Goal: Task Accomplishment & Management: Manage account settings

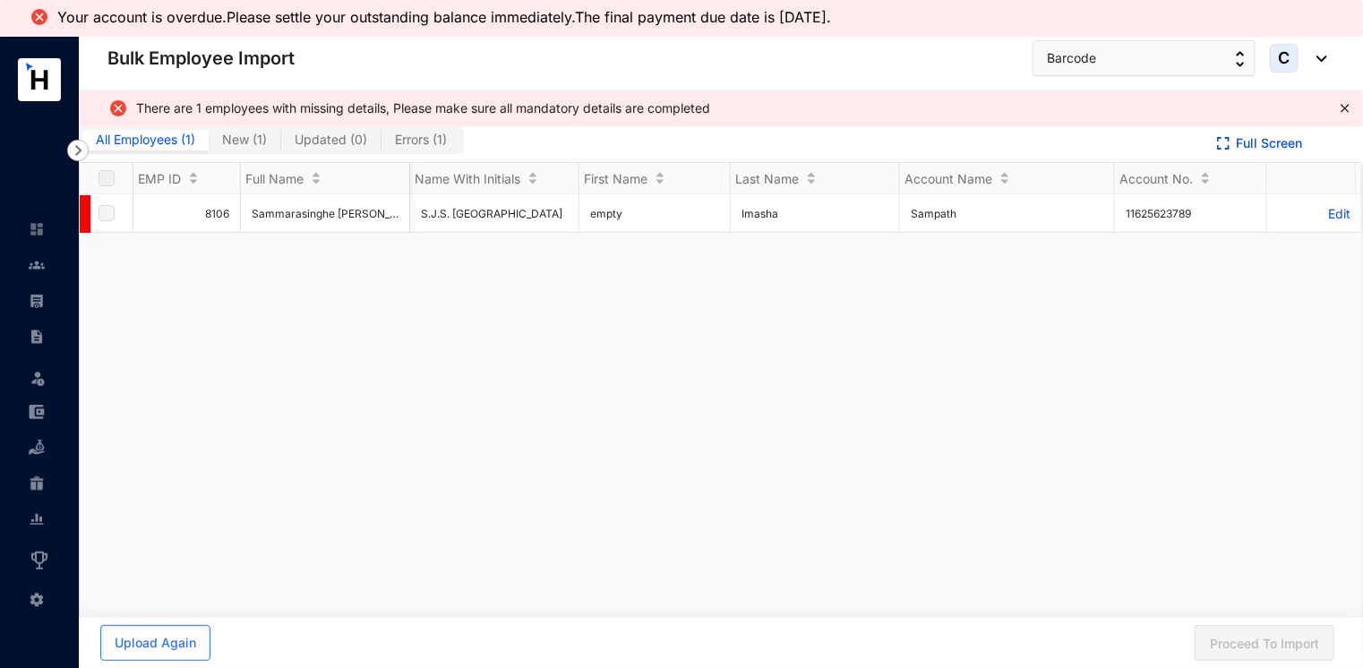
scroll to position [0, 3750]
click at [1099, 64] on button "Barcode" at bounding box center [1143, 58] width 223 height 36
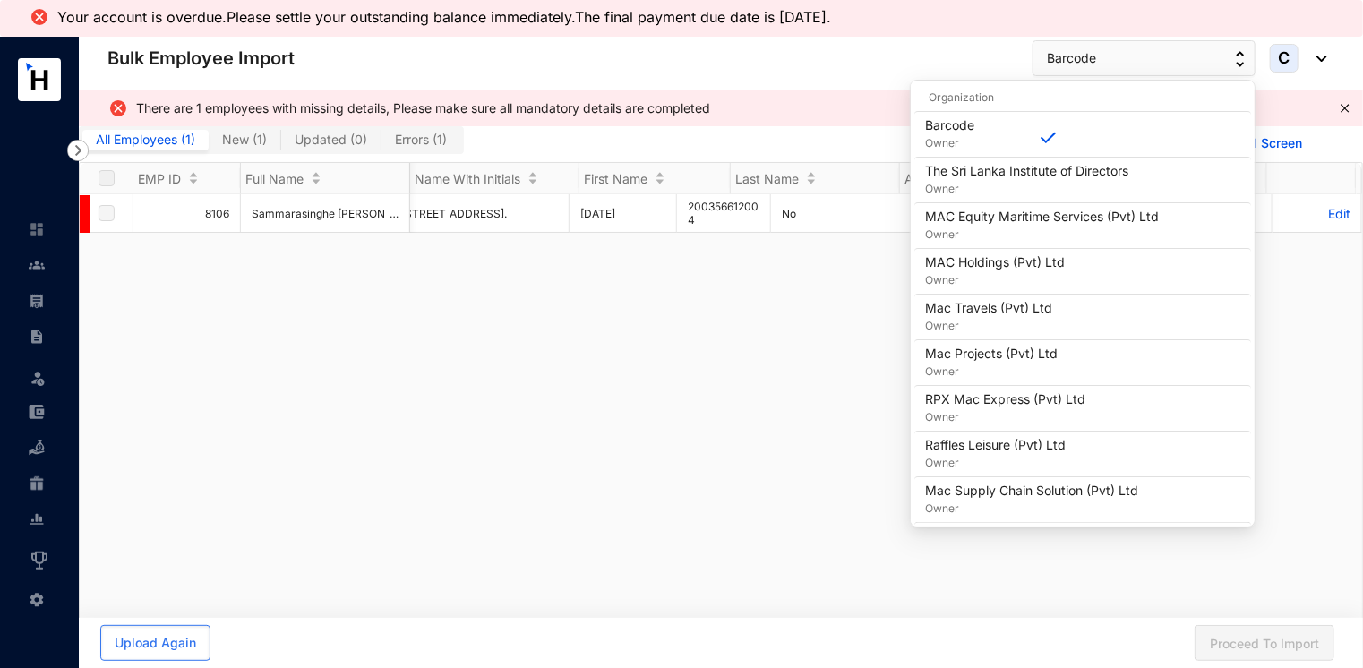
click at [887, 80] on header "Bulk Employee Import Barcode C" at bounding box center [721, 64] width 1284 height 54
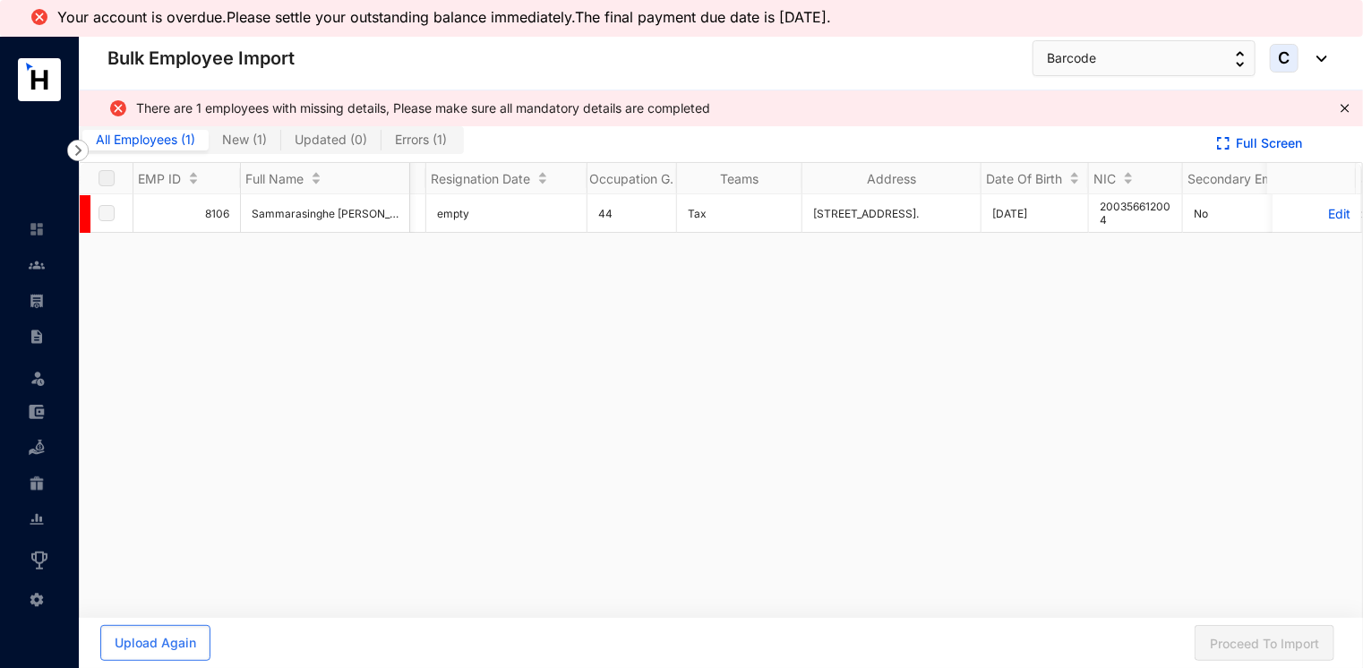
scroll to position [0, 0]
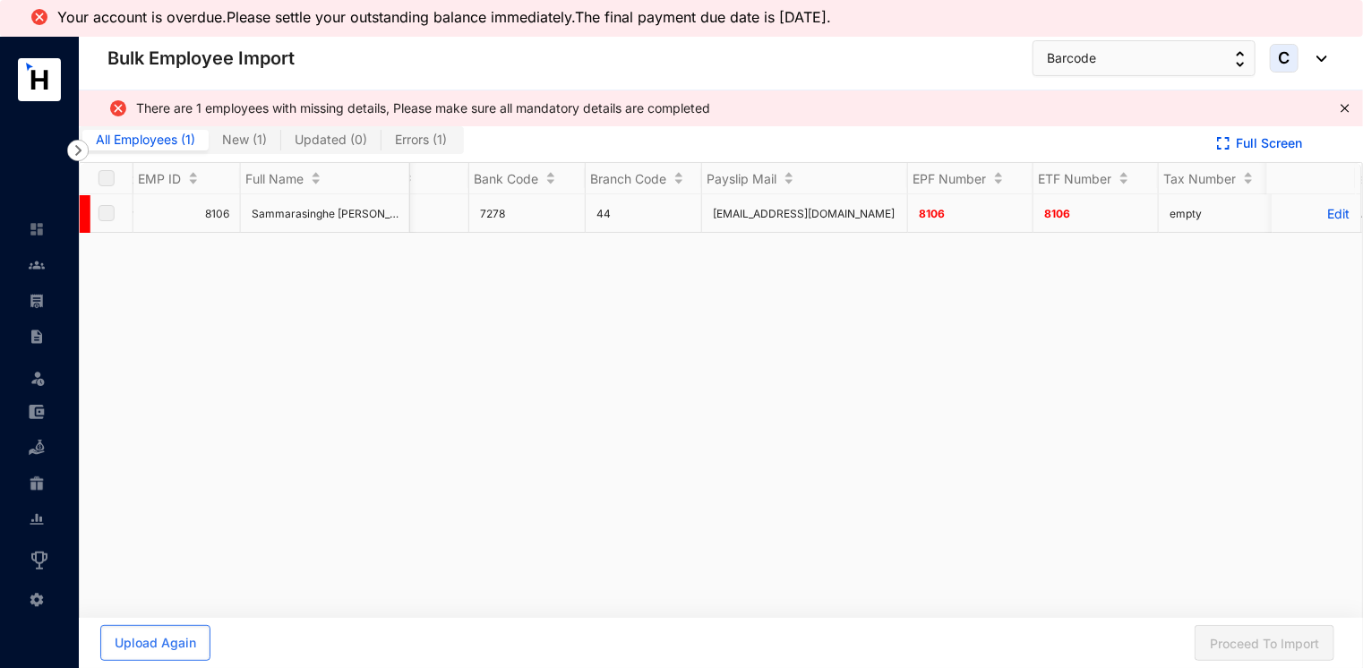
click at [1311, 213] on p "Edit" at bounding box center [1316, 213] width 67 height 15
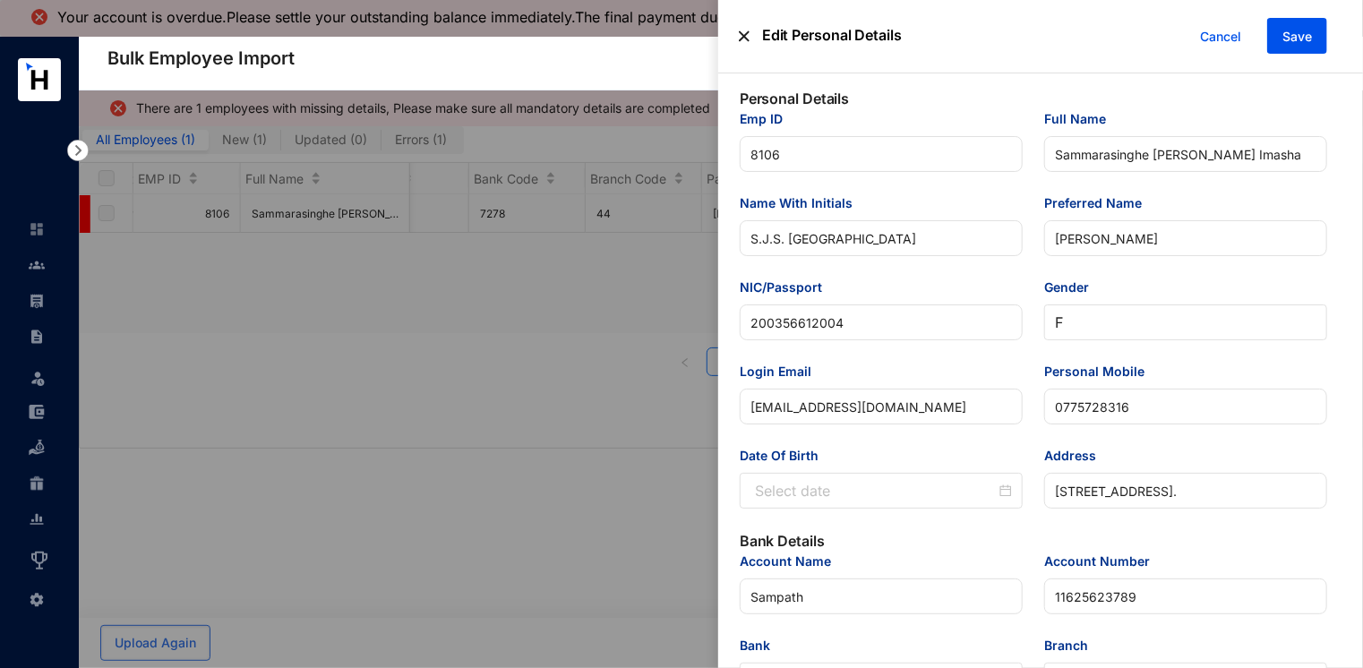
type input "[DATE]"
click at [1292, 33] on span "Save" at bounding box center [1297, 37] width 30 height 18
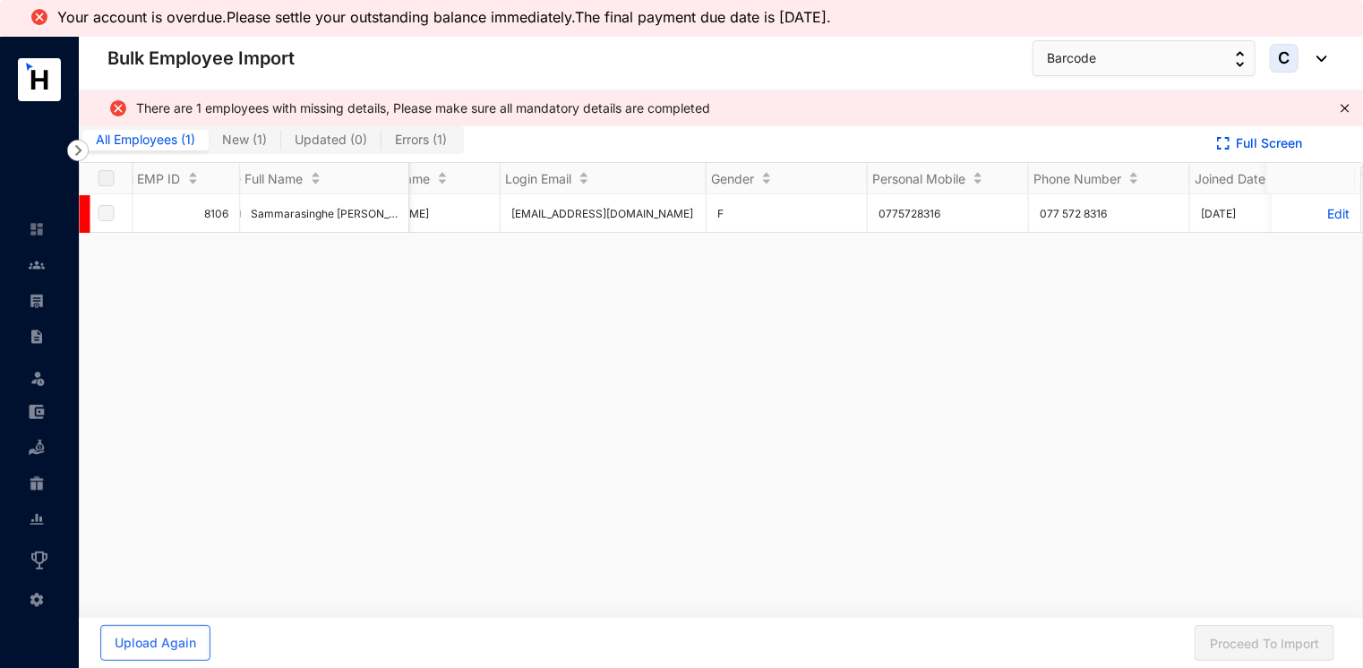
scroll to position [0, 1758]
click at [32, 261] on img at bounding box center [37, 265] width 16 height 16
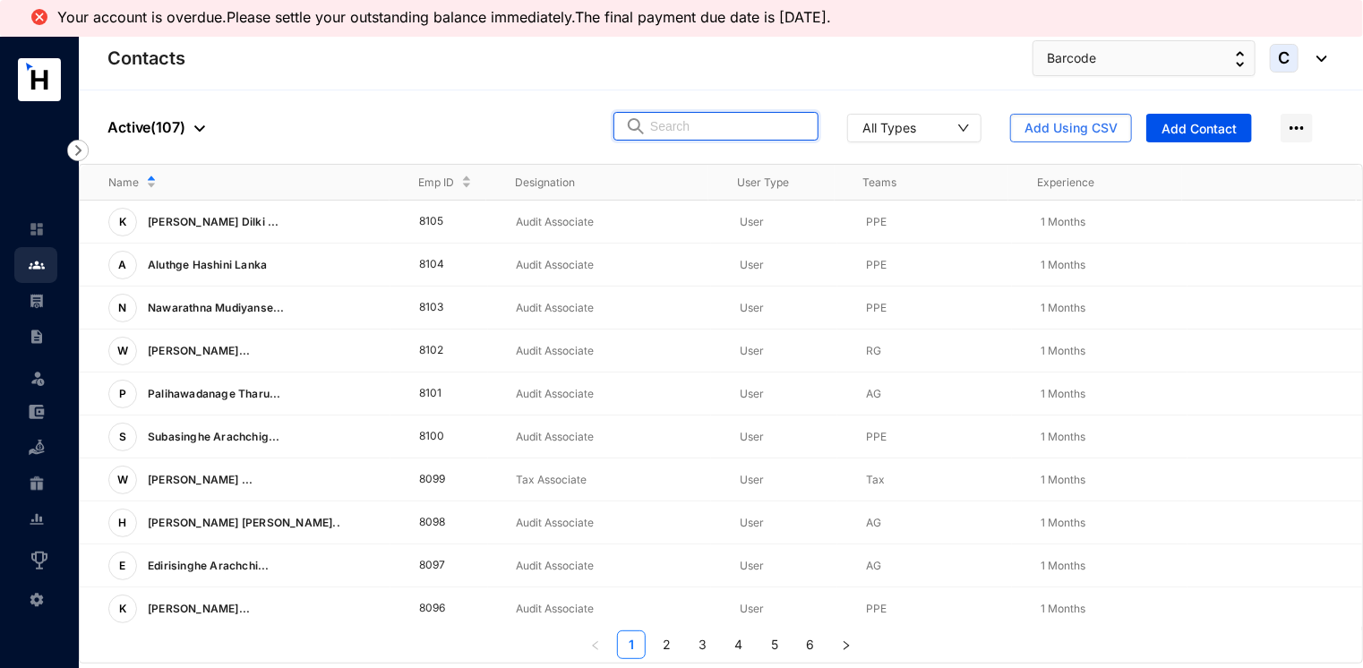
click at [682, 130] on input "text" at bounding box center [728, 126] width 157 height 27
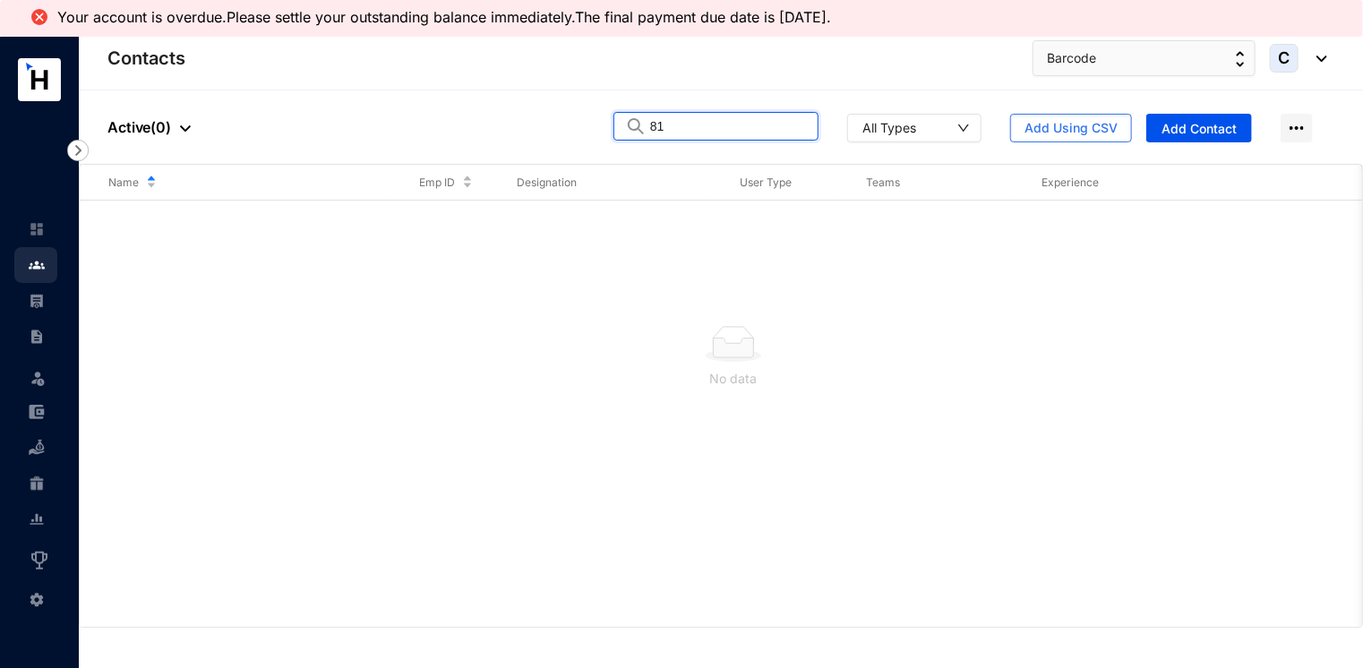
type input "8"
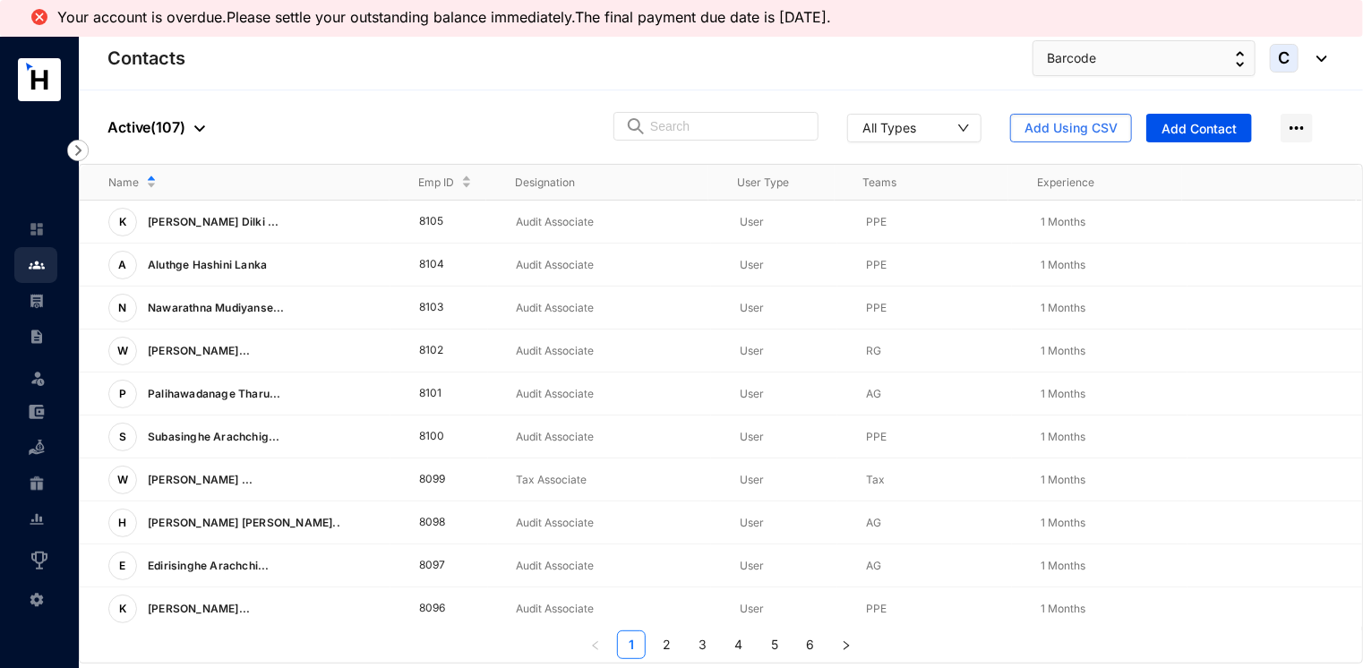
click at [192, 127] on div at bounding box center [195, 126] width 20 height 21
click at [175, 219] on span "Archived" at bounding box center [197, 217] width 150 height 20
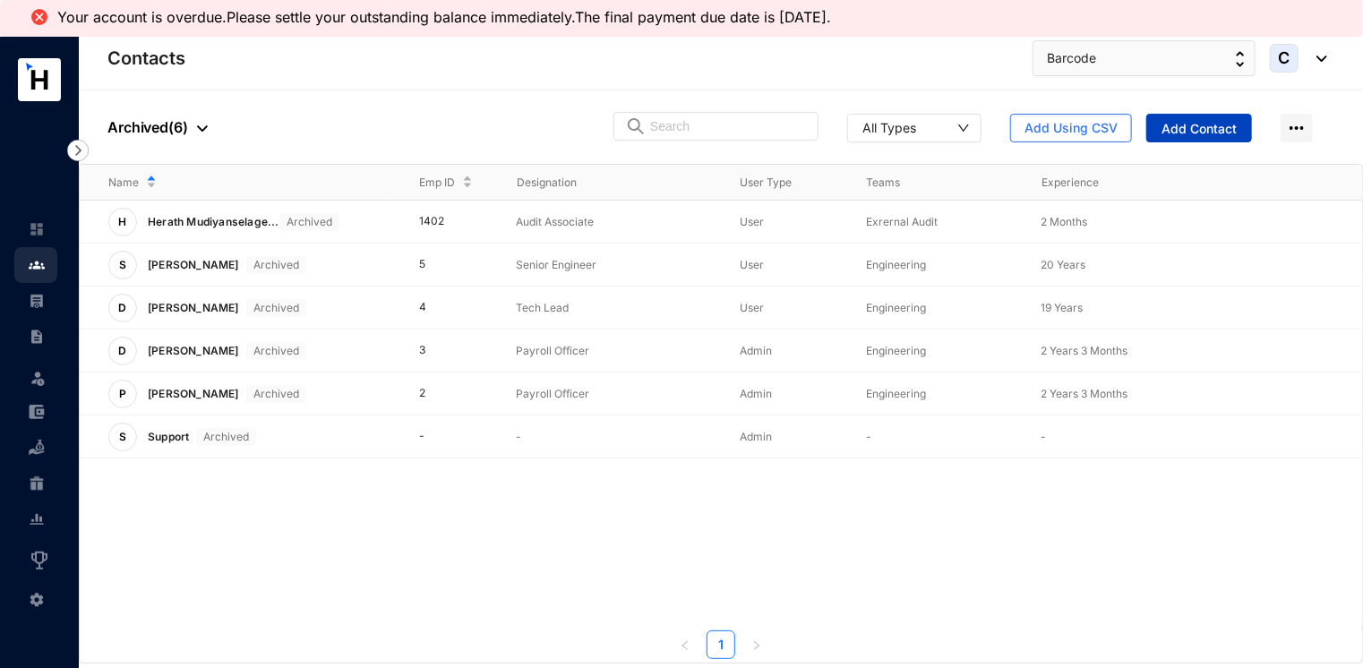
click at [1171, 116] on button "Add Contact" at bounding box center [1199, 128] width 106 height 29
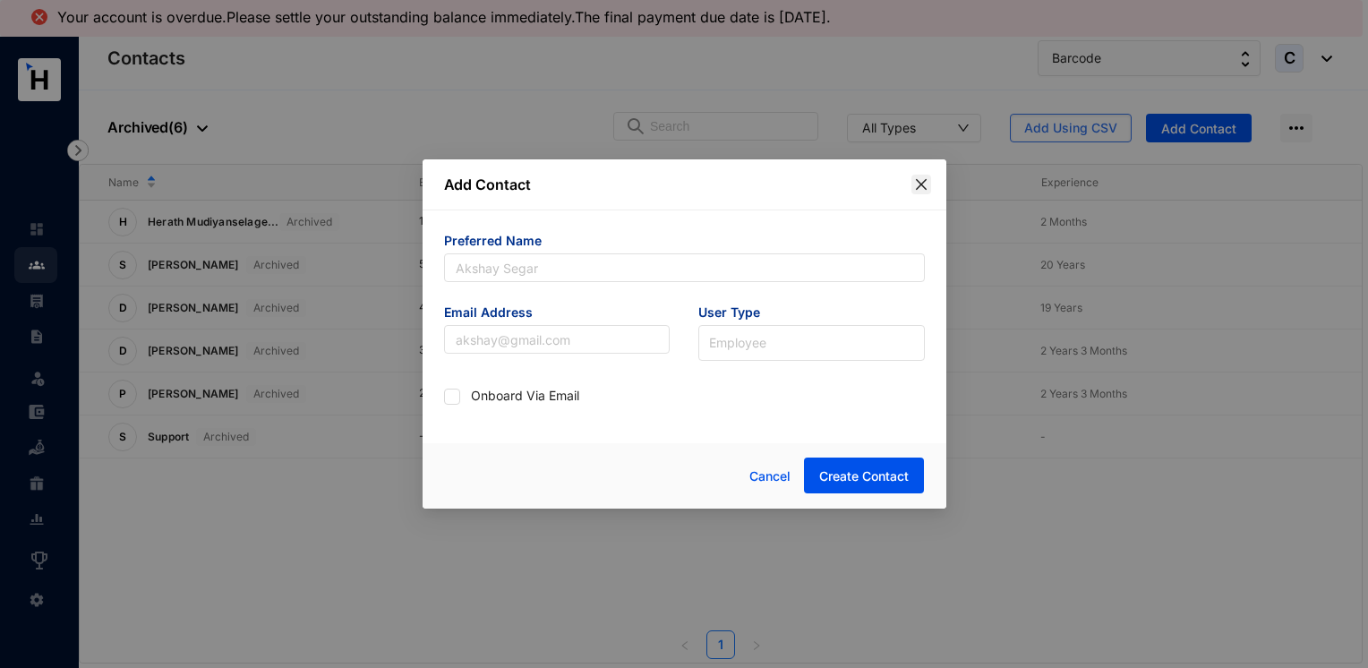
click at [920, 184] on icon "close" at bounding box center [920, 184] width 11 height 11
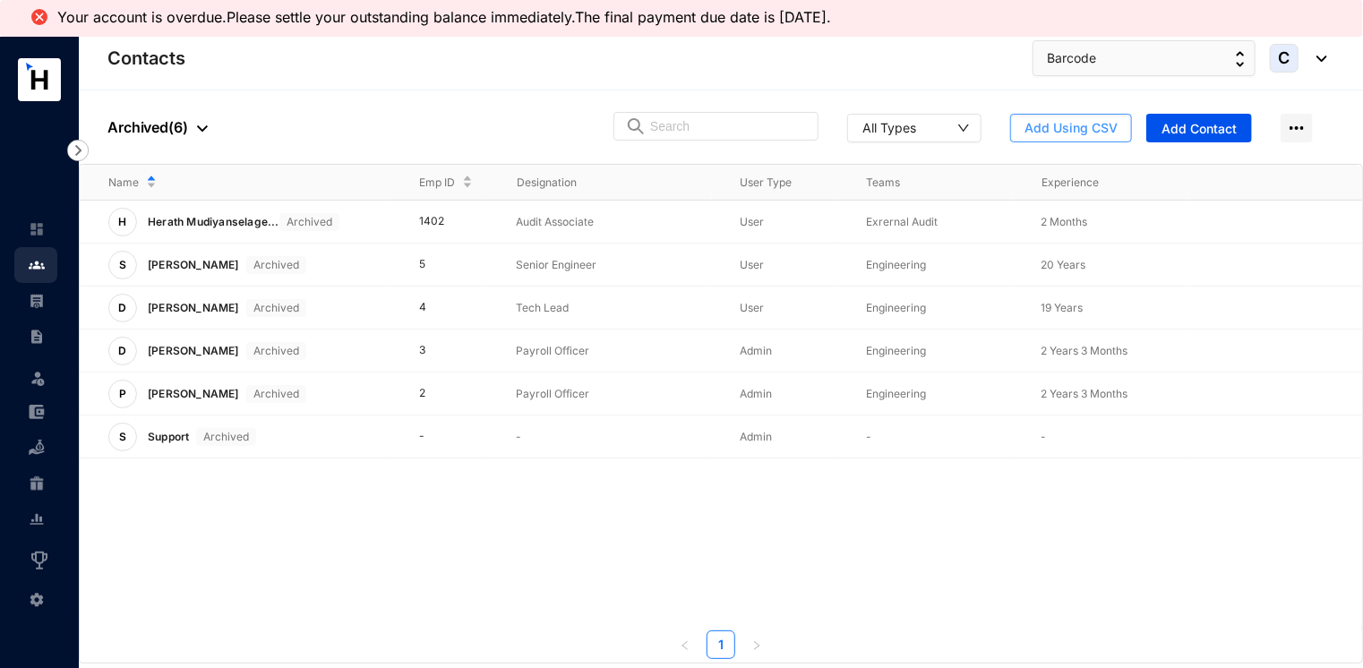
click at [1056, 139] on button "Add Using CSV" at bounding box center [1071, 128] width 122 height 29
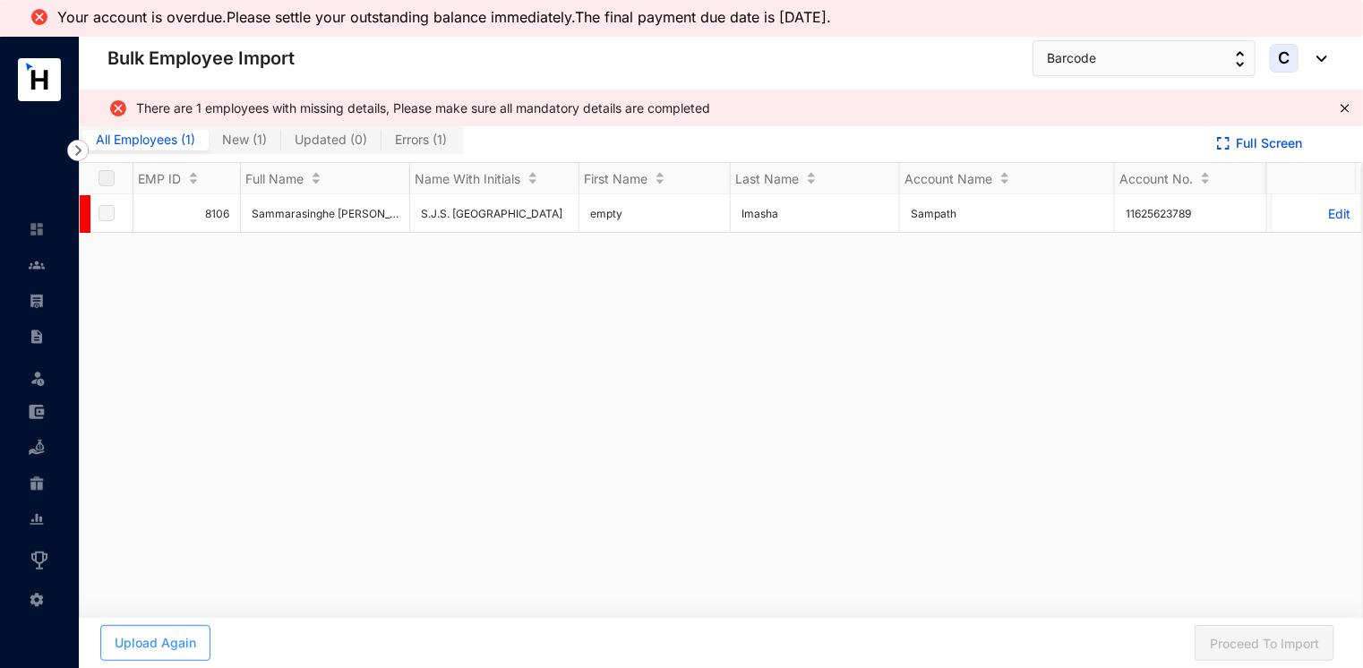
click at [148, 642] on span "Upload Again" at bounding box center [155, 643] width 81 height 18
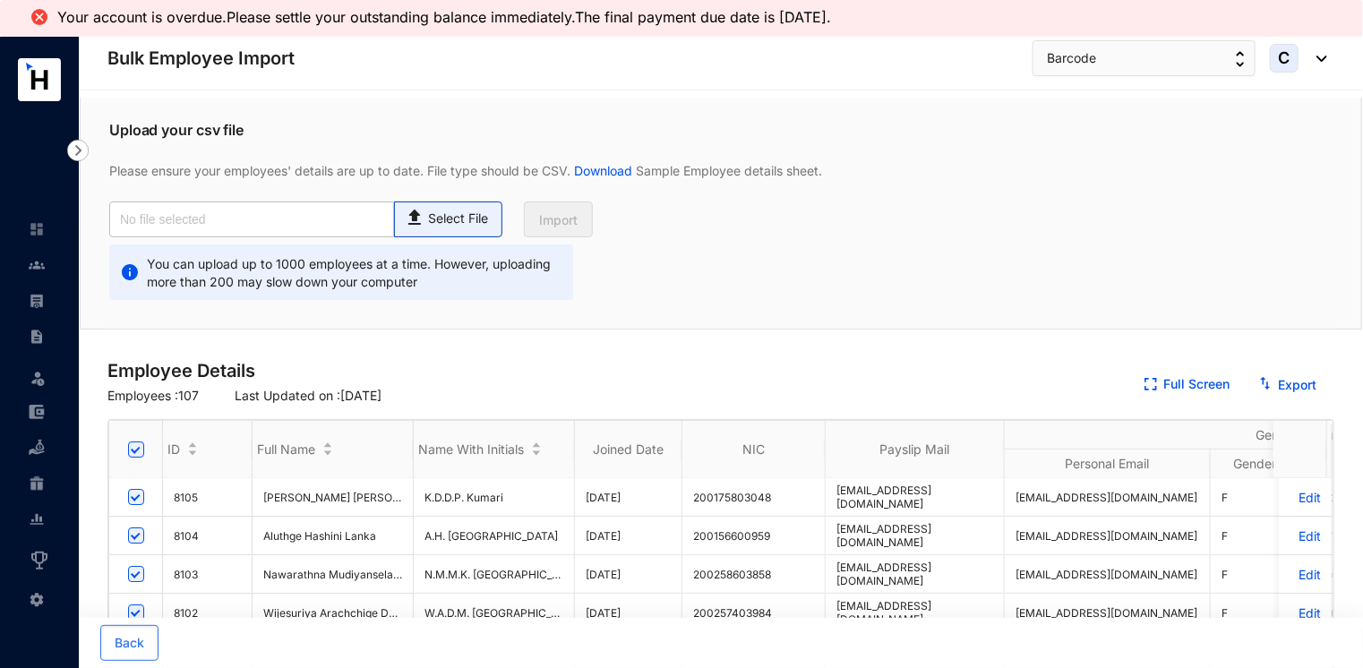
click at [438, 217] on p "Select File" at bounding box center [458, 219] width 60 height 19
click at [0, 0] on input "Select File" at bounding box center [0, 0] width 0 height 0
type input "Standard-v1.2.csv"
click at [566, 217] on span "Import" at bounding box center [558, 220] width 38 height 18
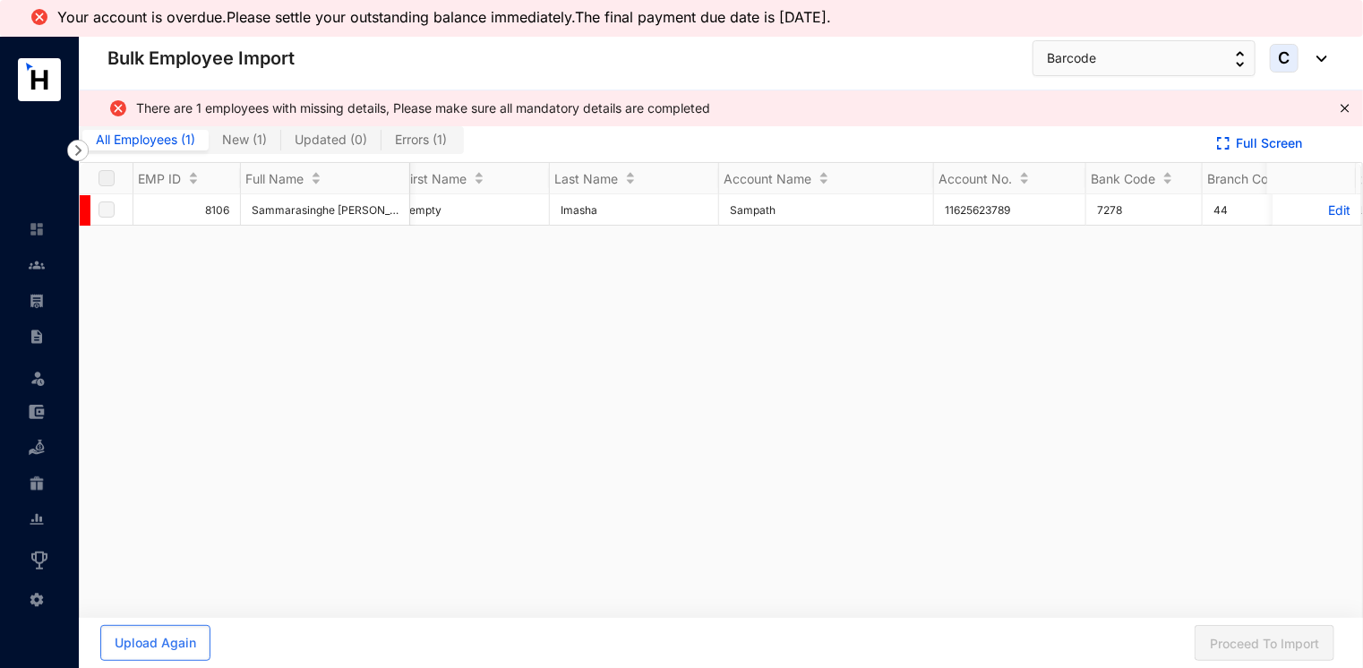
scroll to position [0, 193]
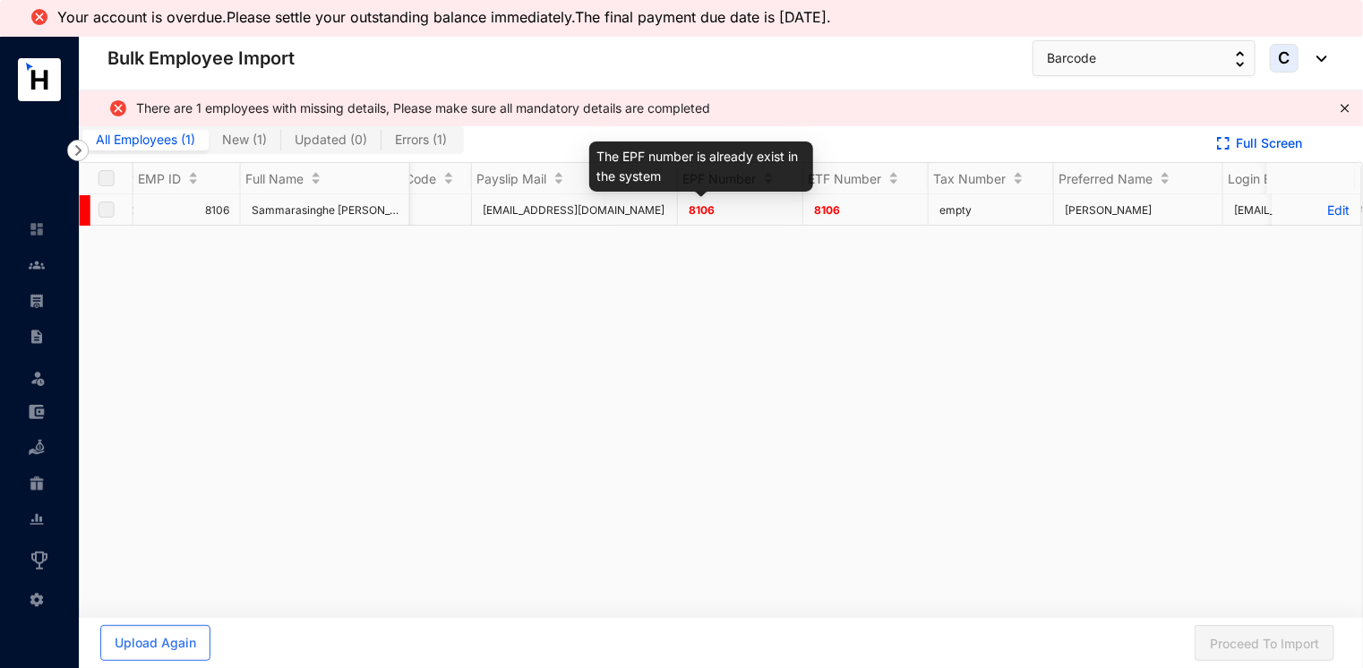
click at [695, 205] on span "8106" at bounding box center [701, 209] width 26 height 13
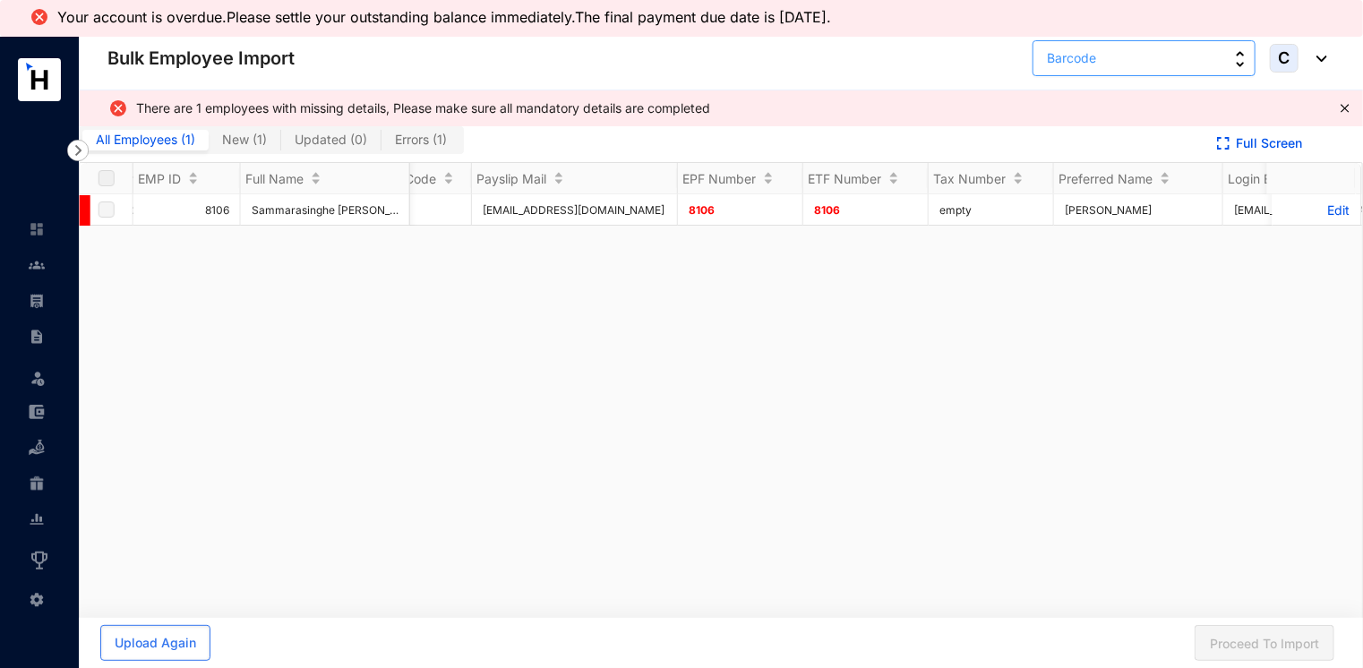
click at [1081, 48] on span "Barcode" at bounding box center [1071, 58] width 49 height 20
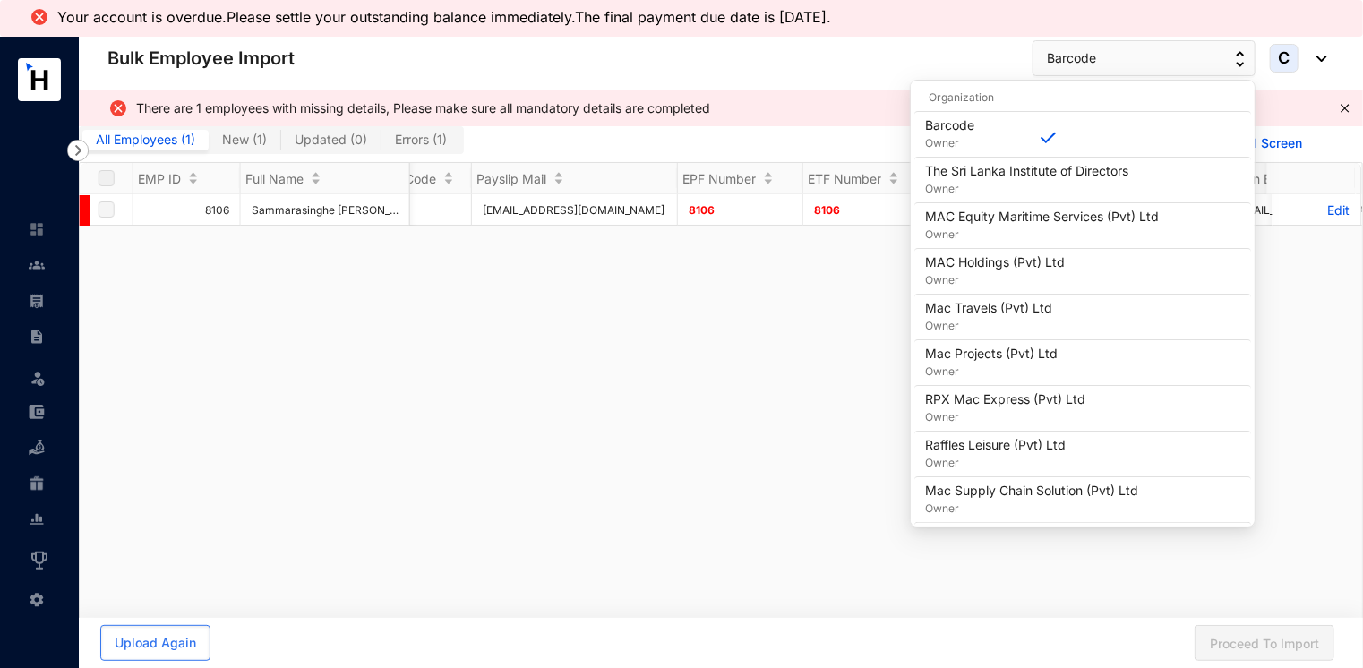
click at [791, 330] on div "8106 Sammarasinghe [PERSON_NAME] Imasha S.J.S. Imasha empty Imasha Sampath 1162…" at bounding box center [721, 429] width 1282 height 471
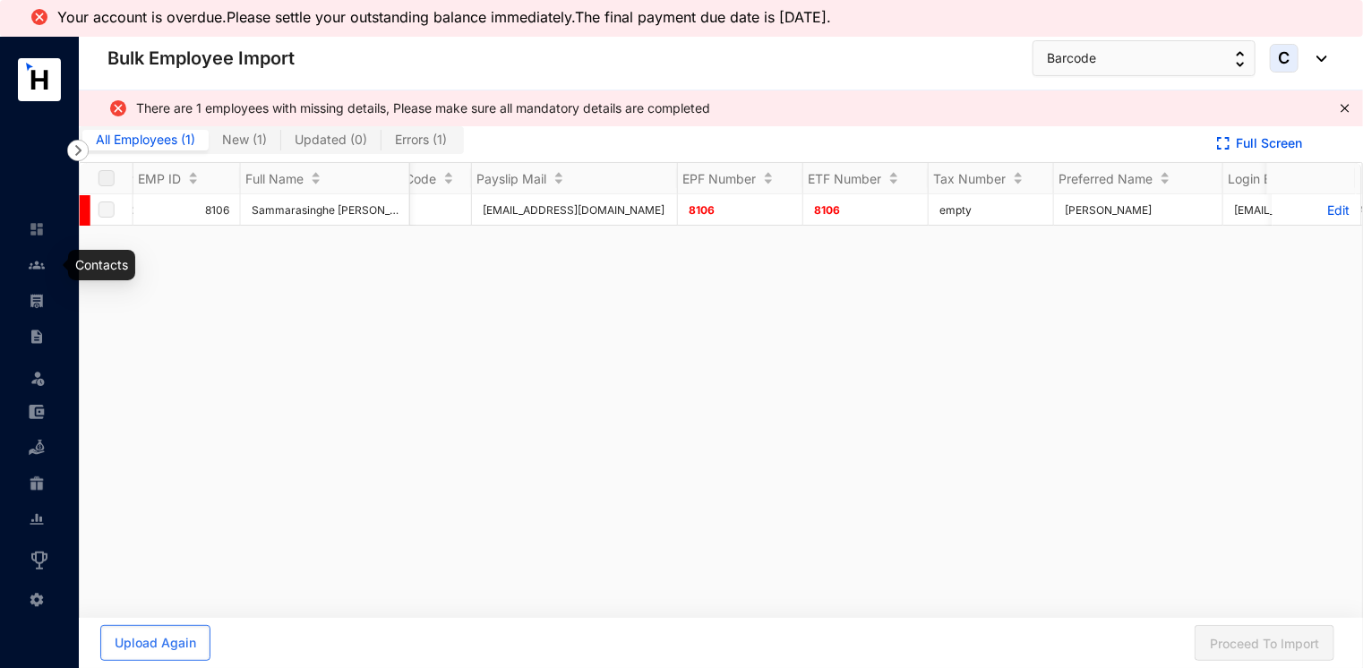
click at [32, 260] on img at bounding box center [37, 265] width 16 height 16
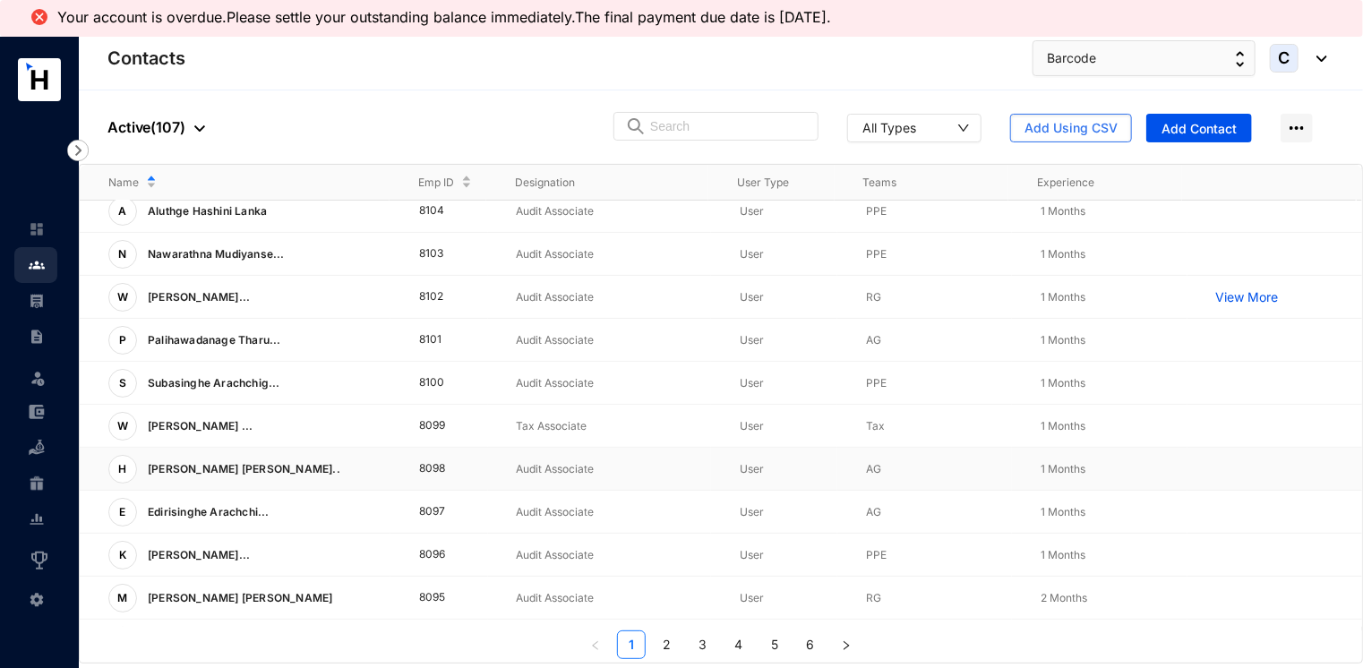
scroll to position [52, 0]
click at [1063, 127] on span "Add Using CSV" at bounding box center [1070, 128] width 93 height 18
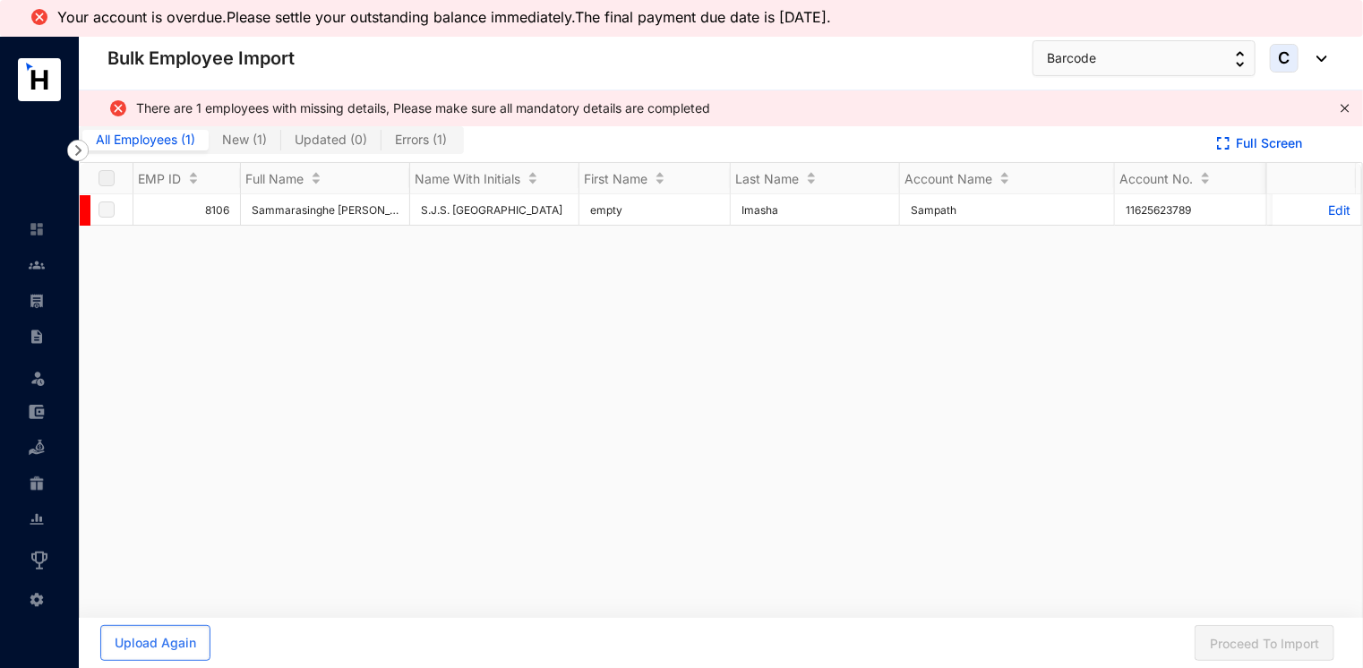
click at [1344, 104] on icon "close" at bounding box center [1344, 108] width 11 height 11
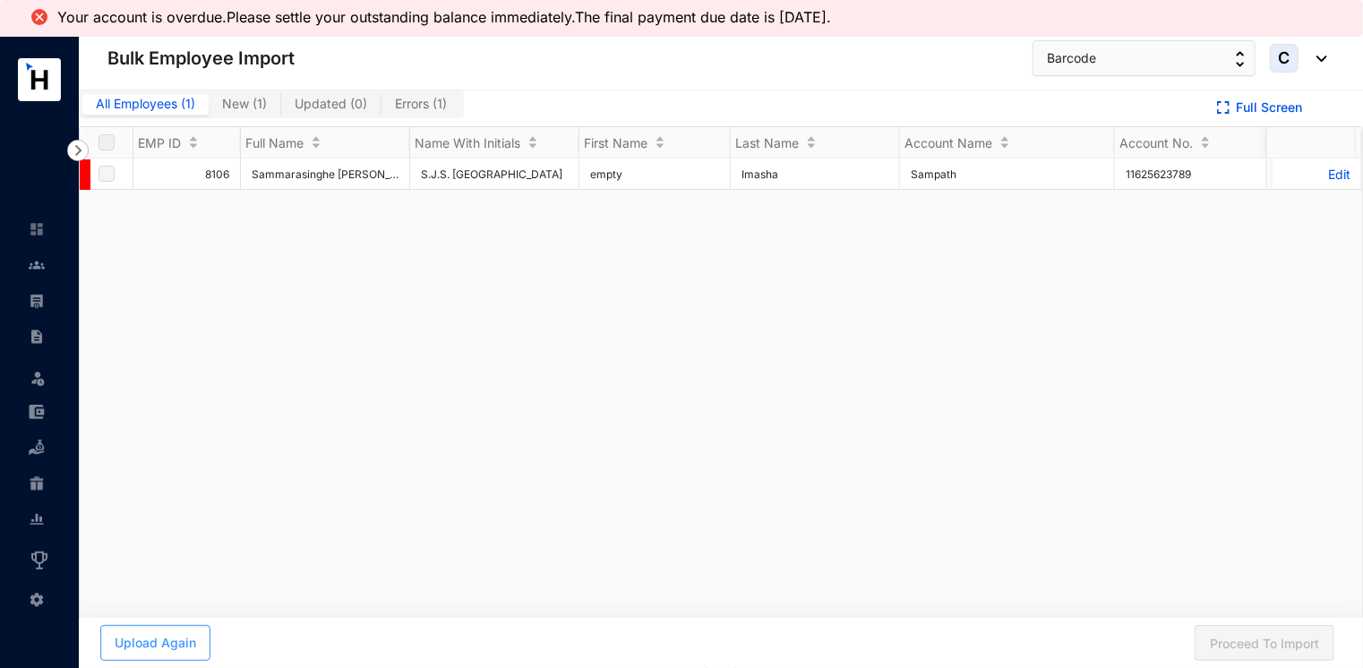
click at [165, 640] on span "Upload Again" at bounding box center [155, 643] width 81 height 18
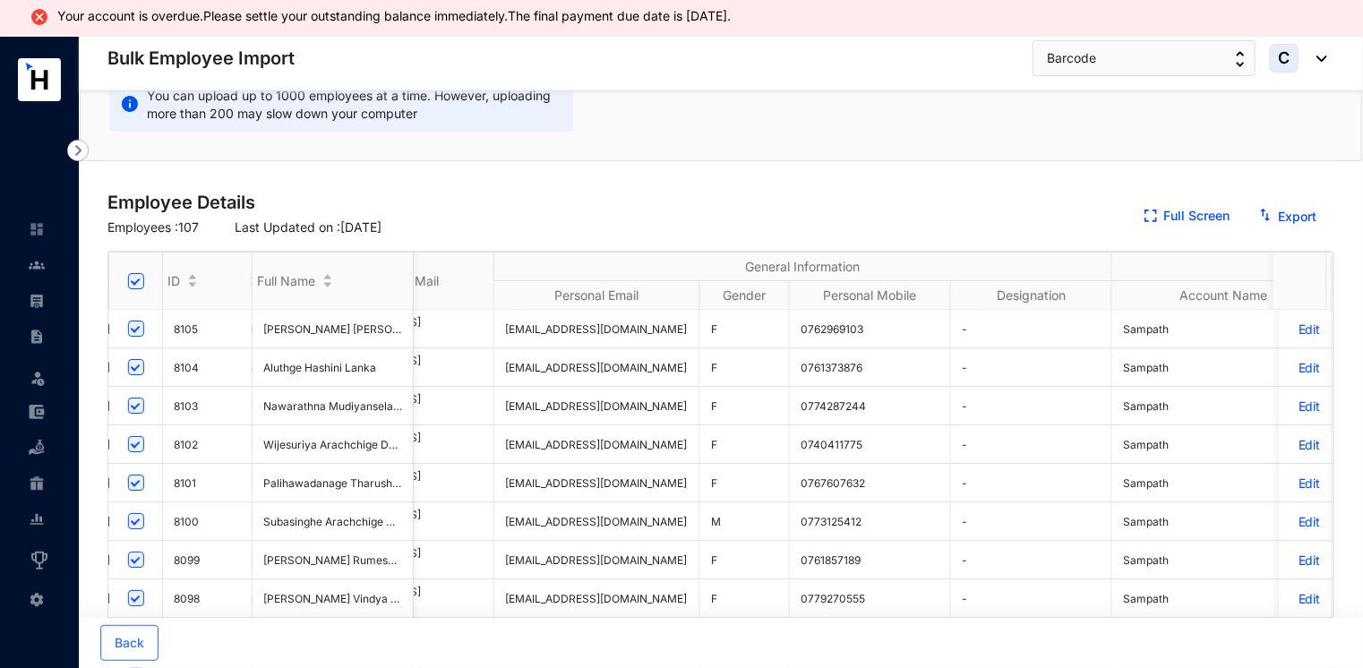
scroll to position [0, 691]
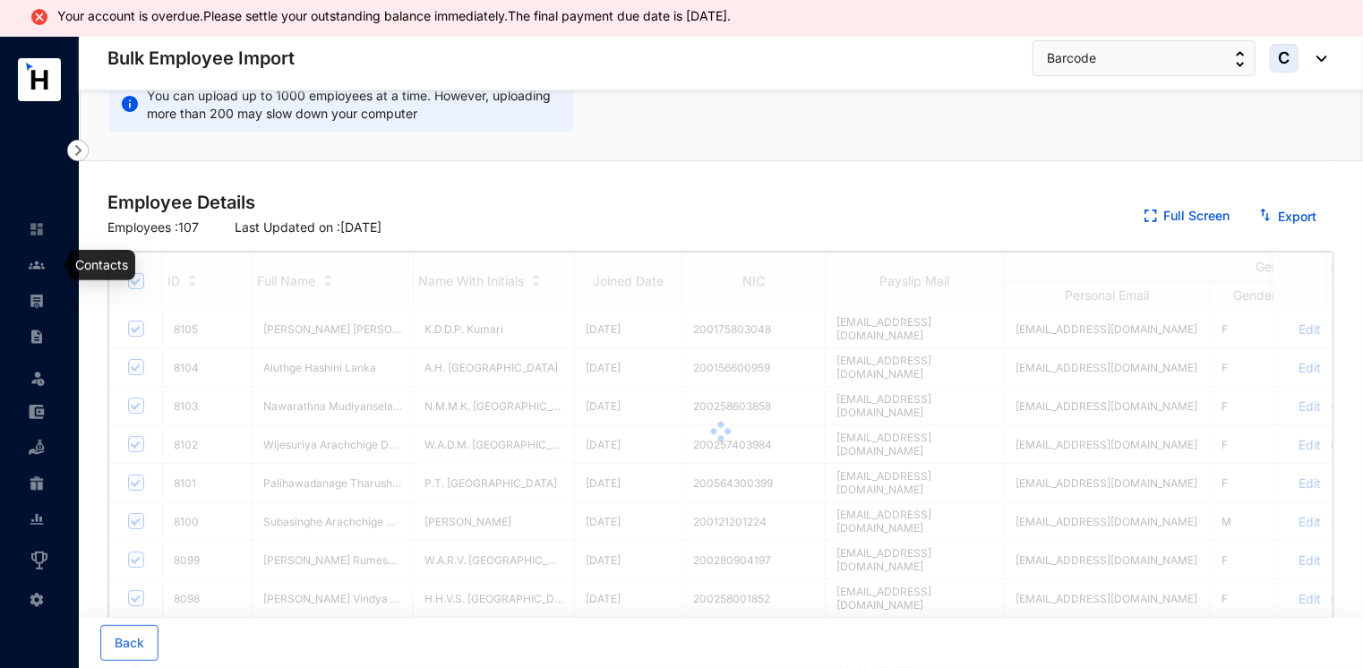
click at [29, 258] on img at bounding box center [37, 265] width 16 height 16
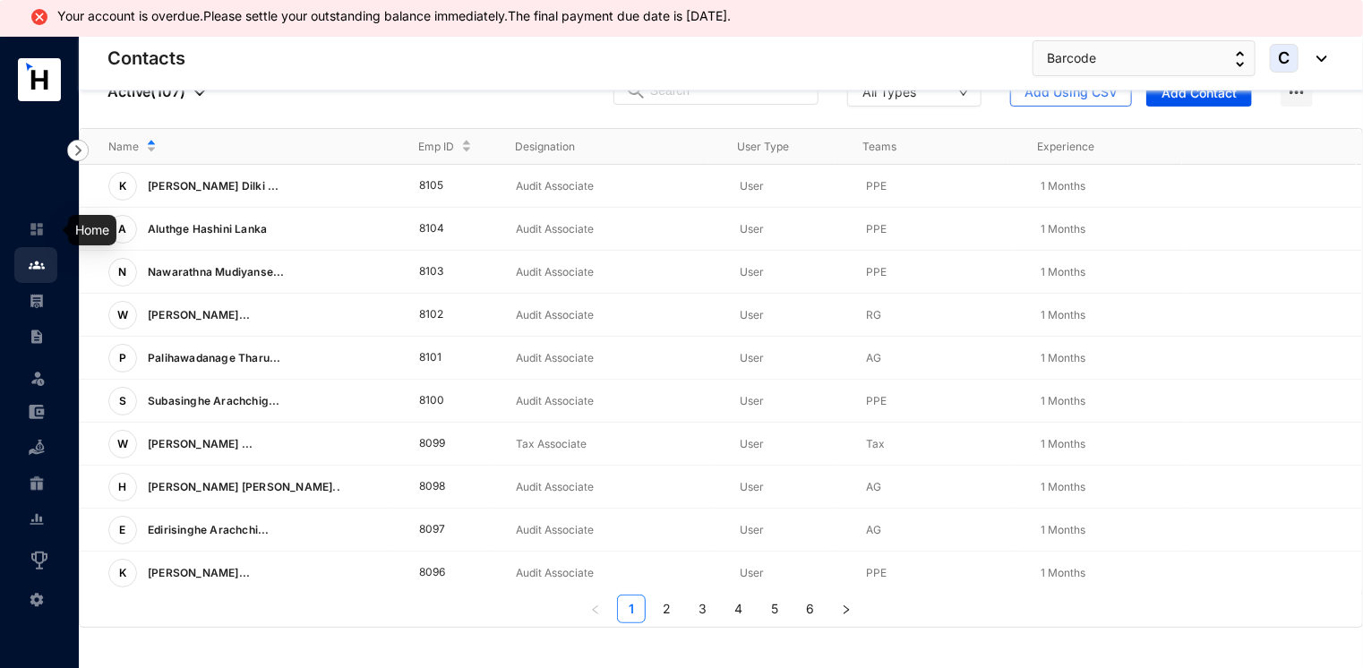
click at [36, 225] on img at bounding box center [37, 229] width 16 height 16
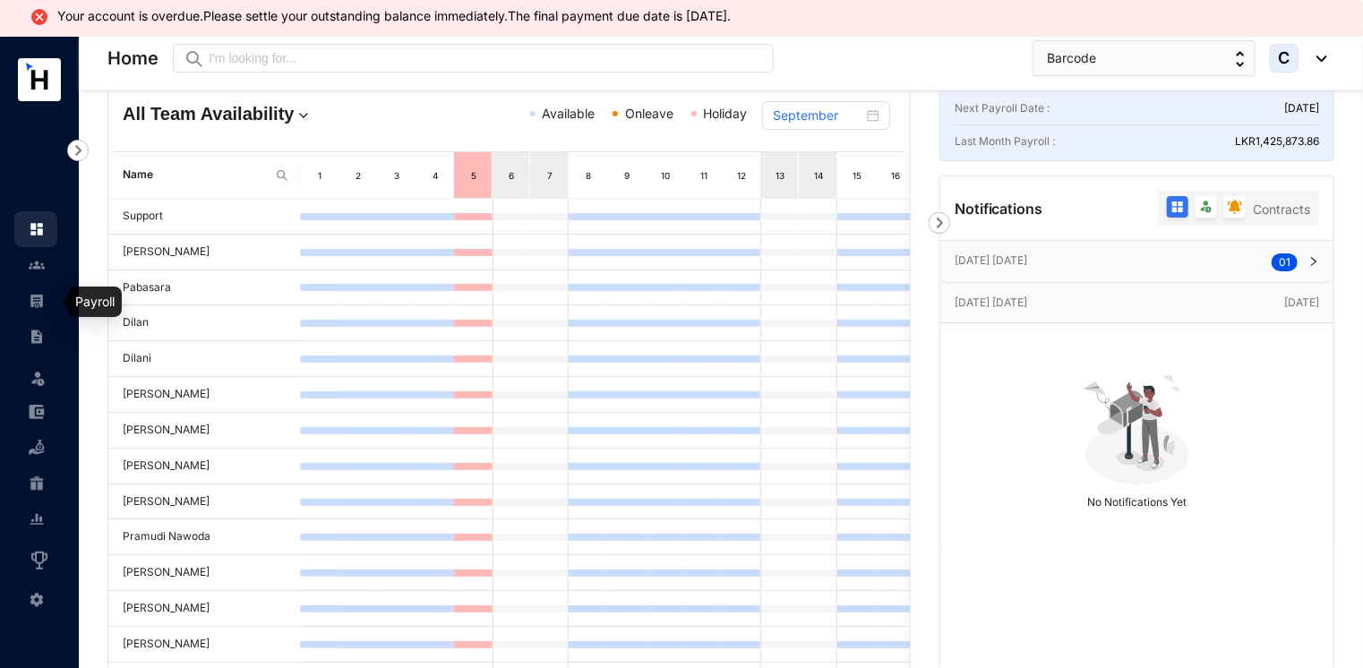
click at [32, 310] on link at bounding box center [51, 301] width 45 height 18
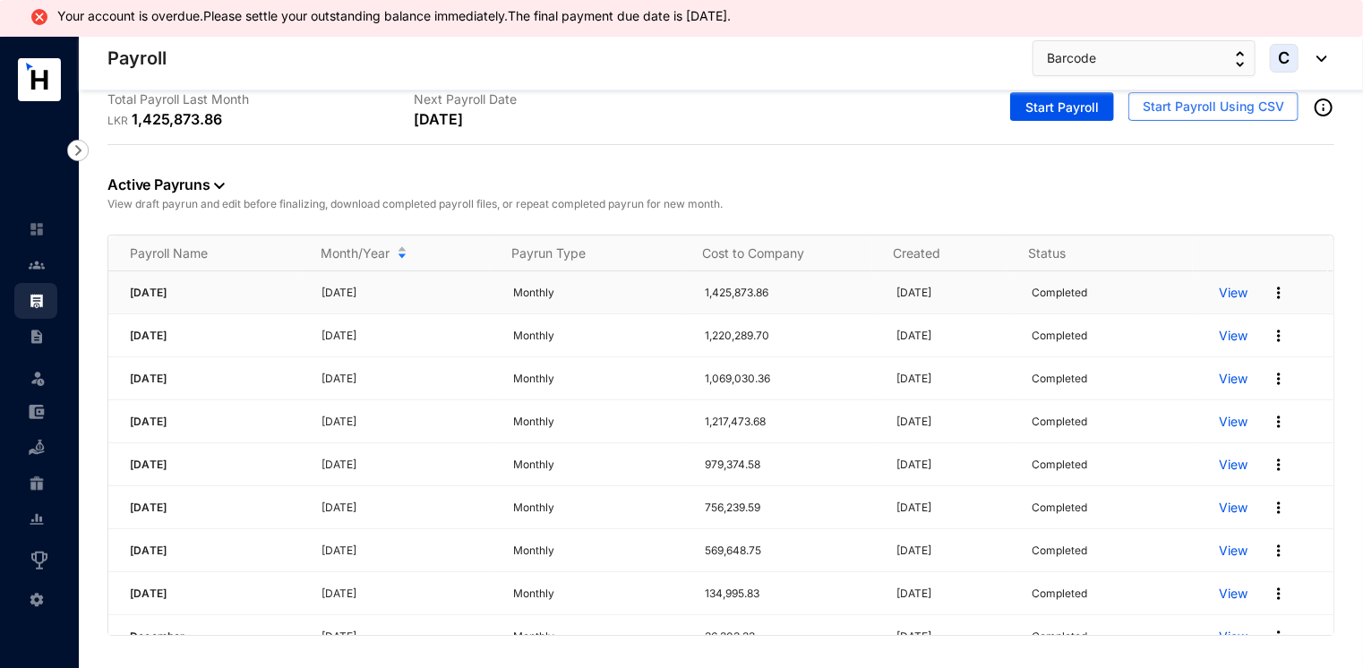
click at [1219, 292] on p "View" at bounding box center [1233, 293] width 29 height 18
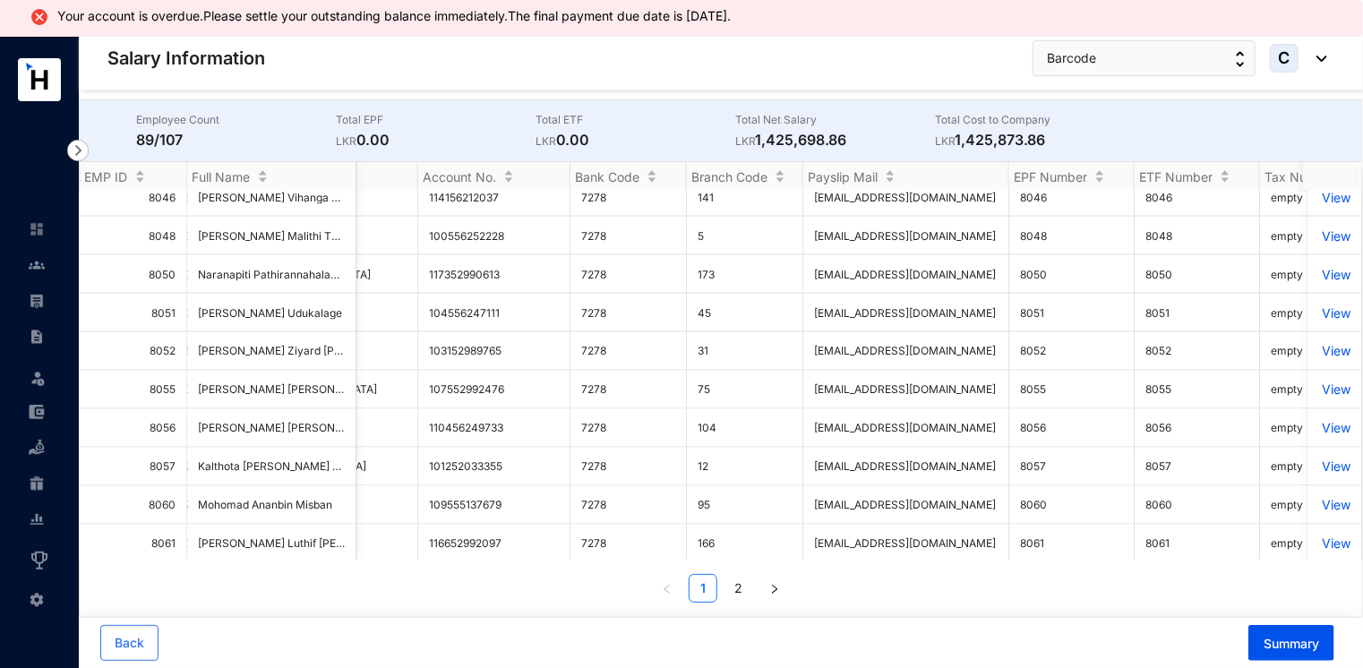
scroll to position [1554, 2335]
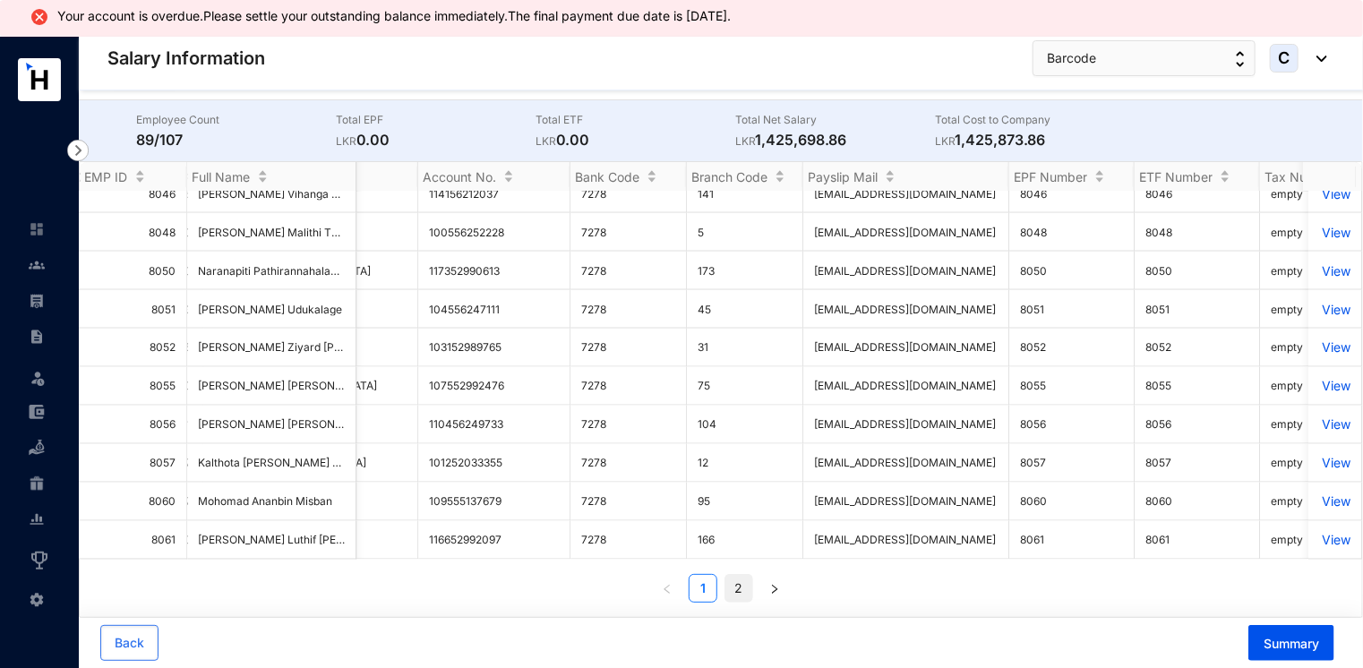
click at [739, 586] on link "2" at bounding box center [738, 588] width 27 height 27
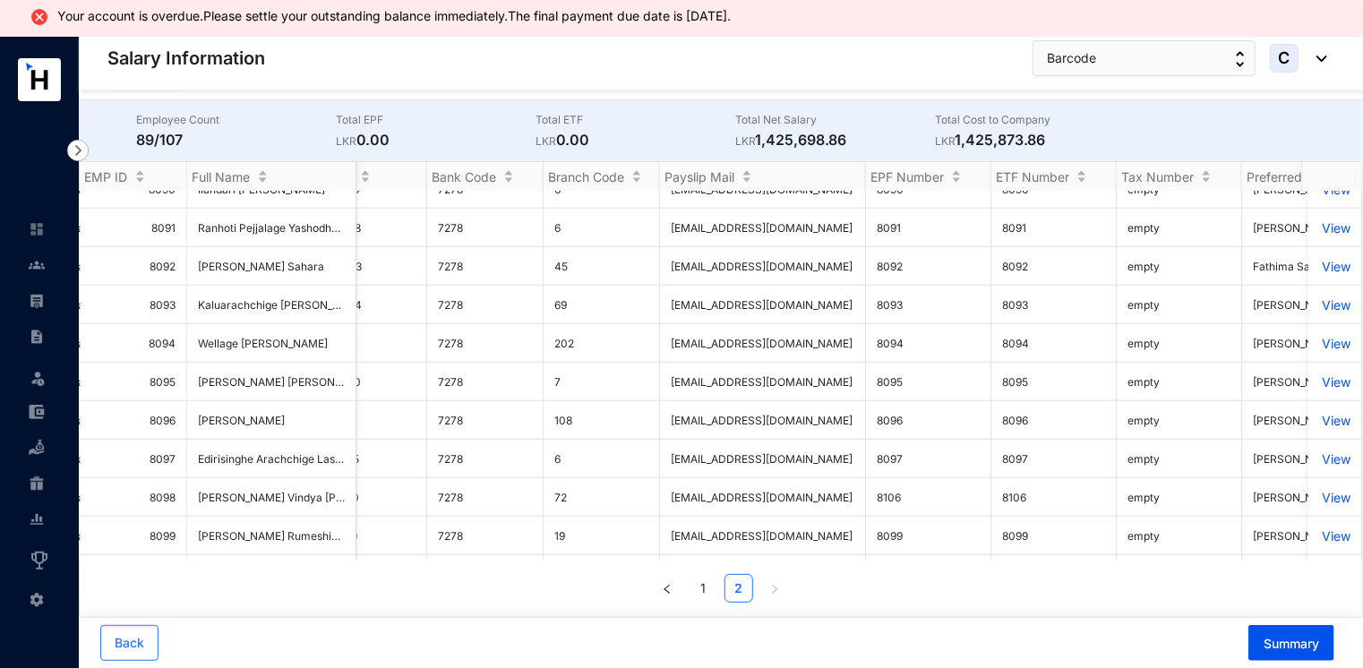
scroll to position [931, 2335]
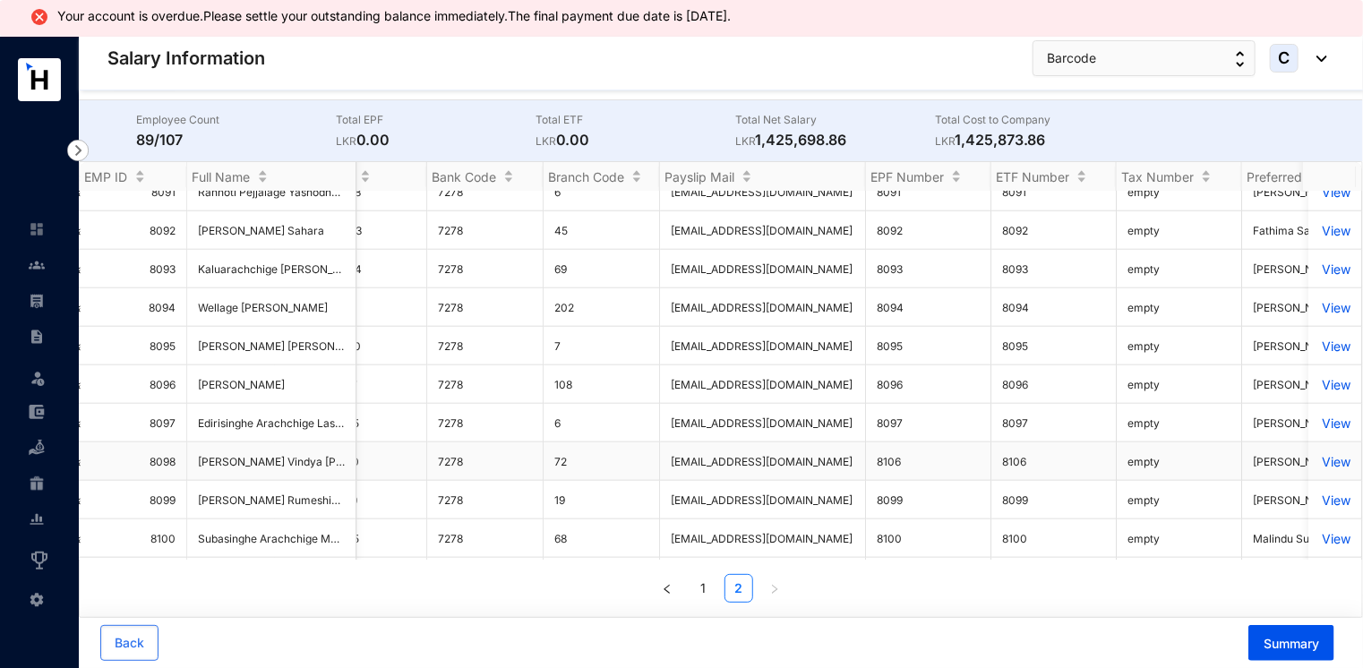
click at [1074, 466] on td "8106" at bounding box center [1053, 461] width 125 height 38
click at [728, 458] on span "[EMAIL_ADDRESS][DOMAIN_NAME]" at bounding box center [762, 461] width 182 height 13
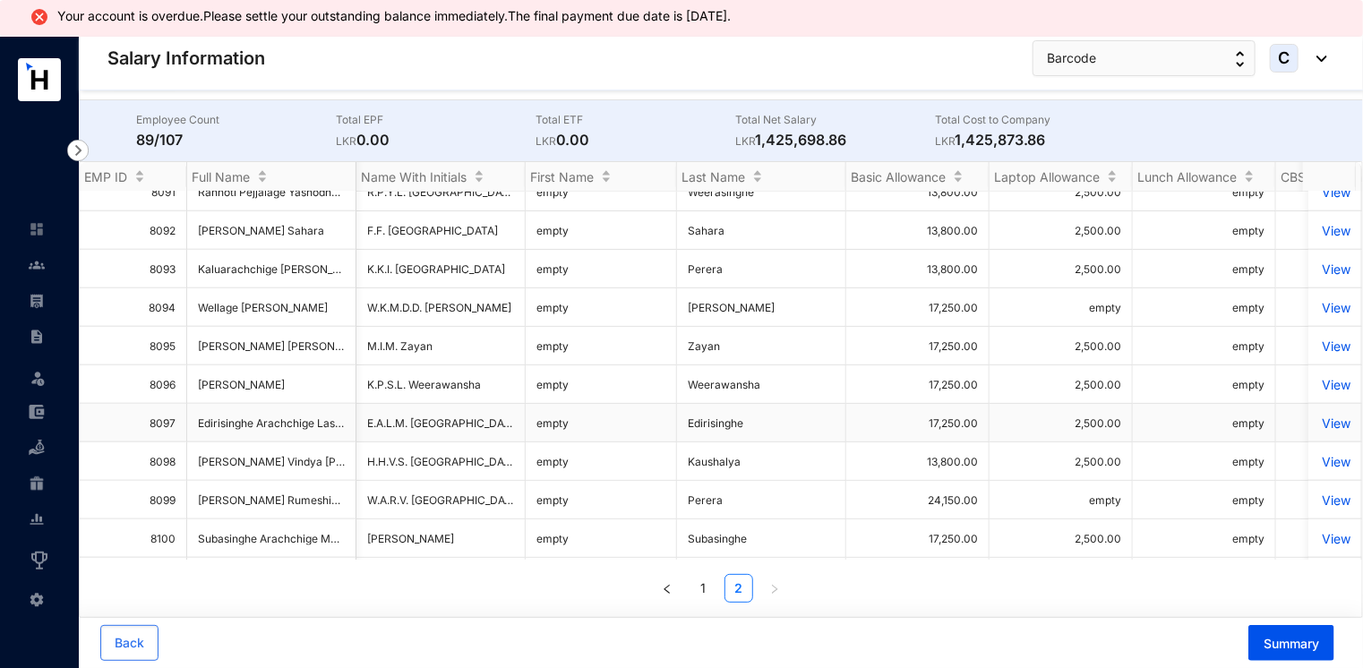
scroll to position [0, 136]
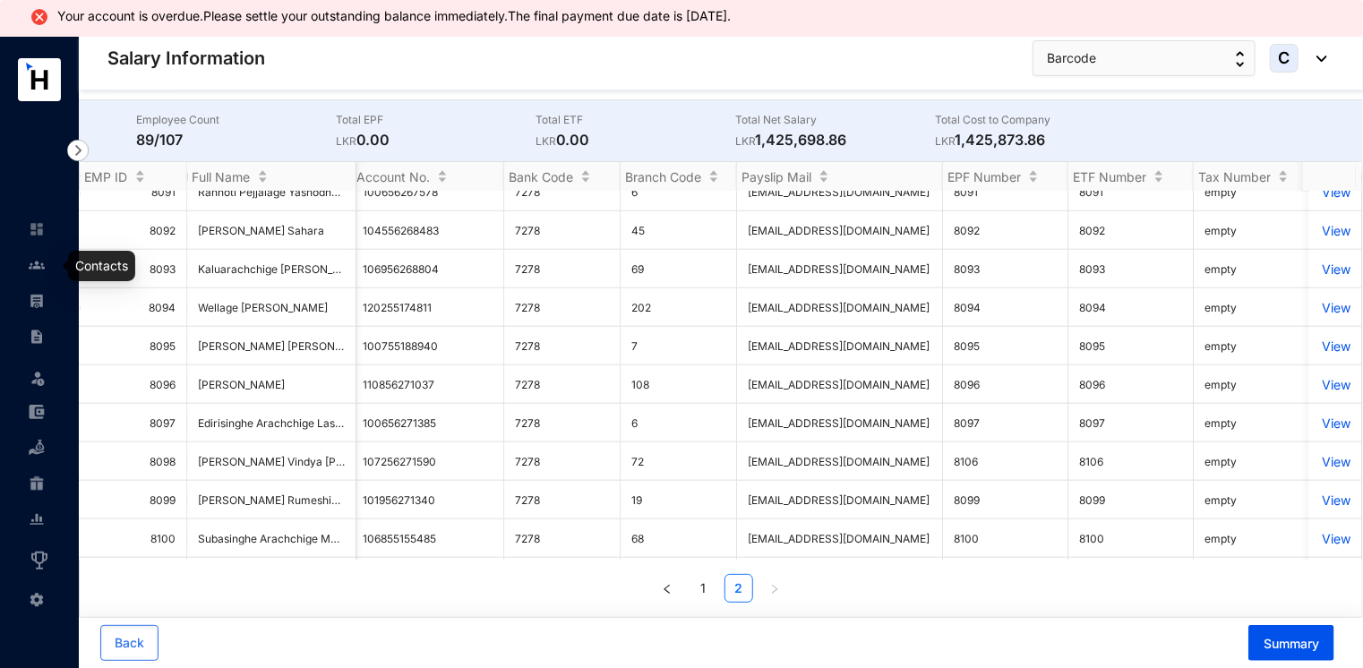
click at [32, 274] on link at bounding box center [51, 265] width 45 height 18
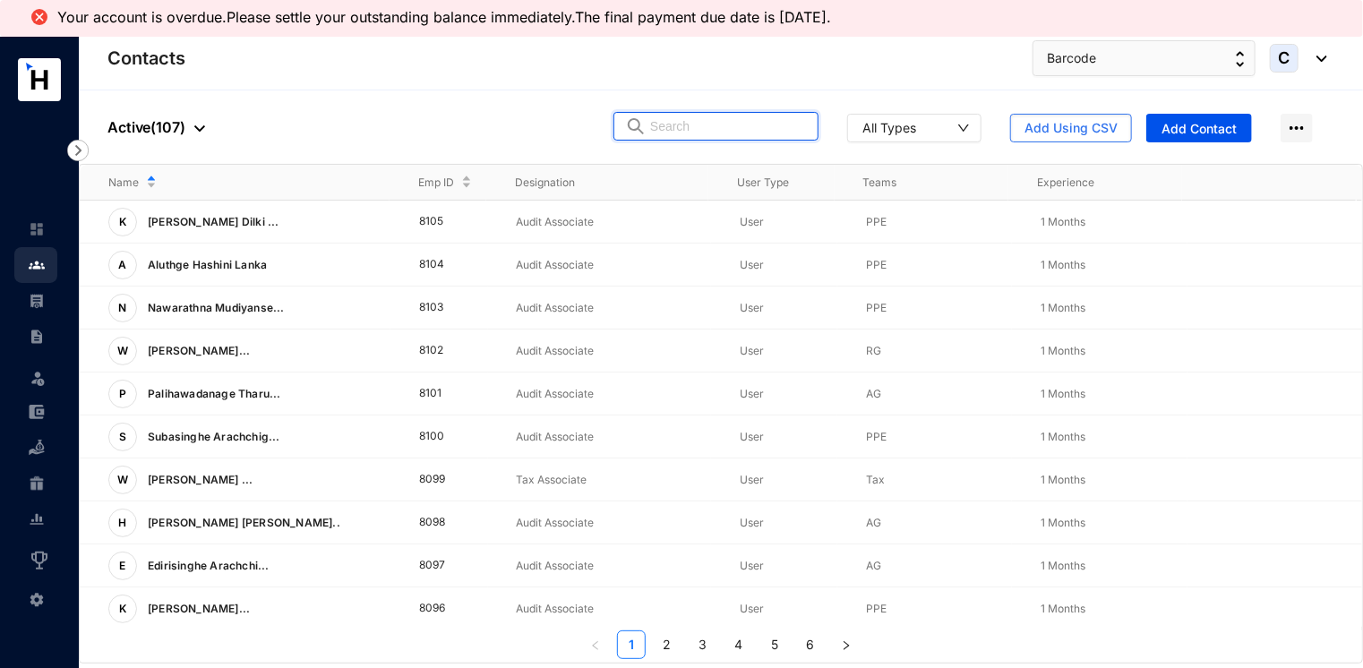
click at [702, 127] on input "text" at bounding box center [728, 126] width 157 height 27
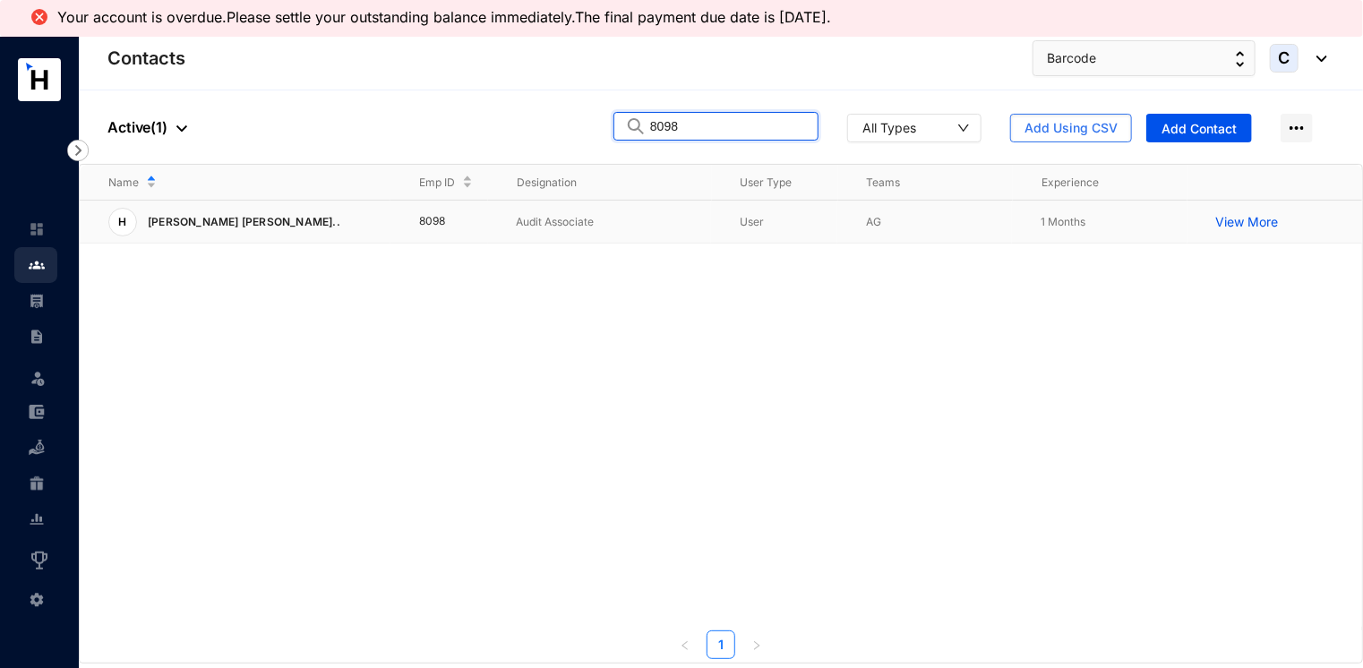
type input "8098"
click at [448, 220] on td "8098" at bounding box center [438, 222] width 97 height 43
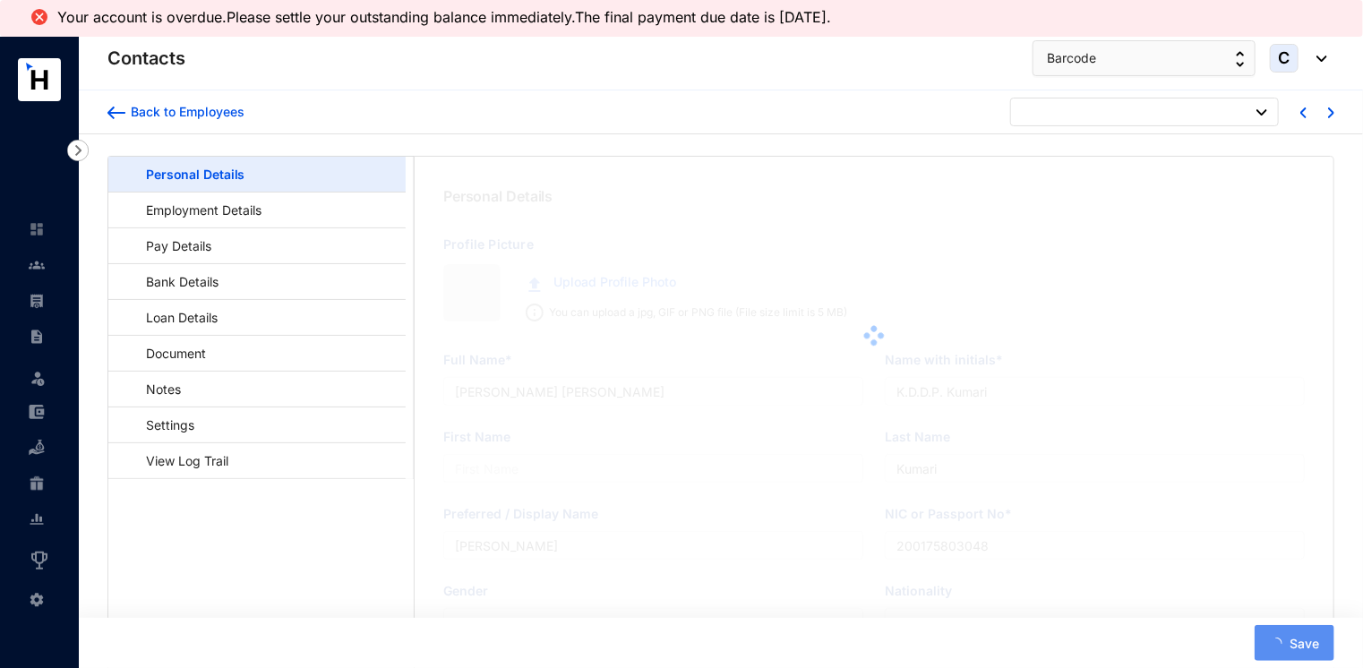
type input "[PERSON_NAME] Vindya [PERSON_NAME]"
type input "H.H.V.S. [GEOGRAPHIC_DATA]"
type input "Kaushalya"
type input "[PERSON_NAME]"
type input "200258001852"
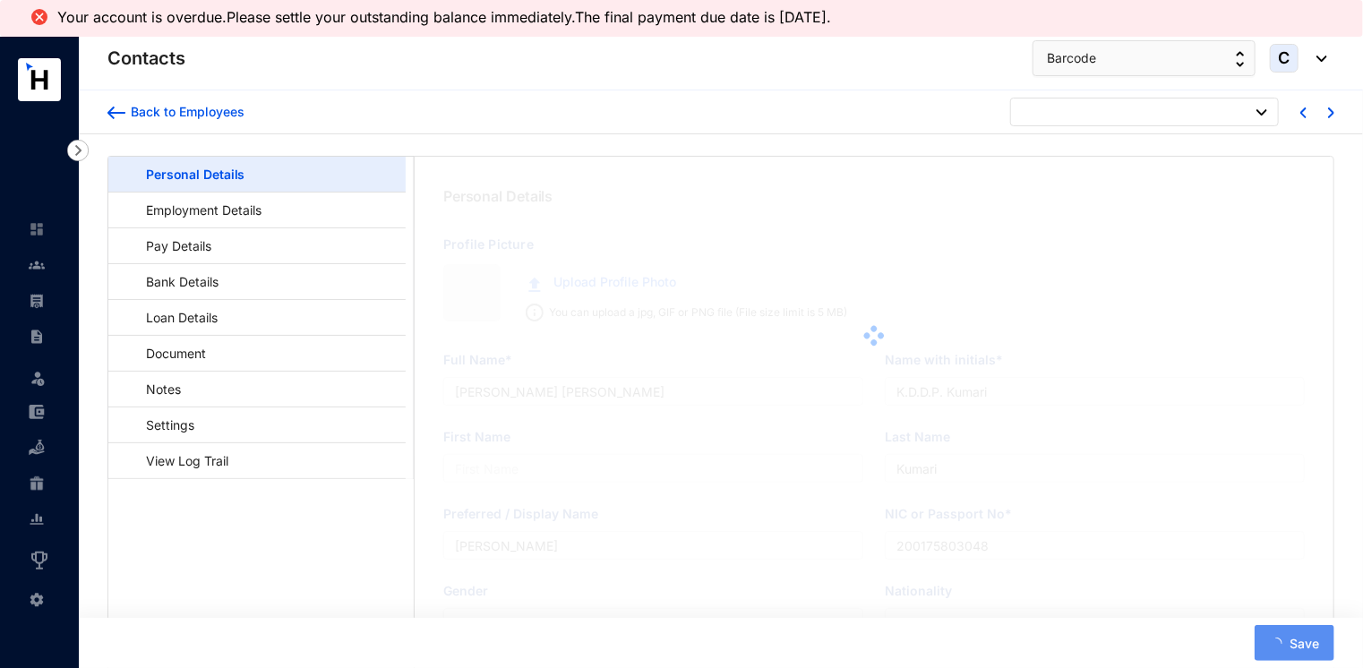
type input "0779270555"
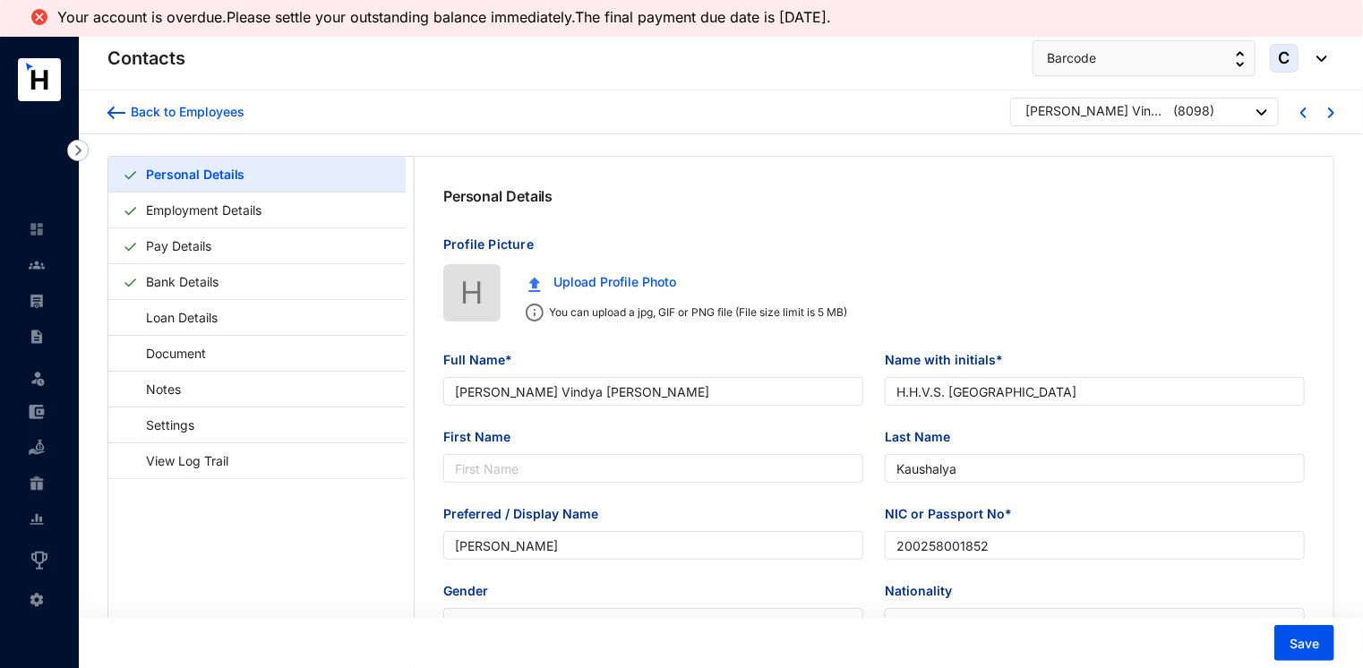
type input "[STREET_ADDRESS][PERSON_NAME]."
type input "[DATE]"
click at [193, 210] on link "Employment Details" at bounding box center [204, 210] width 130 height 37
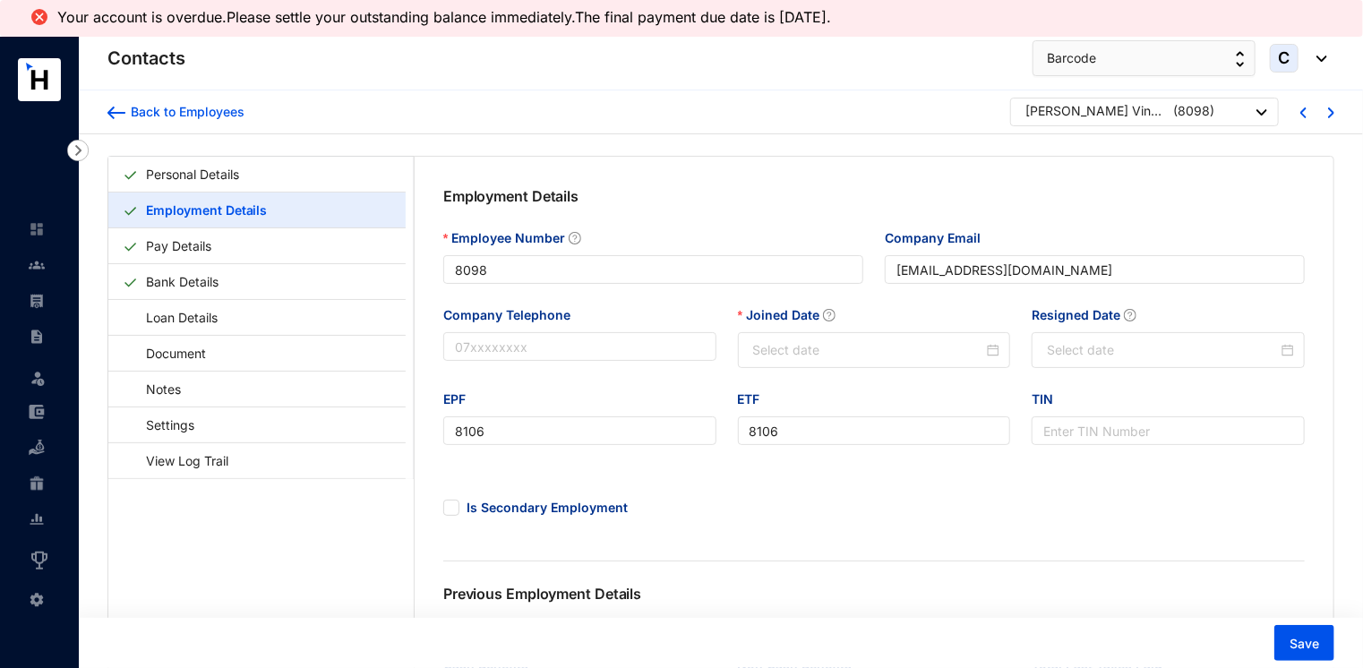
type input "[DATE]"
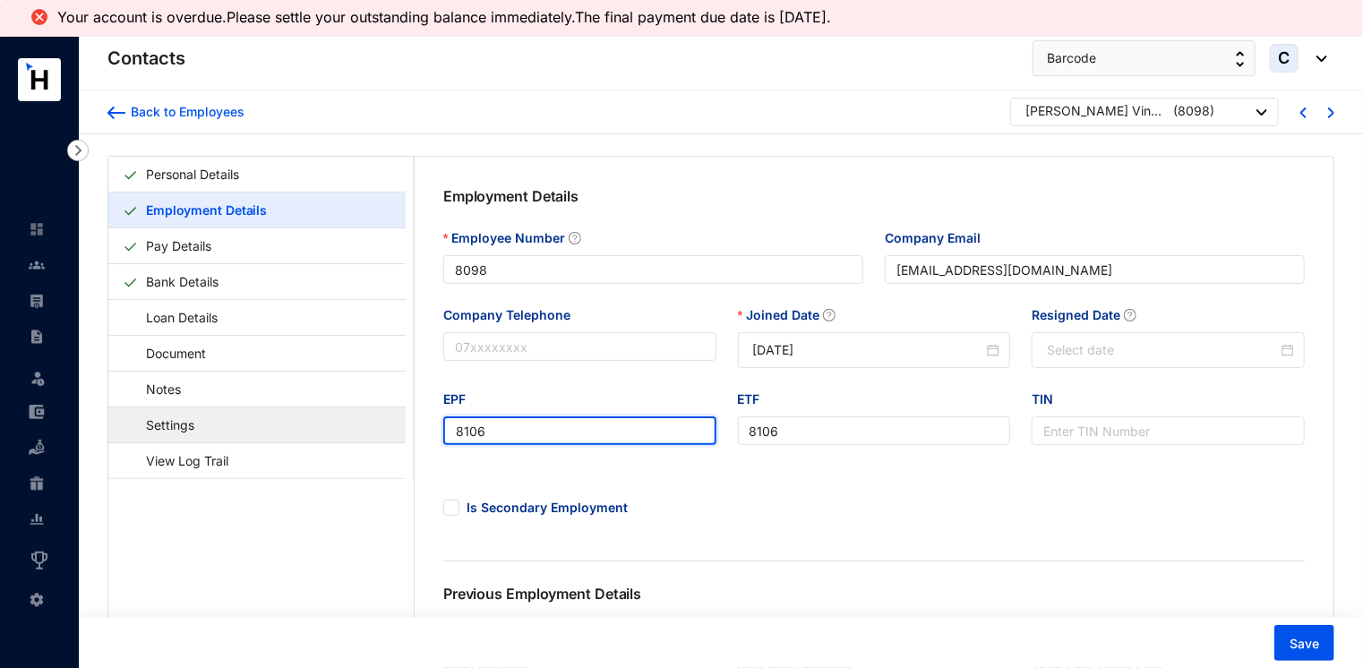
drag, startPoint x: 493, startPoint y: 436, endPoint x: 401, endPoint y: 423, distance: 93.2
type input "8098"
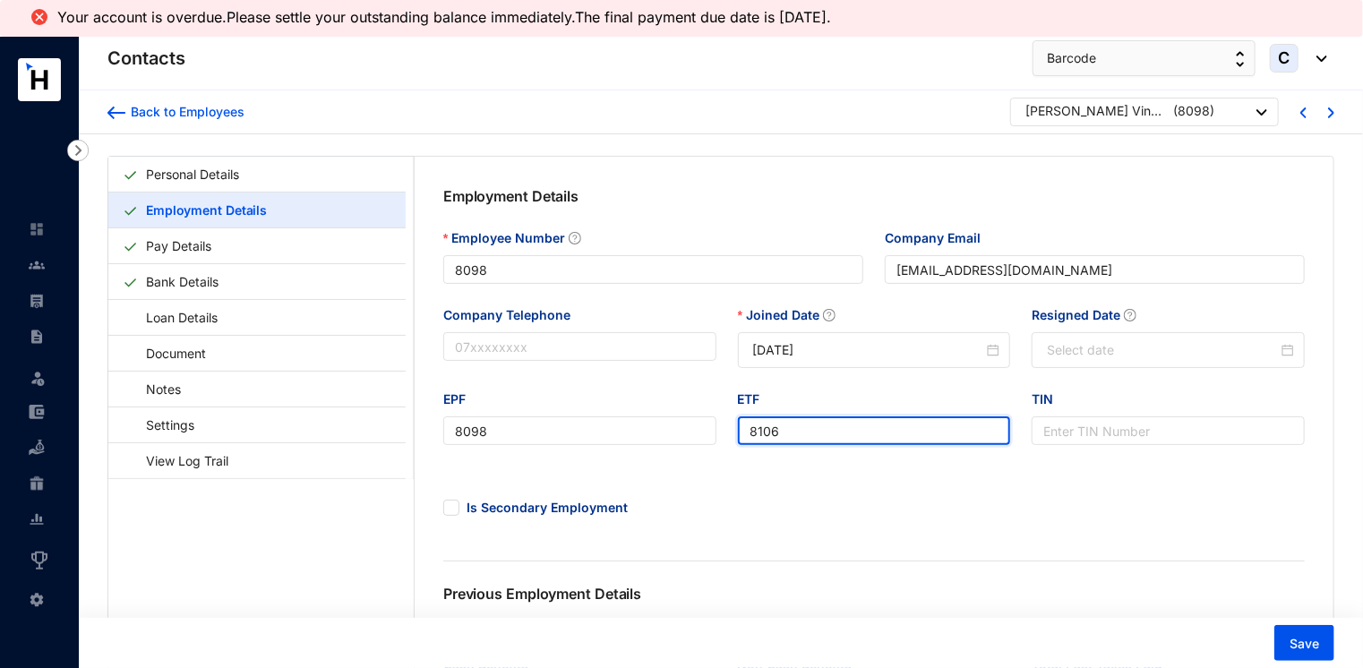
drag, startPoint x: 778, startPoint y: 435, endPoint x: 721, endPoint y: 433, distance: 57.3
click at [721, 433] on div "EPF 8098 ETF 8106 TIN" at bounding box center [873, 427] width 883 height 77
type input "8098"
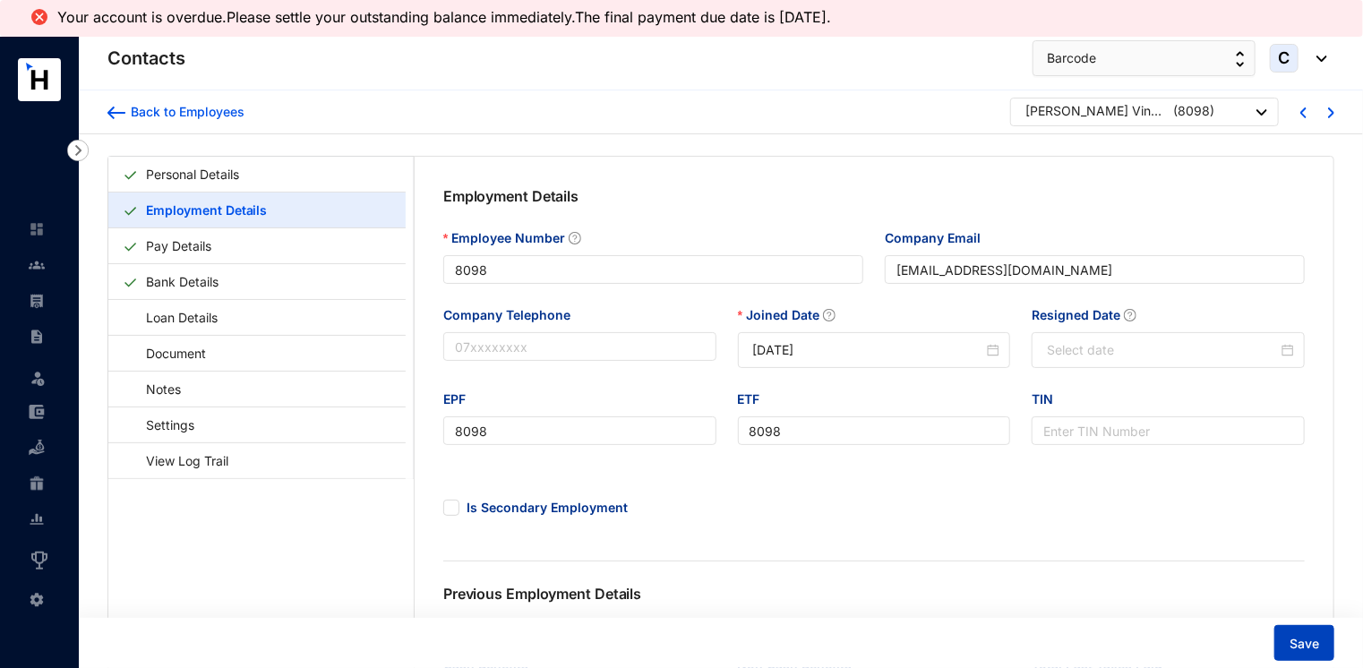
click at [1300, 638] on span "Save" at bounding box center [1304, 644] width 30 height 18
click at [38, 252] on div at bounding box center [37, 256] width 16 height 16
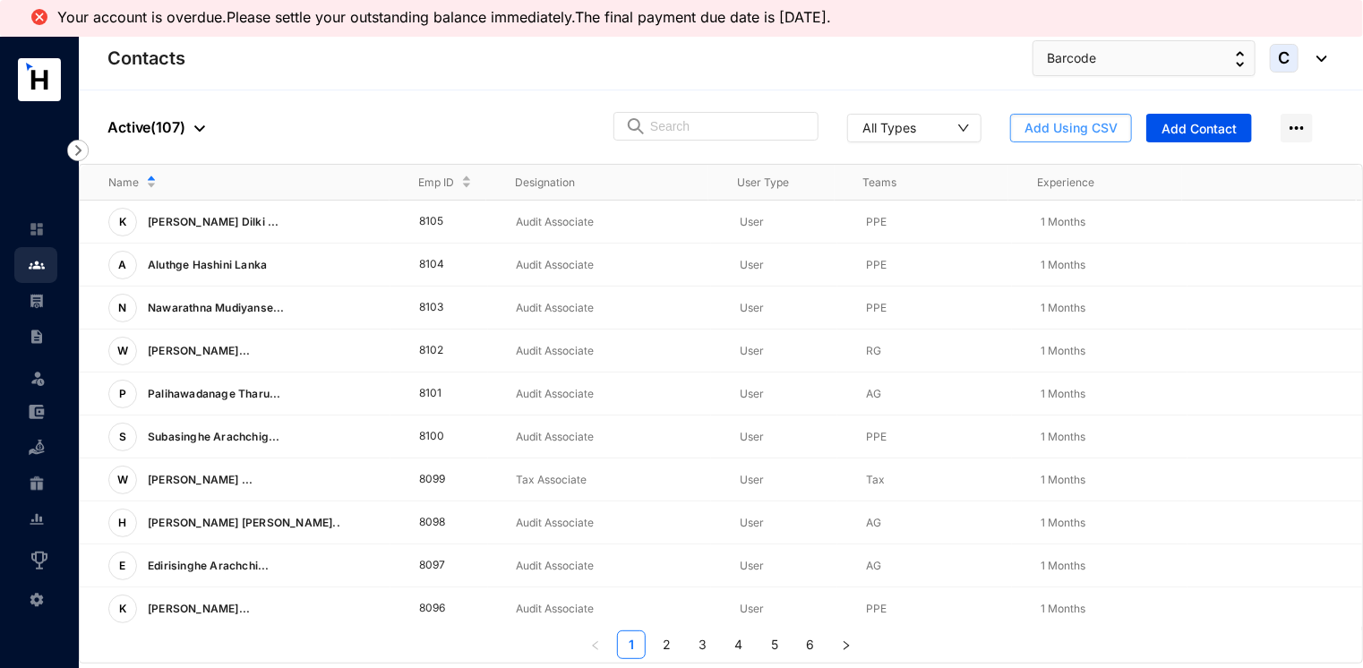
click at [1057, 129] on span "Add Using CSV" at bounding box center [1070, 128] width 93 height 18
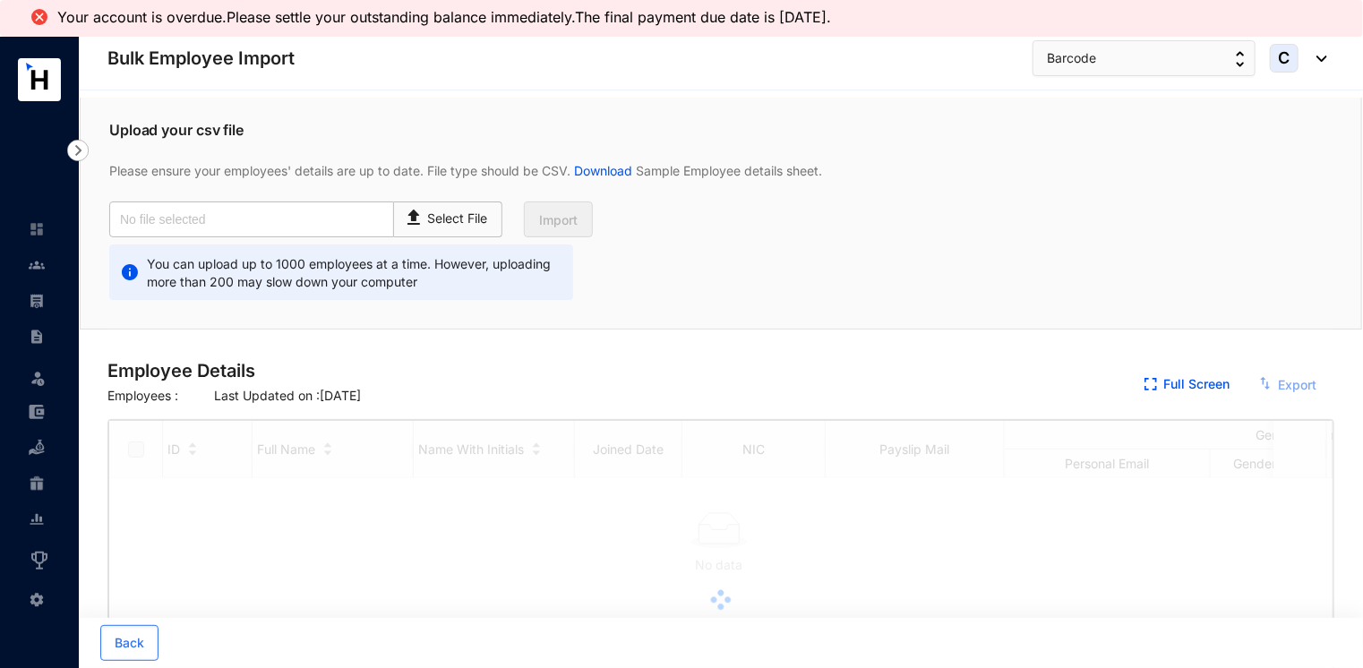
checkbox input "true"
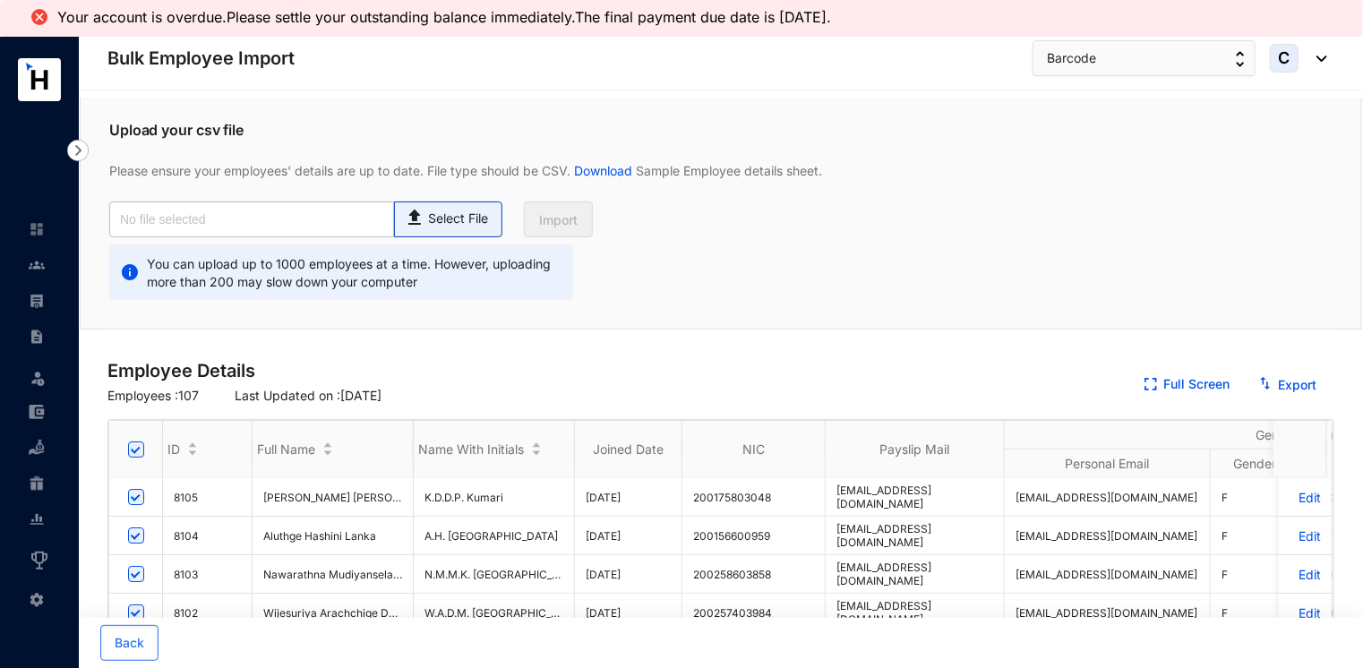
click at [438, 207] on div "Select File" at bounding box center [448, 215] width 89 height 26
click at [0, 0] on input "Select File" at bounding box center [0, 0] width 0 height 0
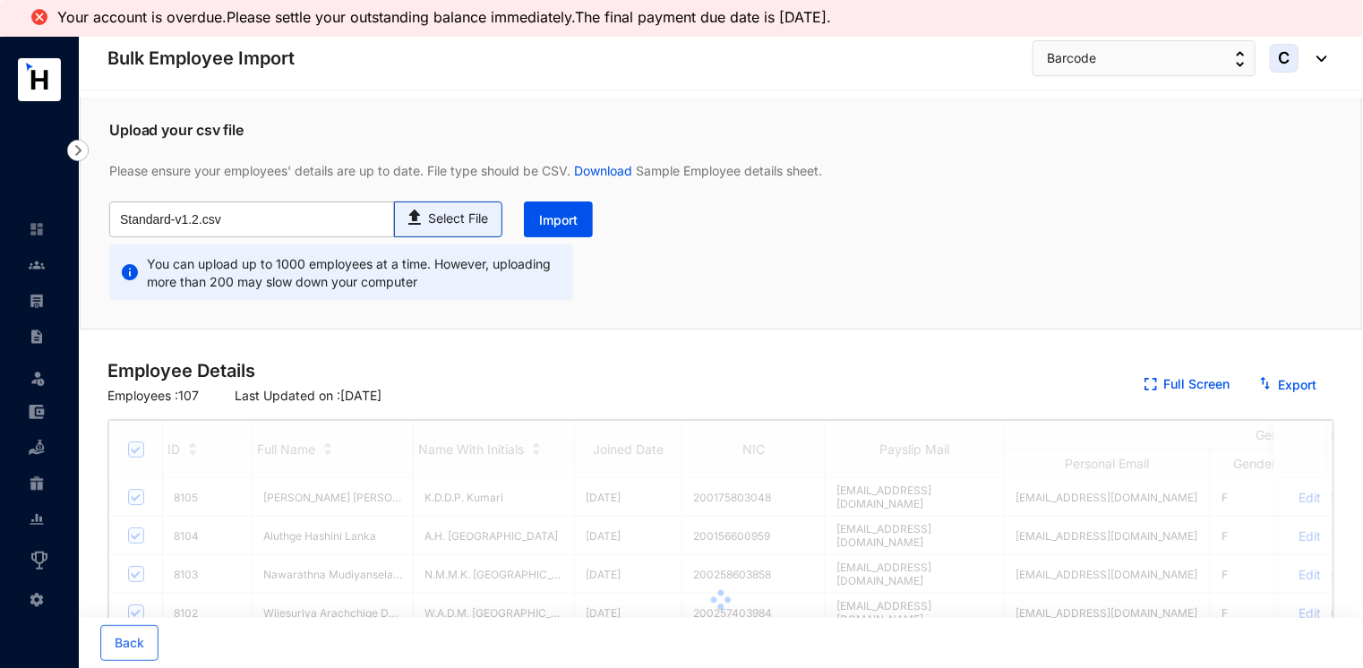
type input "Standard-v1.2.csv"
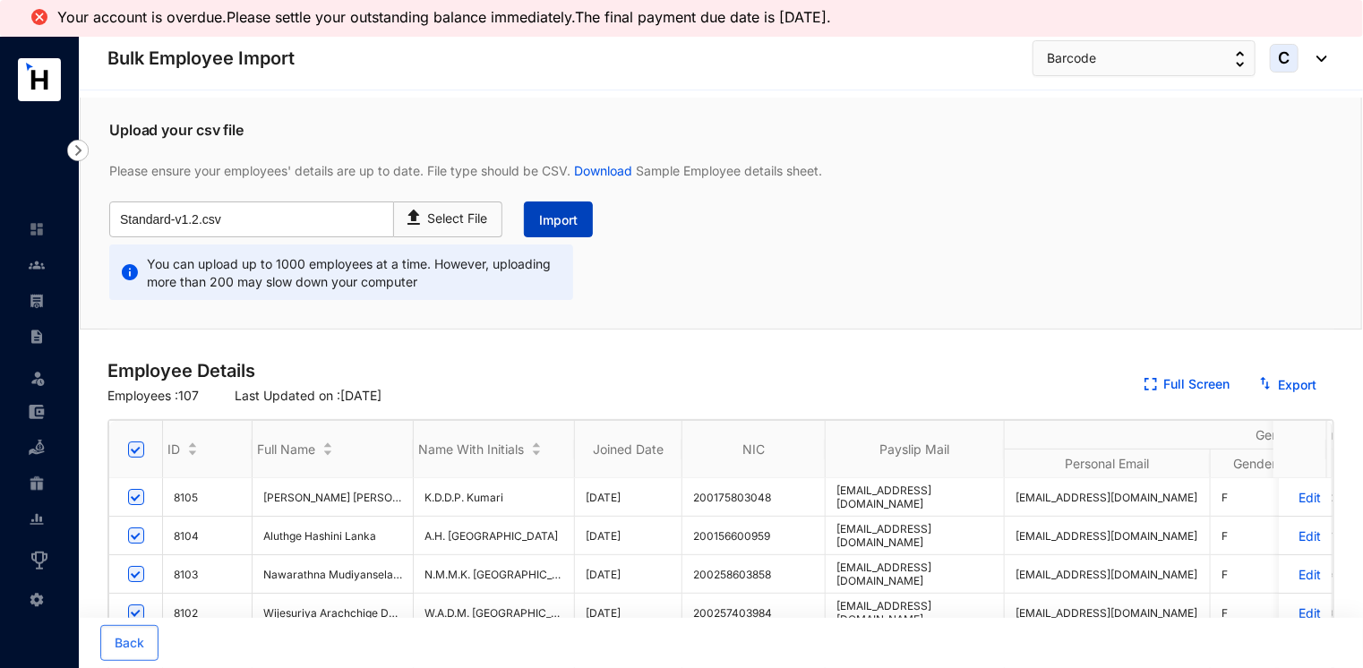
click at [550, 220] on span "Import" at bounding box center [558, 220] width 38 height 18
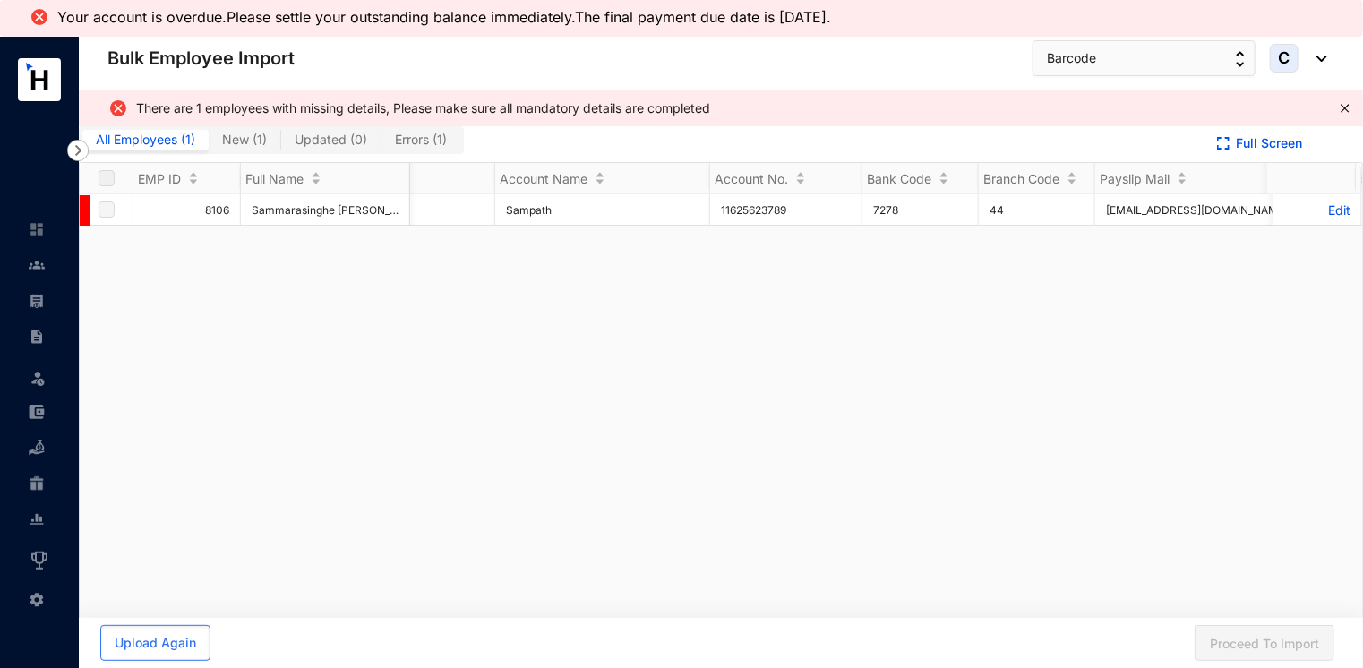
scroll to position [0, 430]
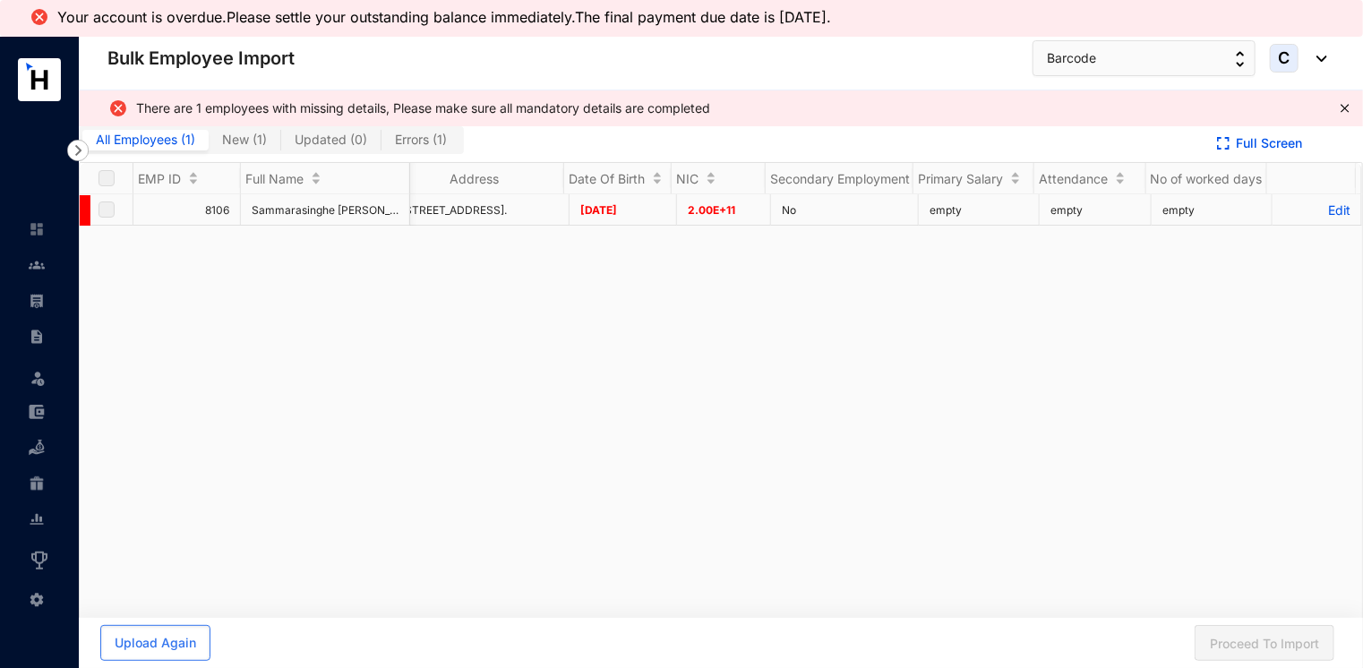
click at [1324, 207] on p "Edit" at bounding box center [1316, 209] width 67 height 15
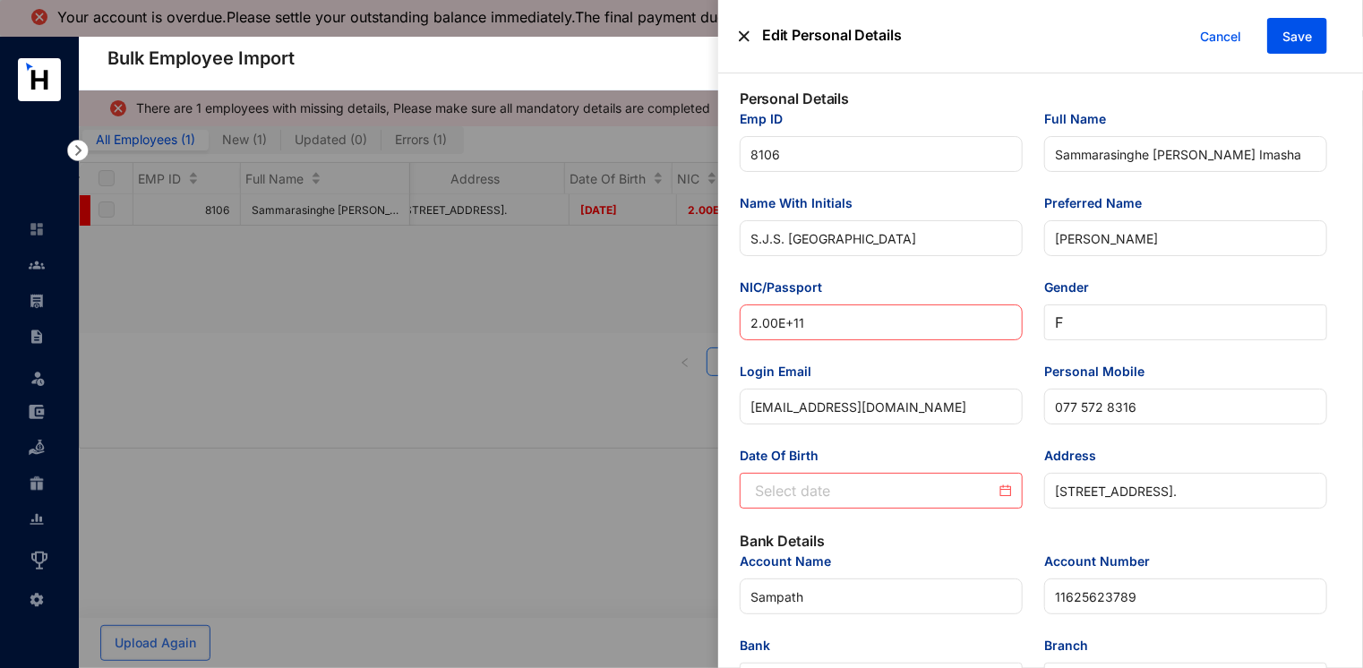
type input "[DATE]"
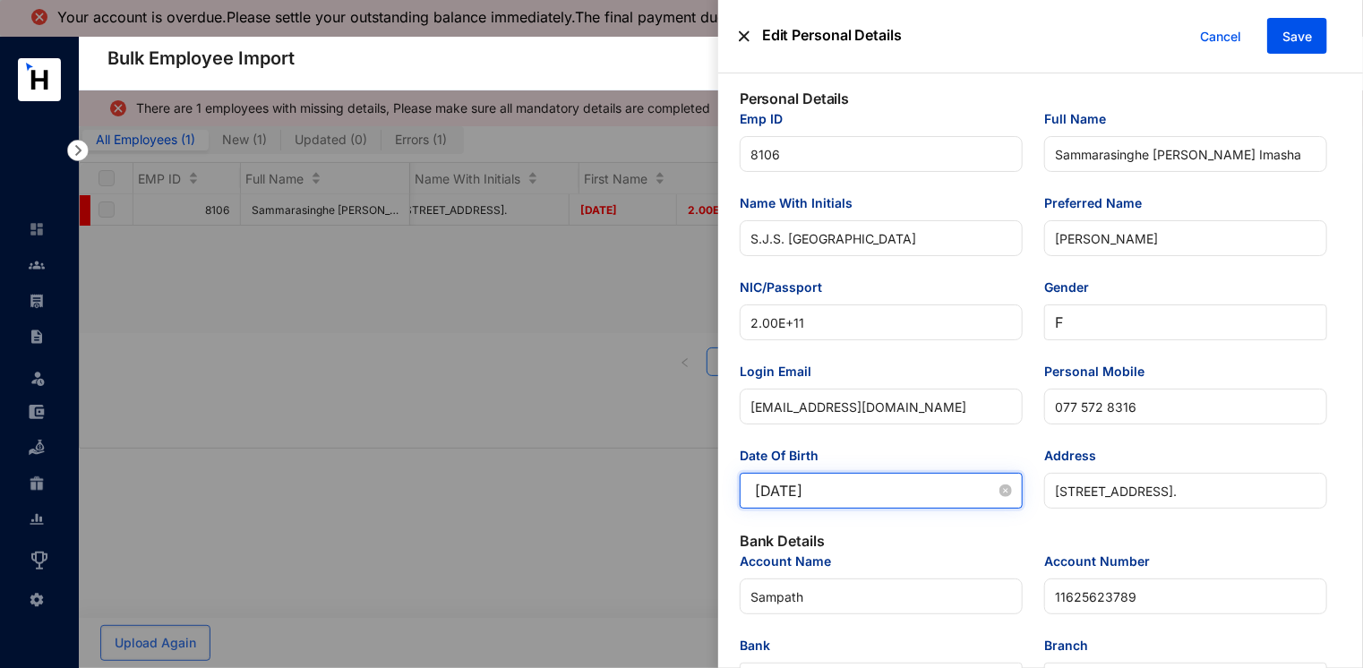
click at [942, 497] on input "[DATE]" at bounding box center [875, 490] width 241 height 21
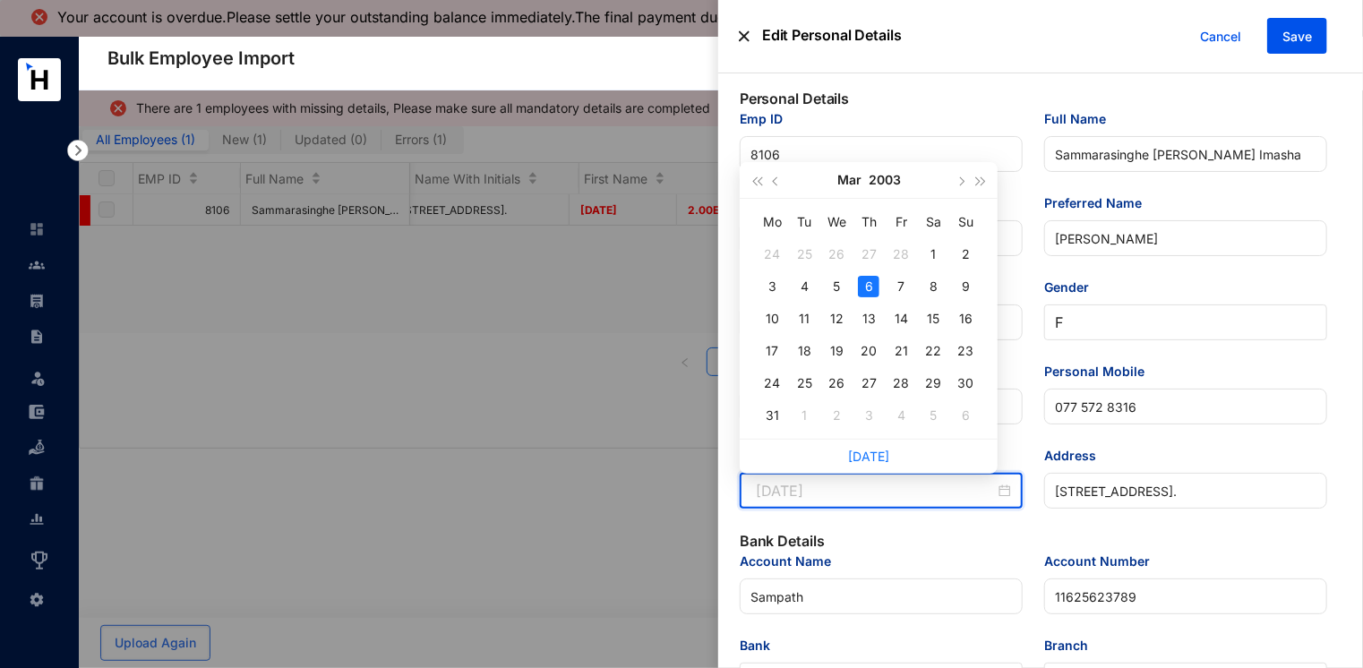
type input "[DATE]"
click at [873, 288] on div "6" at bounding box center [868, 286] width 21 height 21
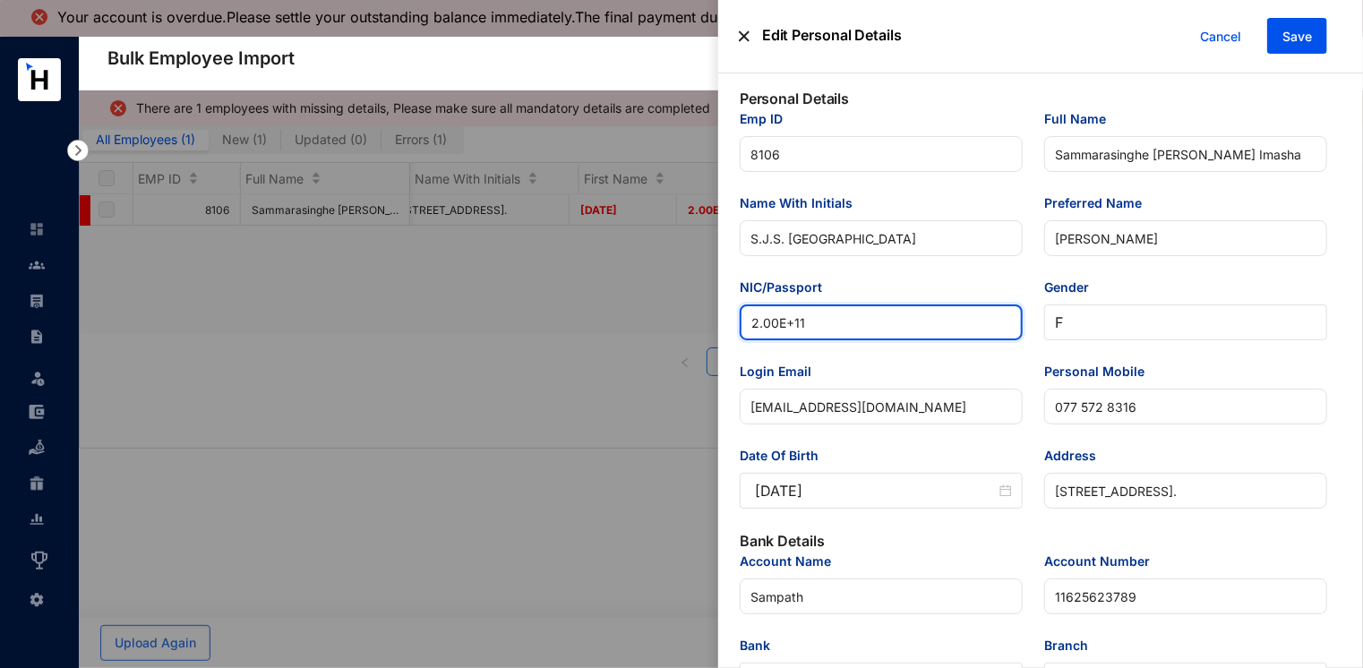
drag, startPoint x: 810, startPoint y: 335, endPoint x: 711, endPoint y: 323, distance: 100.1
paste input "00356612004"
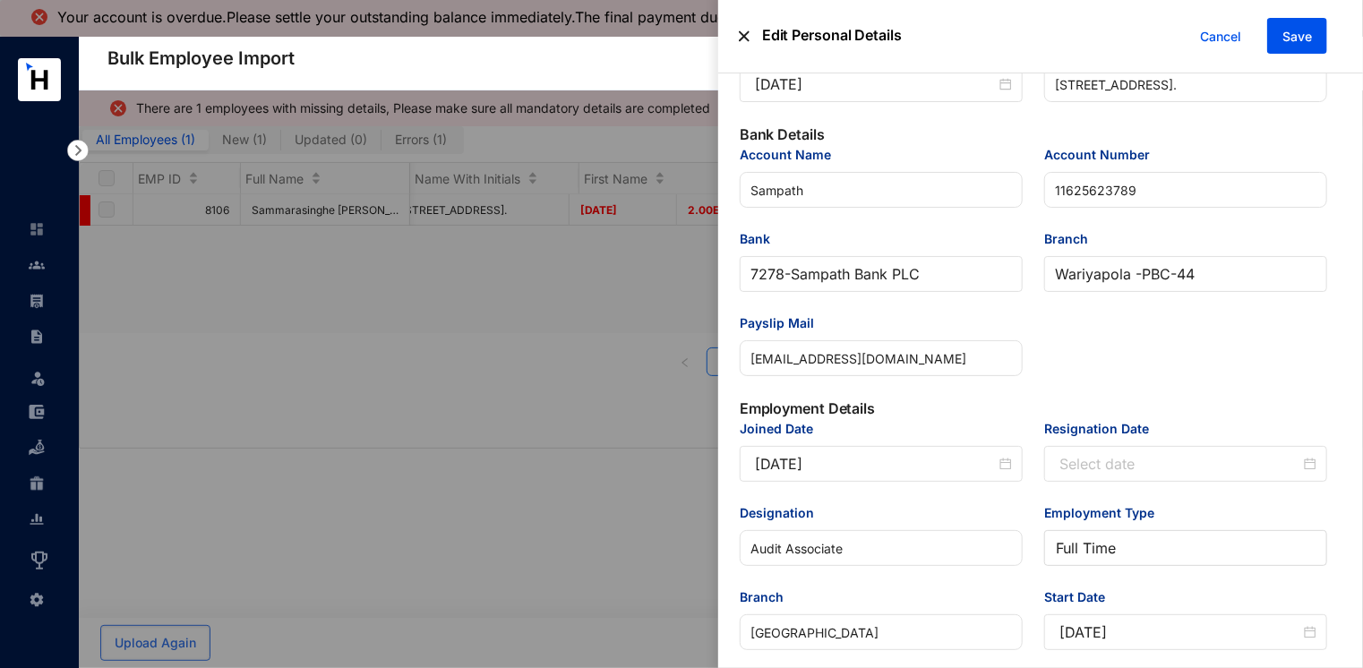
scroll to position [423, 0]
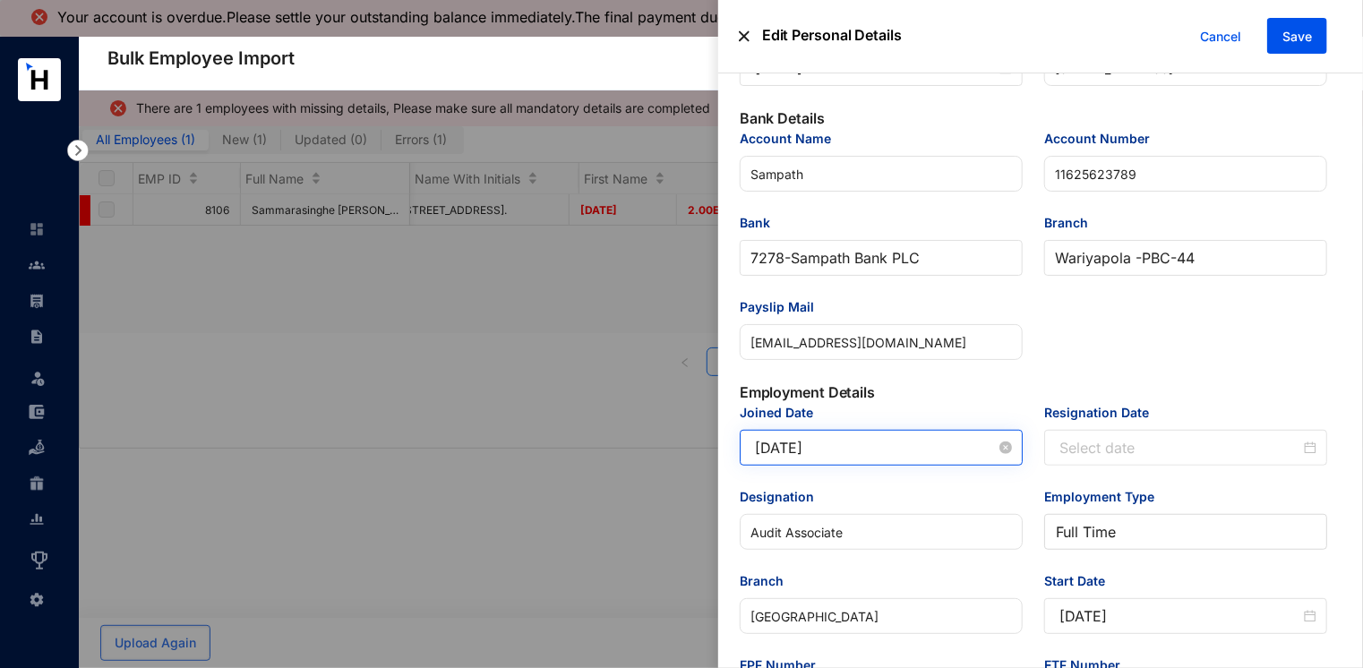
type input "200356612004"
click at [954, 458] on input "[DATE]" at bounding box center [875, 447] width 241 height 21
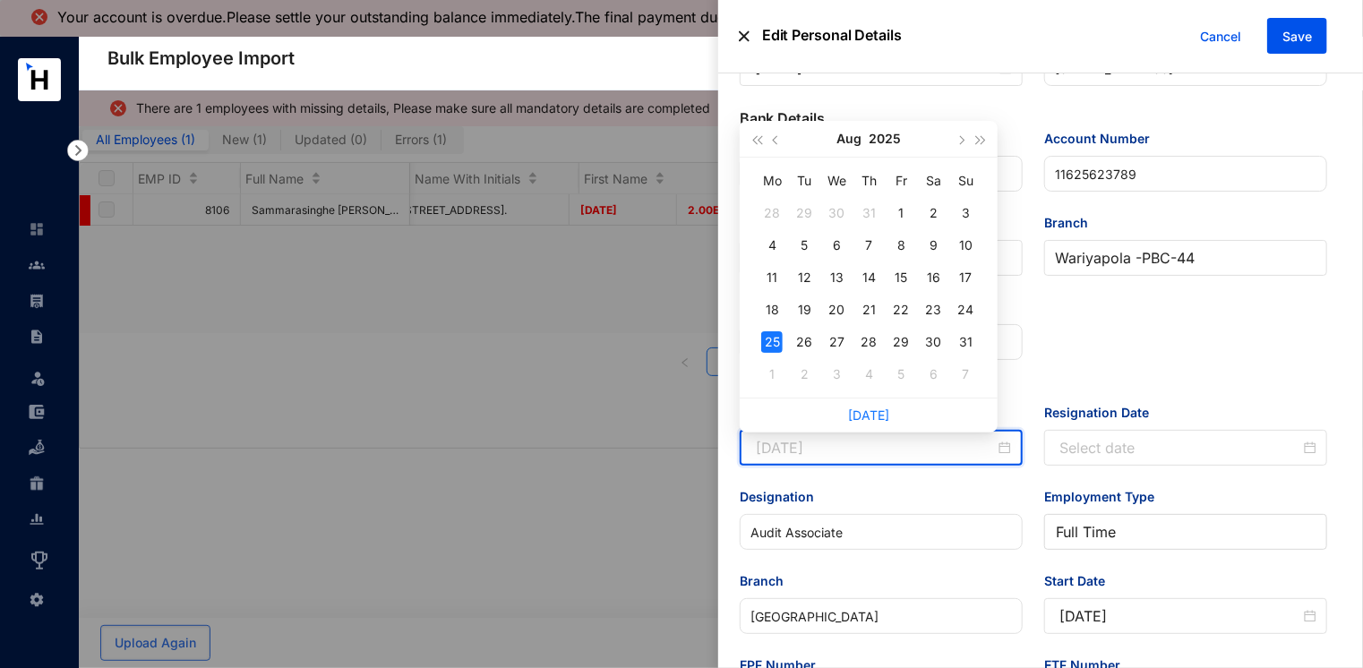
type input "[DATE]"
click at [763, 335] on div "25" at bounding box center [771, 341] width 21 height 21
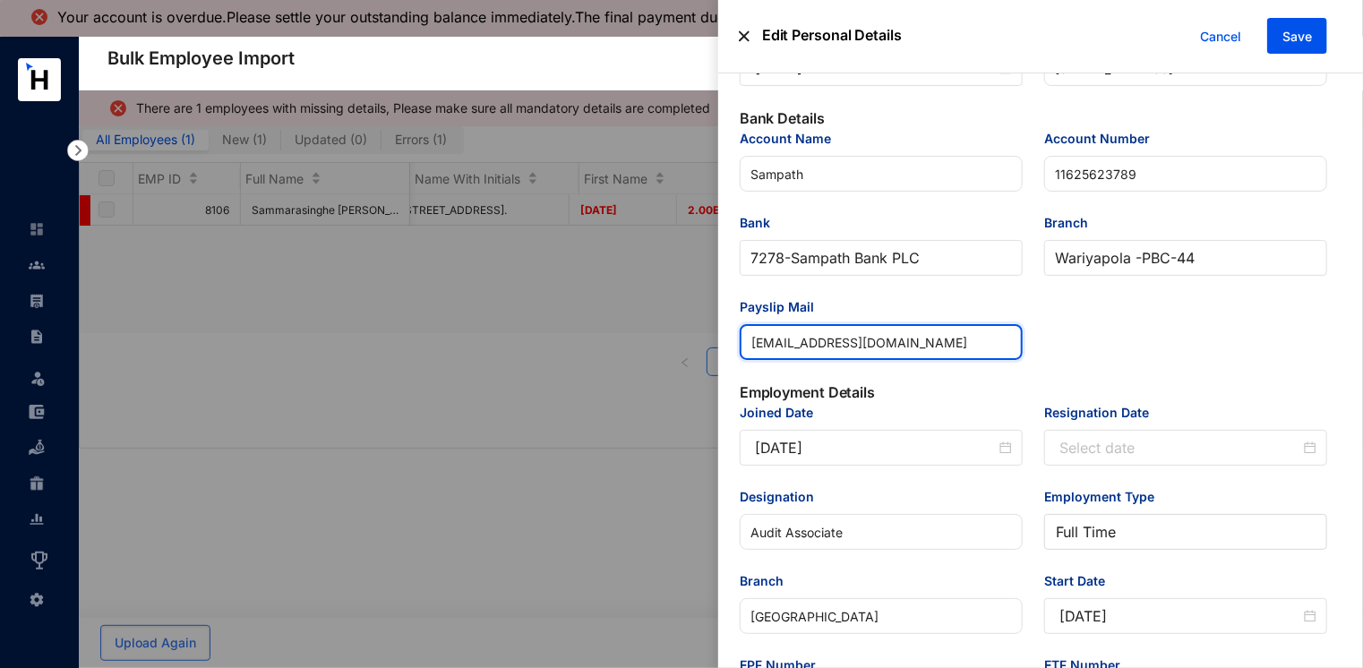
click at [763, 335] on input "[EMAIL_ADDRESS][DOMAIN_NAME]" at bounding box center [881, 342] width 283 height 36
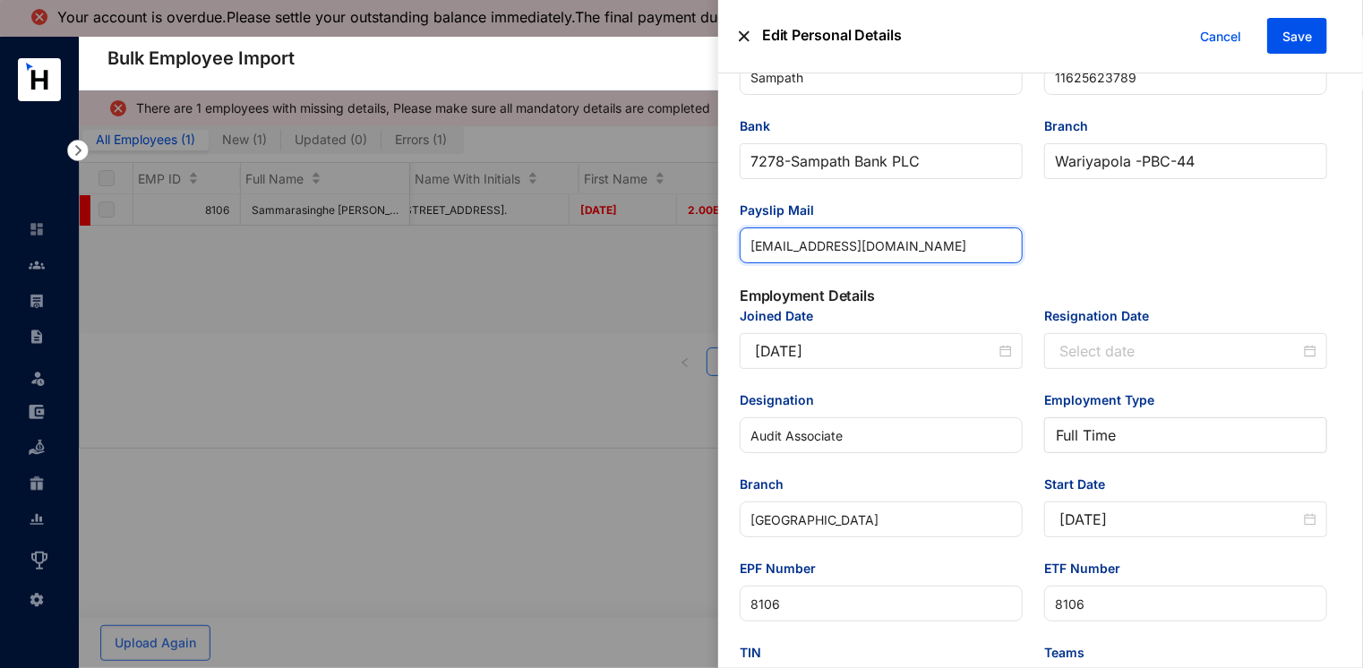
scroll to position [536, 0]
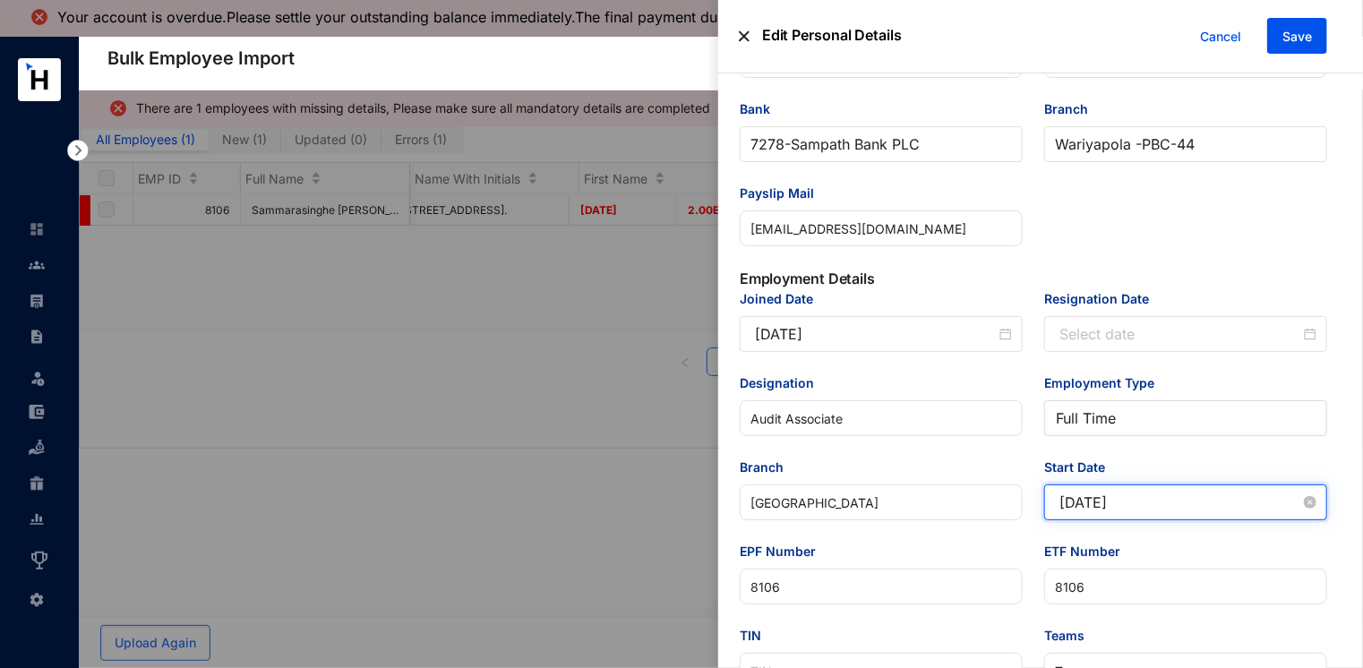
click at [1251, 511] on input "[DATE]" at bounding box center [1179, 502] width 241 height 21
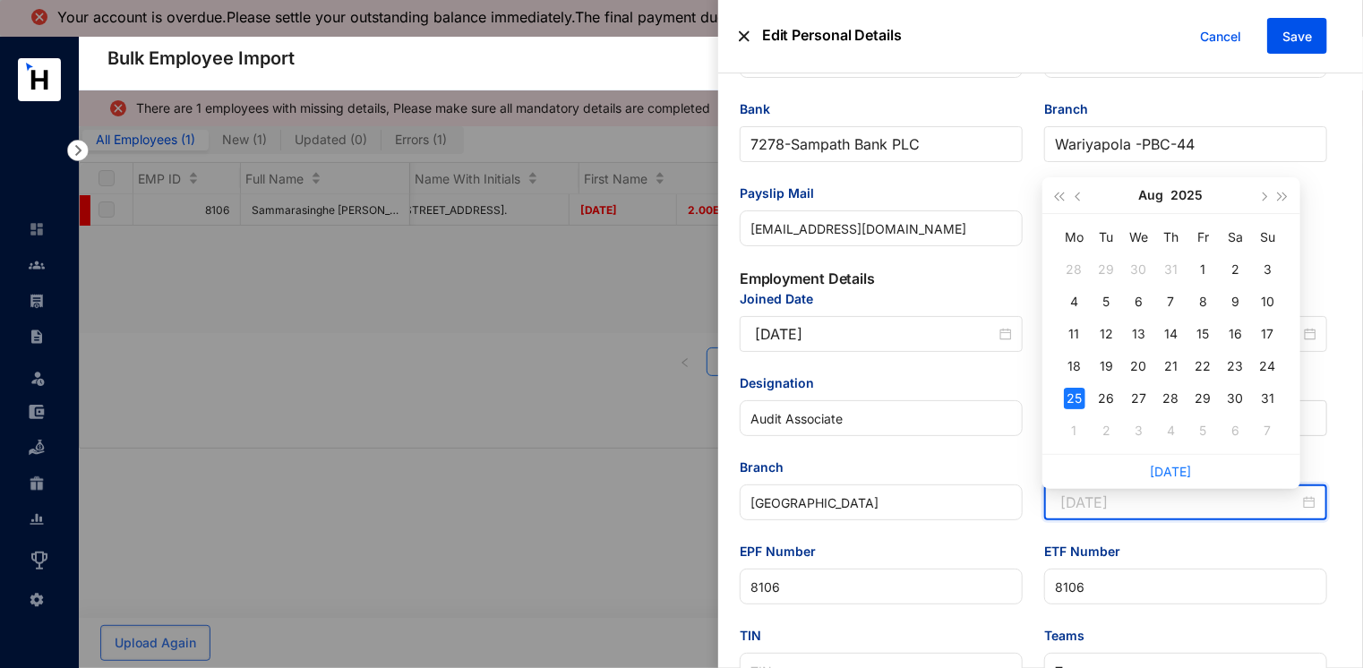
type input "[DATE]"
click at [1078, 395] on div "25" at bounding box center [1074, 398] width 21 height 21
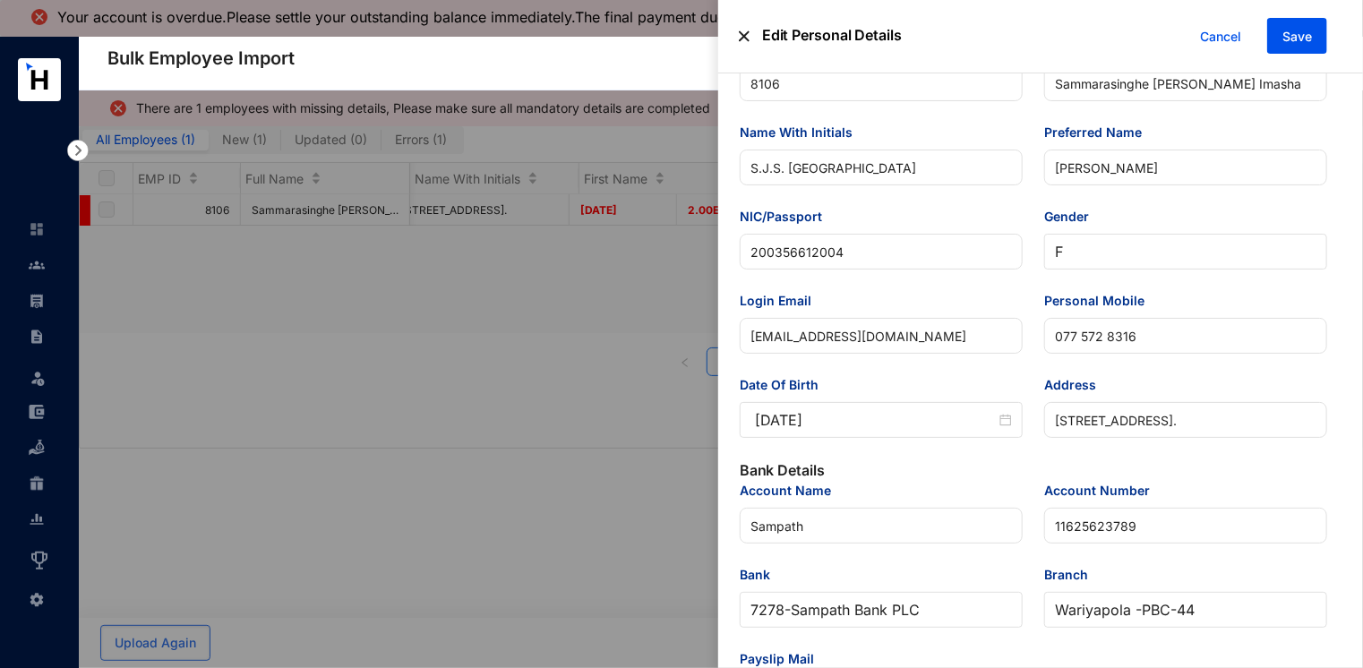
scroll to position [64, 0]
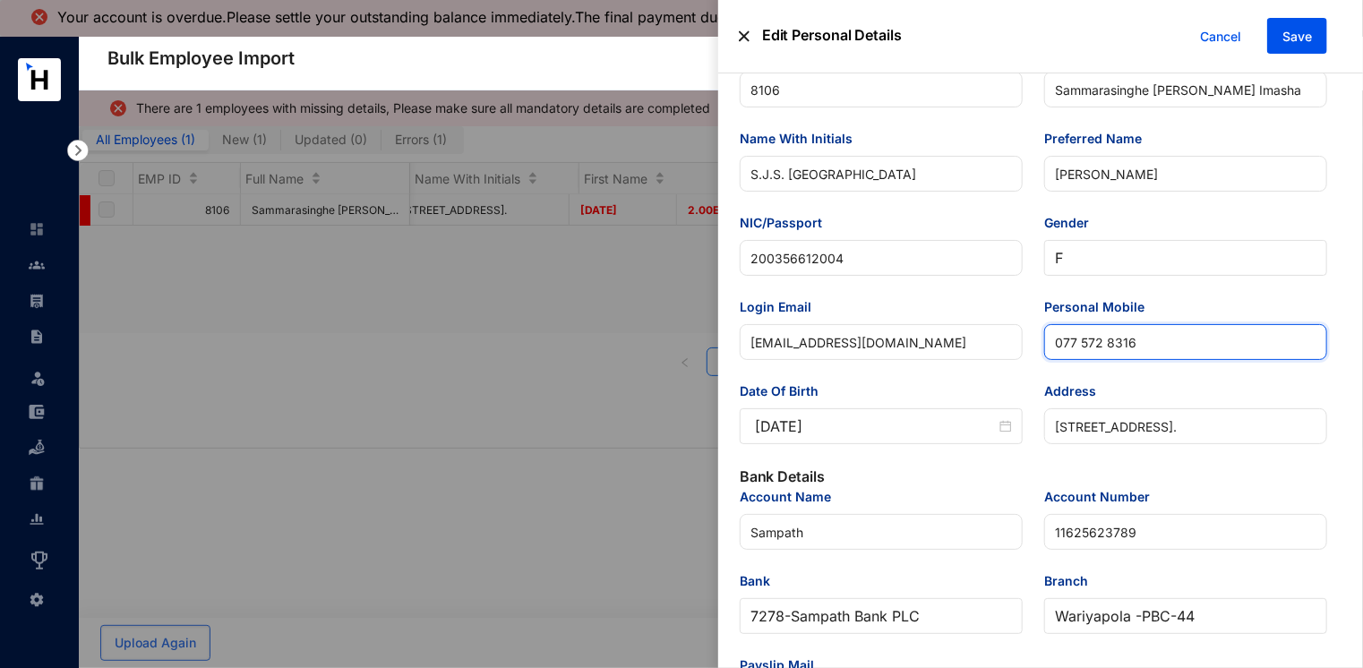
click at [1075, 341] on input "077 572 8316" at bounding box center [1185, 342] width 283 height 36
type input "0775728316"
click at [1287, 24] on button "Save" at bounding box center [1297, 36] width 60 height 36
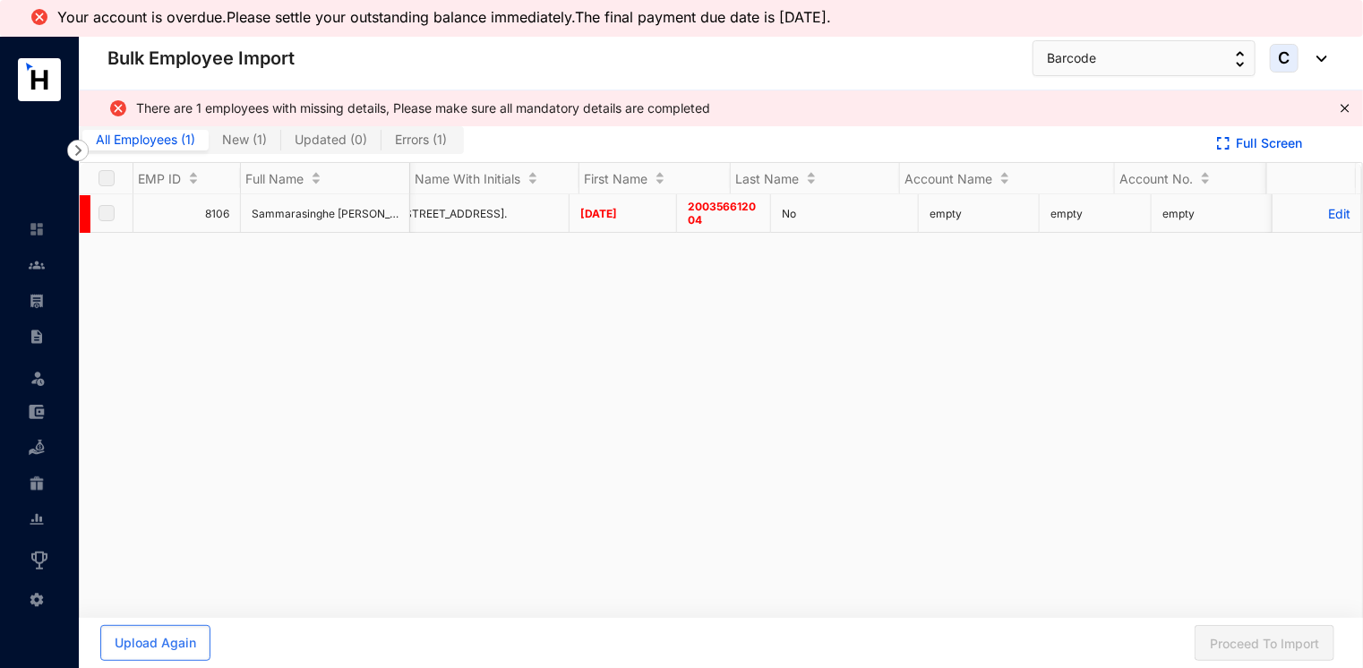
scroll to position [0, 3742]
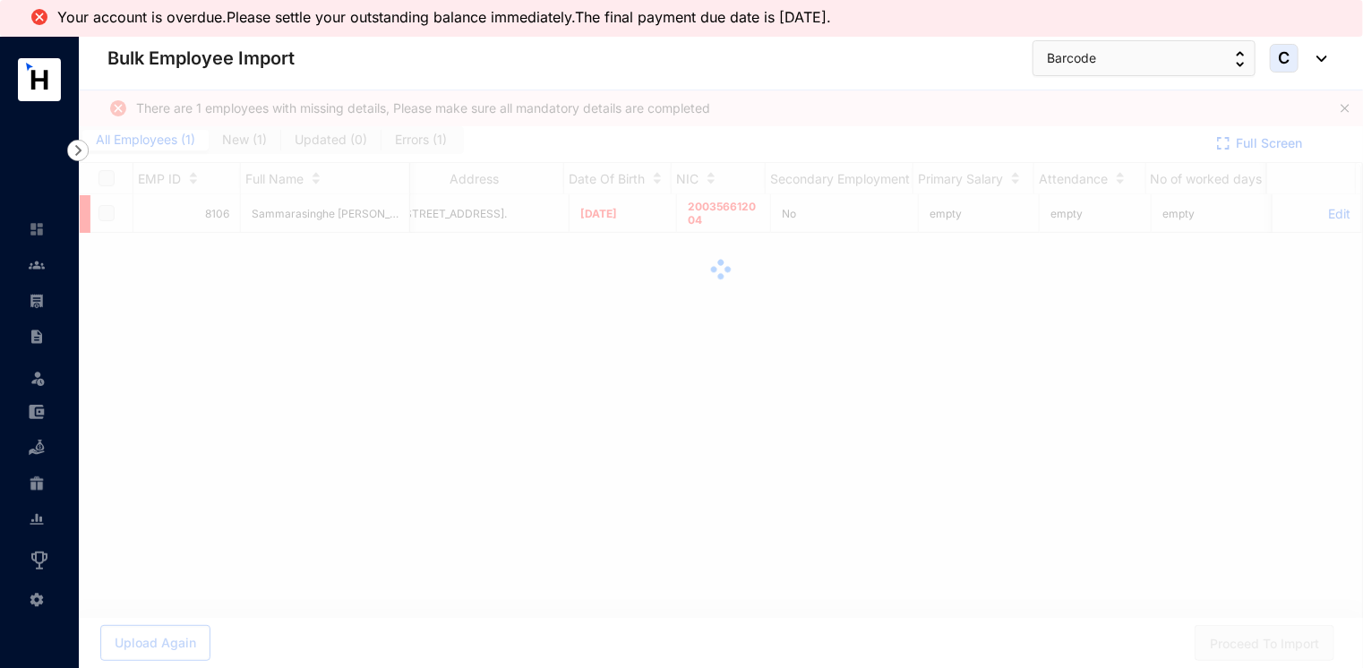
checkbox input "true"
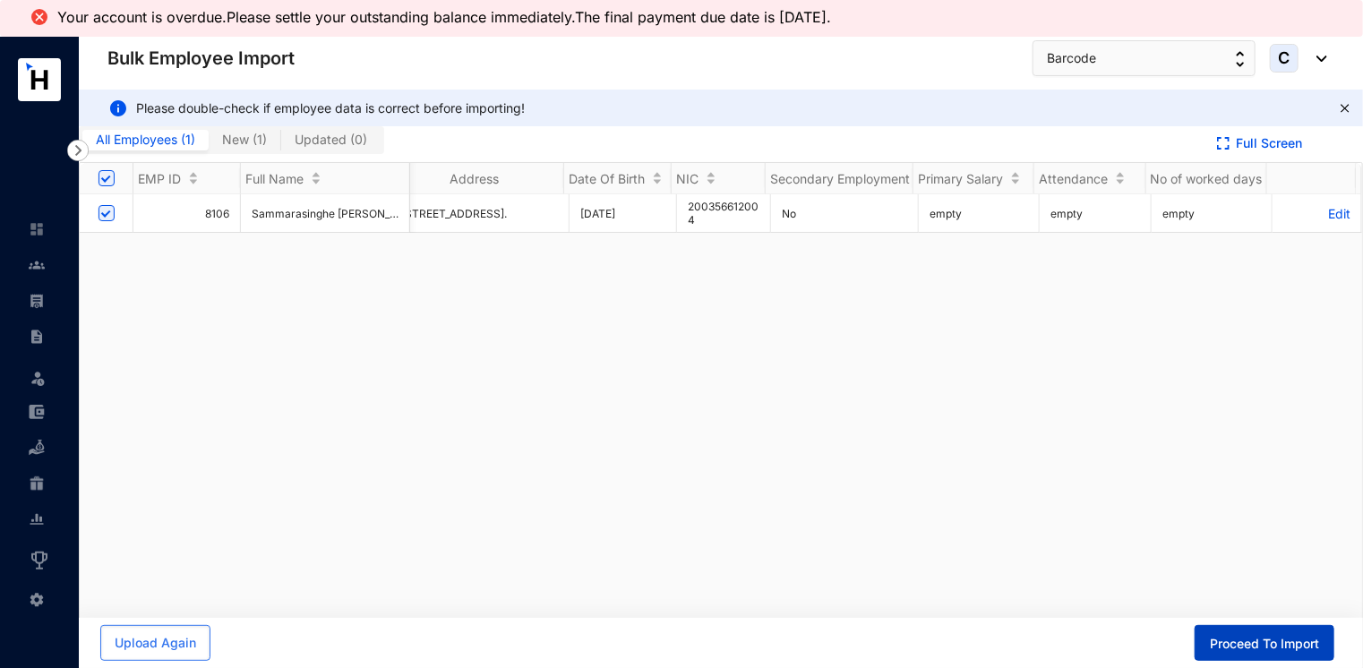
click at [1235, 648] on span "Proceed To Import" at bounding box center [1264, 644] width 109 height 18
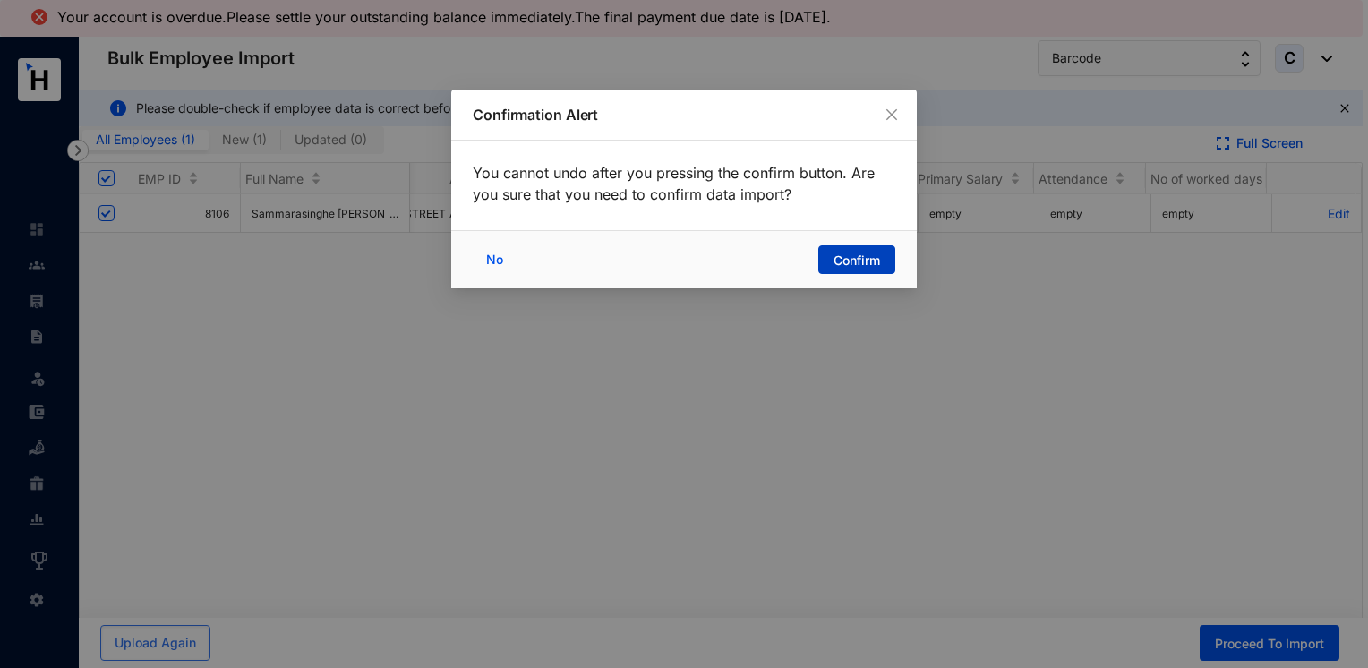
click at [842, 247] on button "Confirm" at bounding box center [856, 259] width 77 height 29
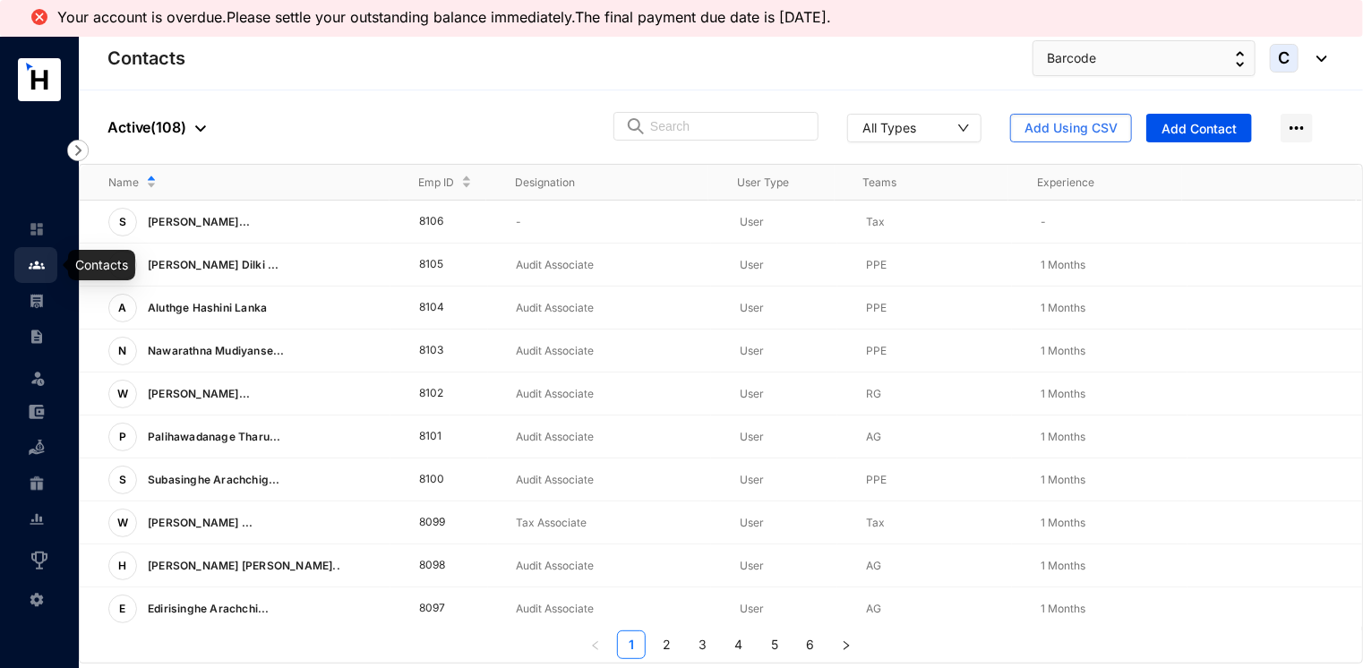
click at [41, 266] on img at bounding box center [37, 265] width 16 height 16
click at [38, 228] on img at bounding box center [37, 229] width 16 height 16
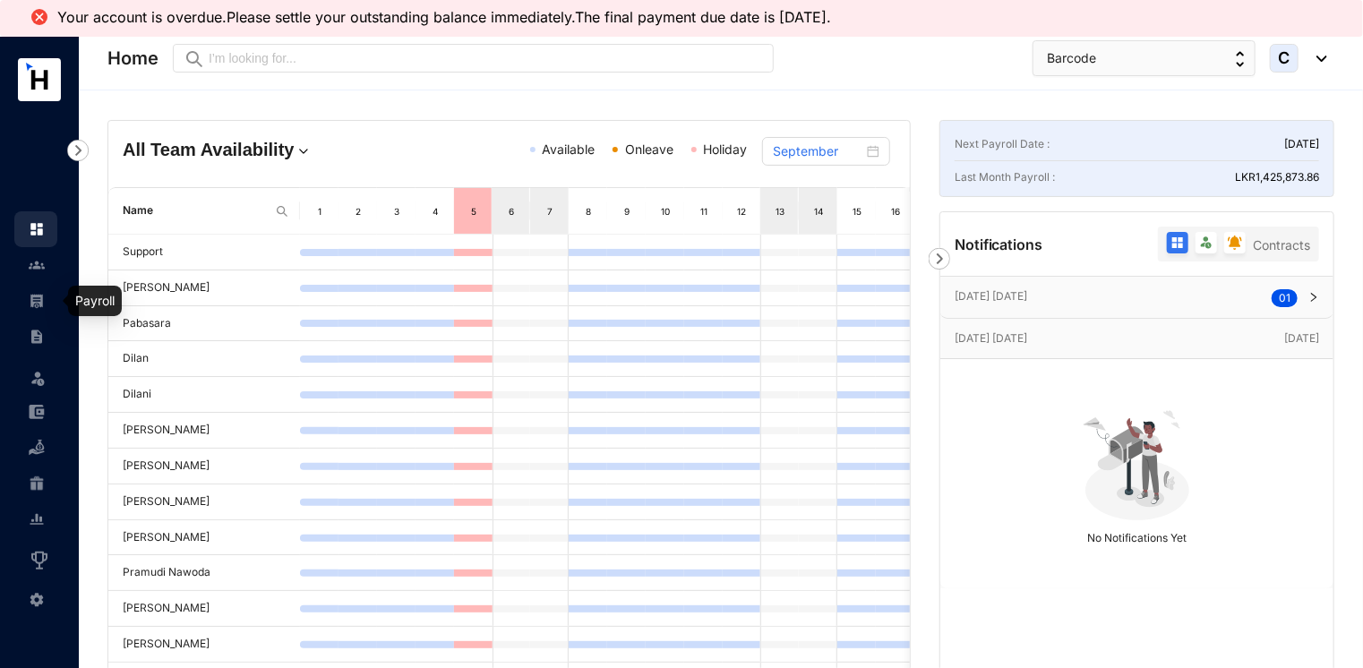
click at [29, 294] on img at bounding box center [37, 301] width 16 height 16
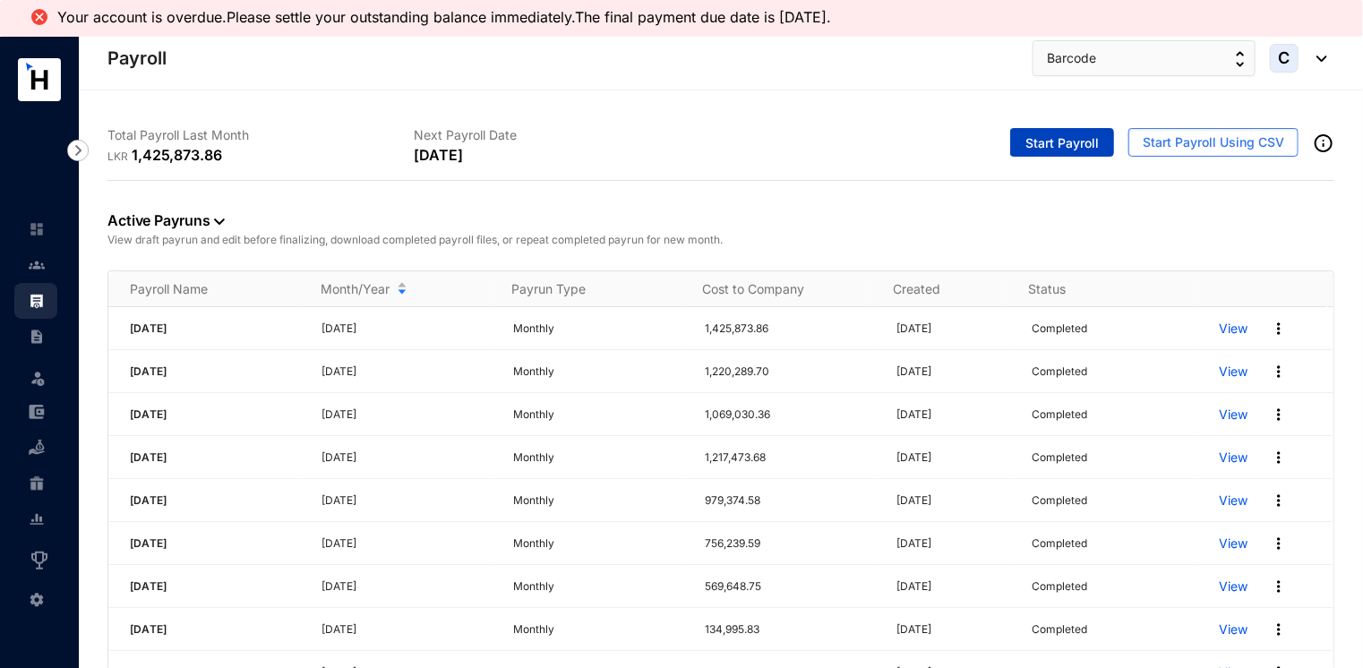
click at [1039, 145] on span "Start Payroll" at bounding box center [1061, 143] width 73 height 18
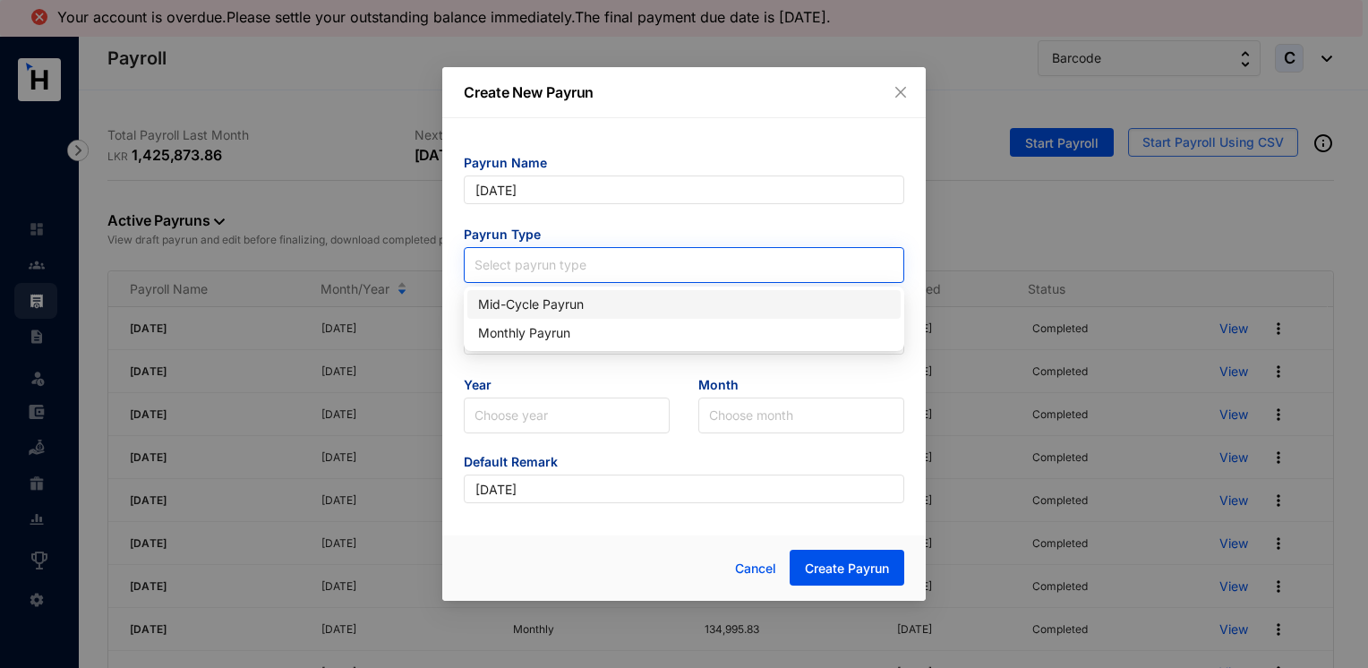
click at [593, 268] on input "search" at bounding box center [684, 261] width 419 height 27
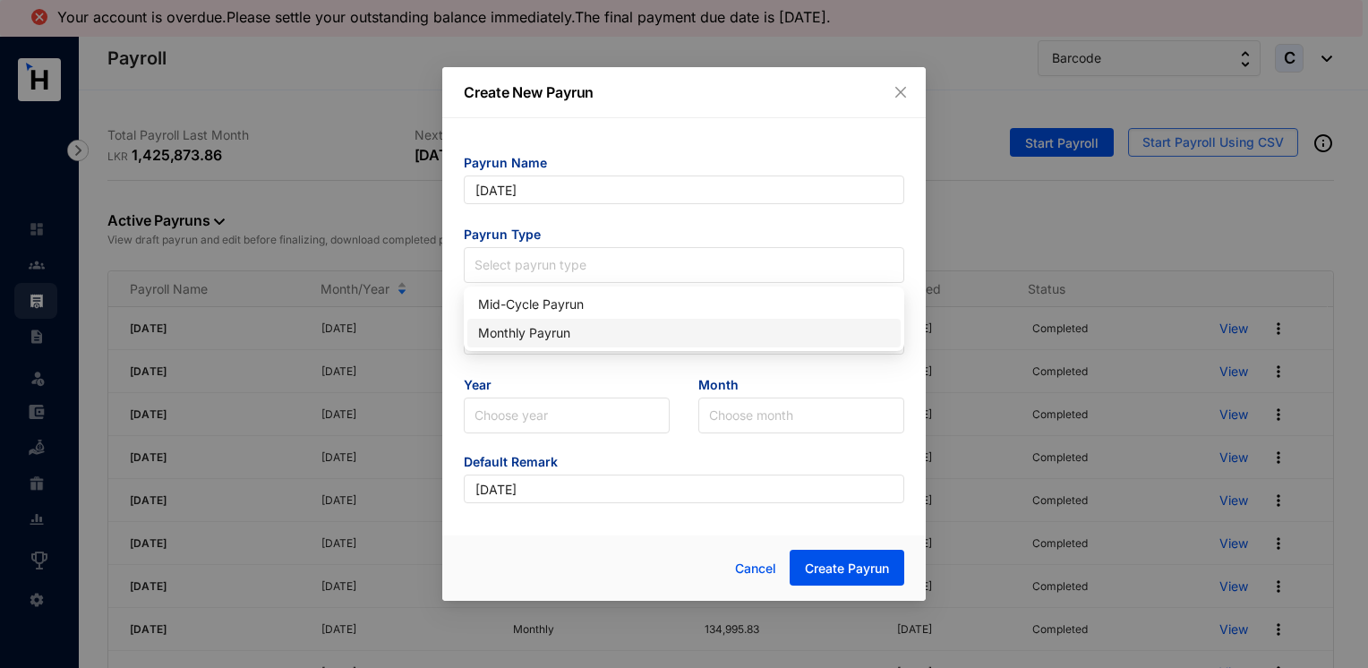
click at [580, 327] on div "Monthly Payrun" at bounding box center [684, 333] width 412 height 20
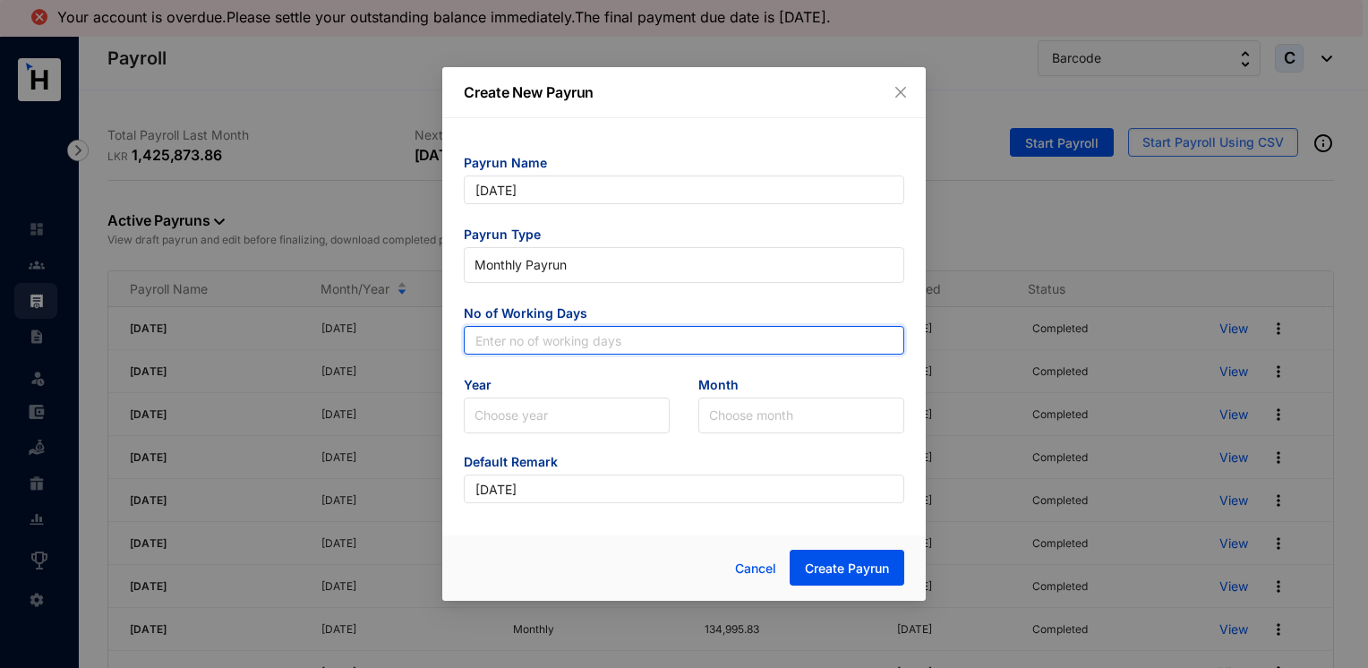
click at [540, 346] on input "text" at bounding box center [684, 340] width 440 height 29
type input "30"
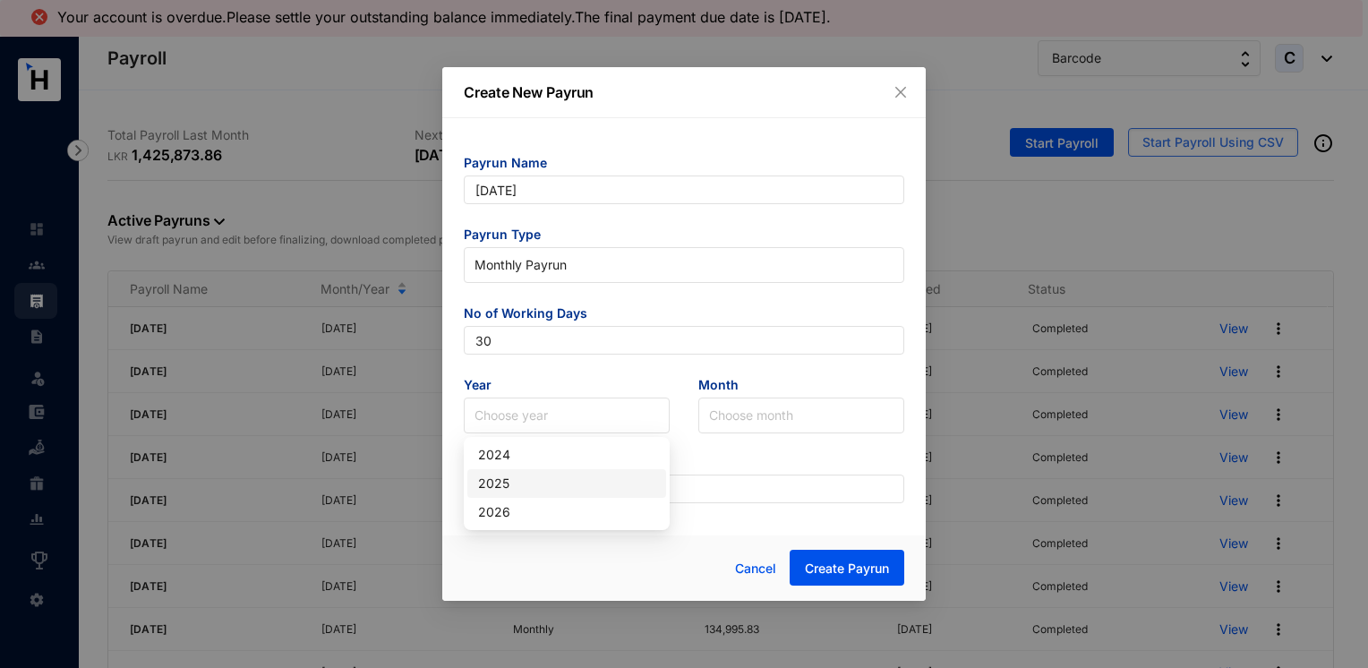
click at [509, 492] on div "2025" at bounding box center [566, 484] width 177 height 20
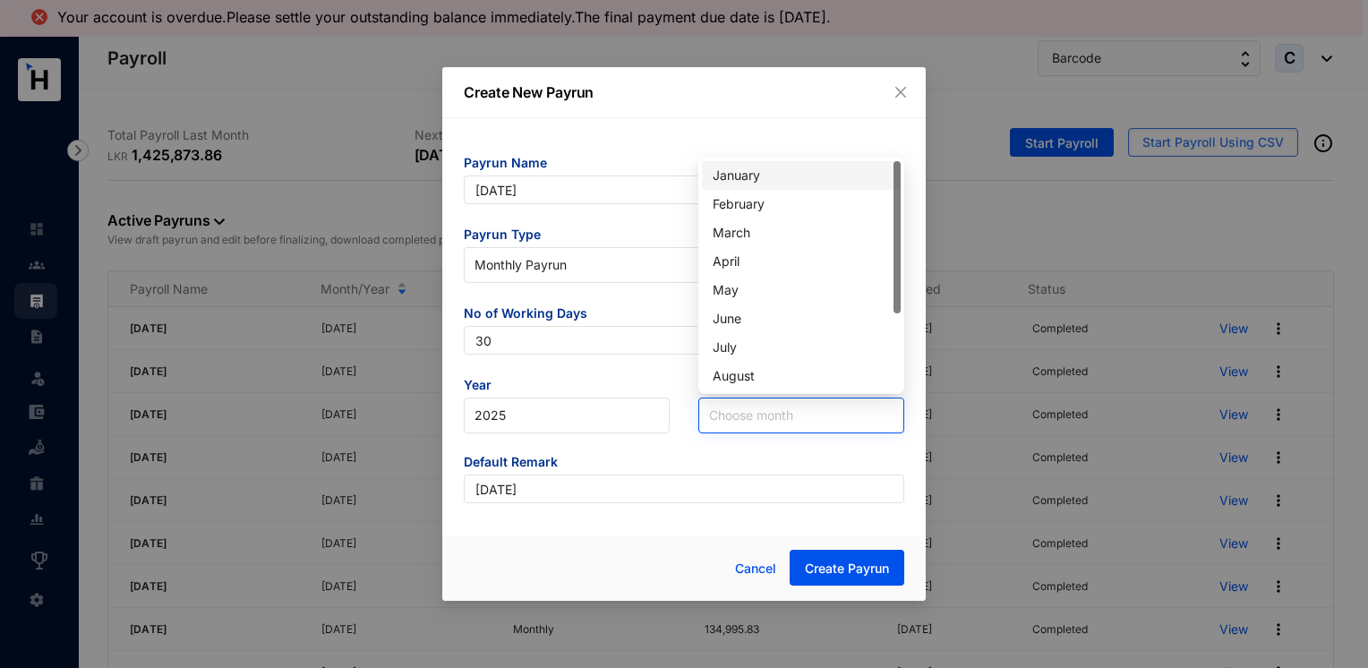
click at [730, 418] on input "search" at bounding box center [801, 415] width 184 height 34
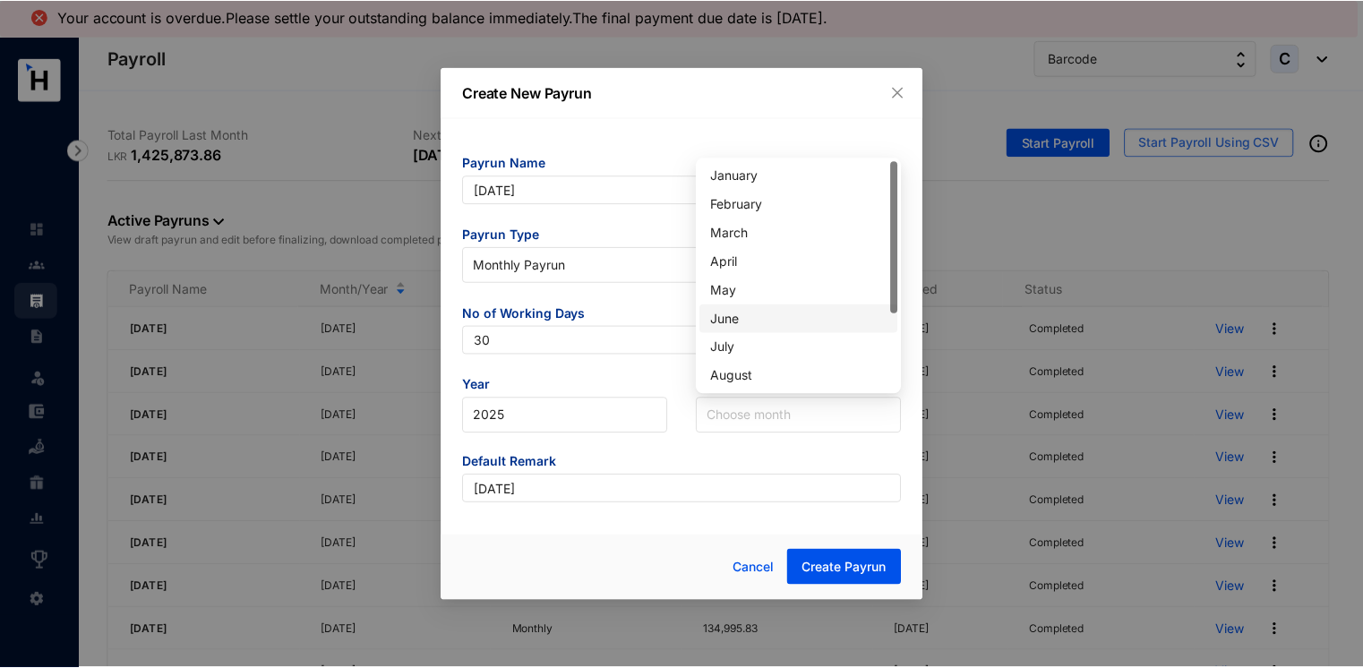
scroll to position [57, 0]
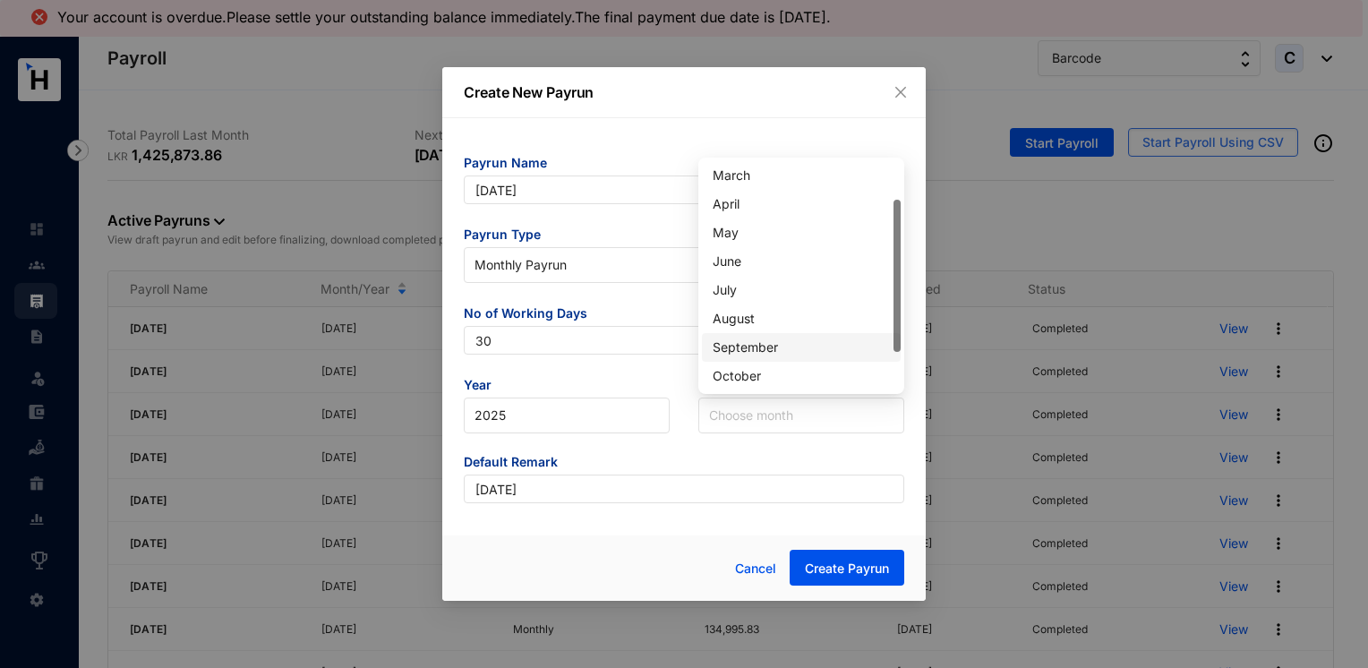
click at [771, 338] on div "September" at bounding box center [801, 348] width 177 height 20
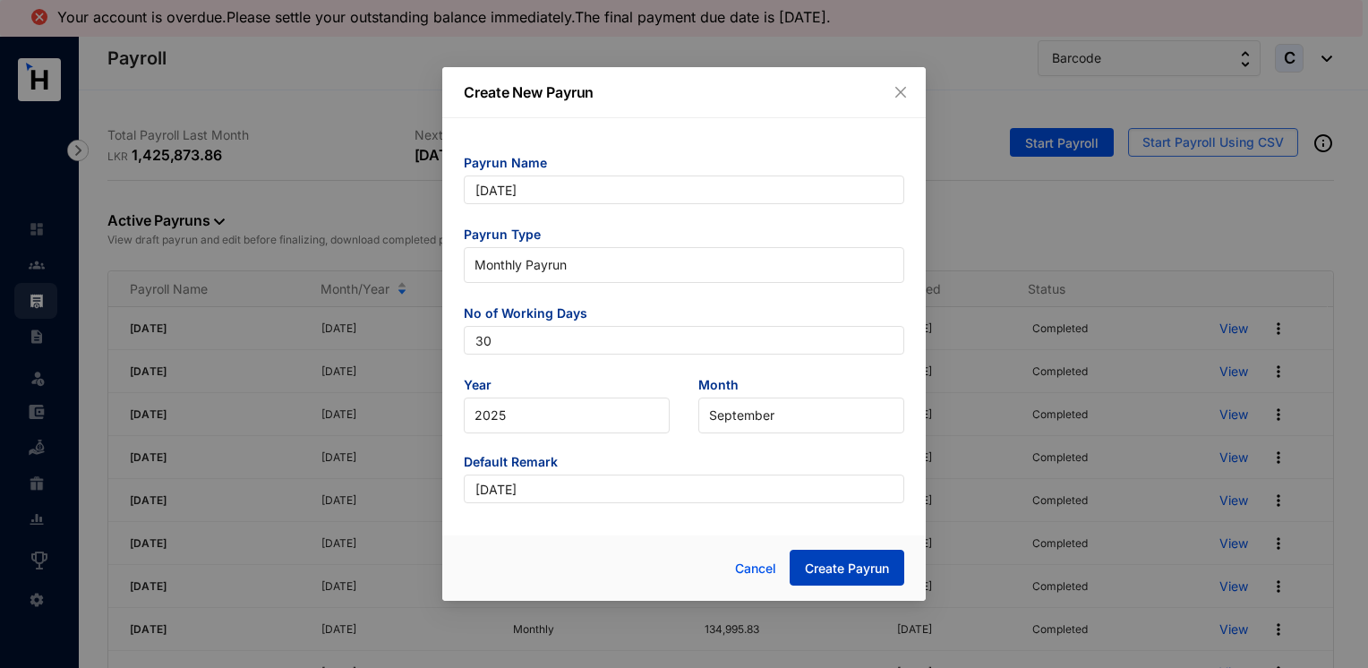
click at [824, 566] on span "Create Payrun" at bounding box center [847, 569] width 84 height 18
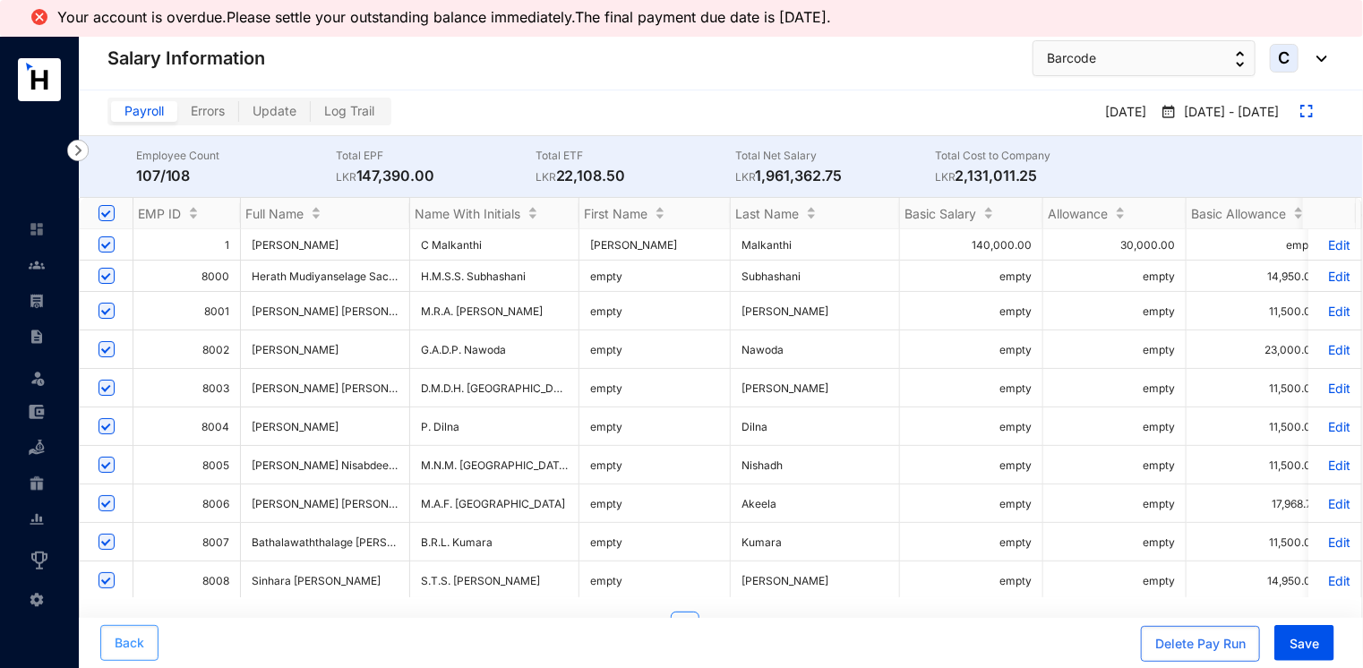
click at [144, 643] on button "Back" at bounding box center [129, 643] width 58 height 36
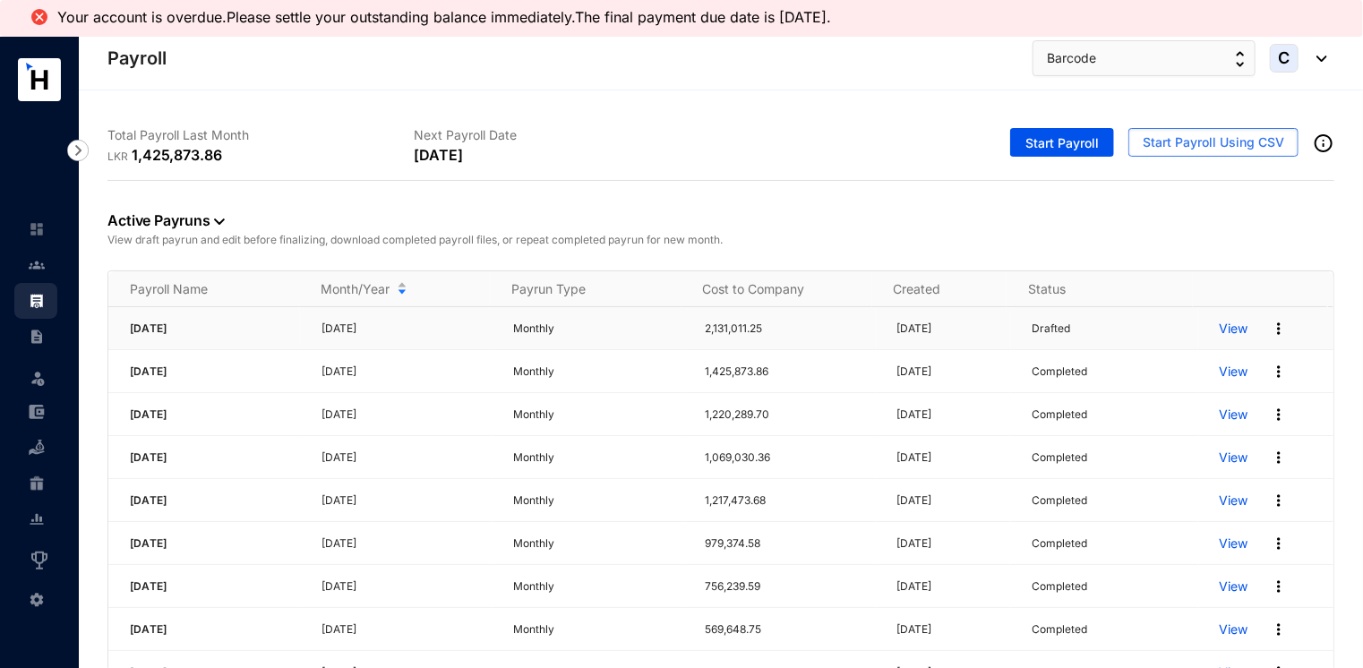
click at [1219, 331] on p "View" at bounding box center [1233, 329] width 29 height 18
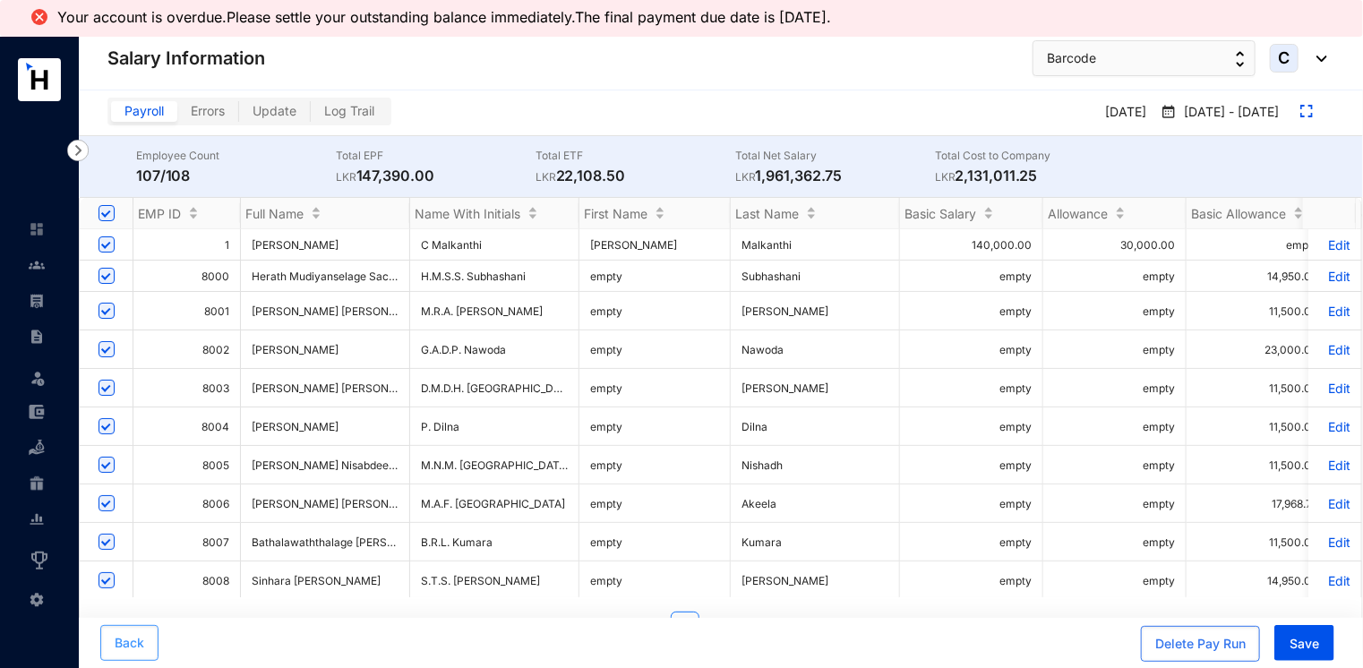
click at [128, 635] on span "Back" at bounding box center [130, 643] width 30 height 18
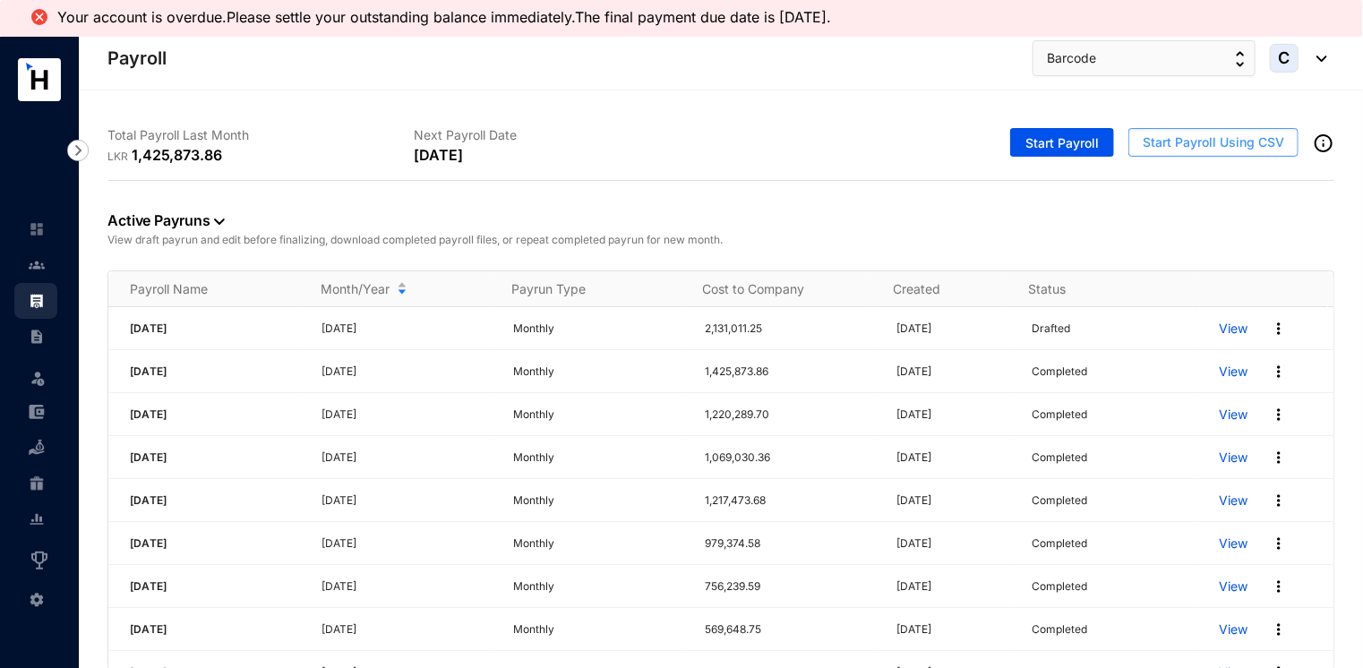
click at [1196, 141] on span "Start Payroll Using CSV" at bounding box center [1212, 142] width 141 height 18
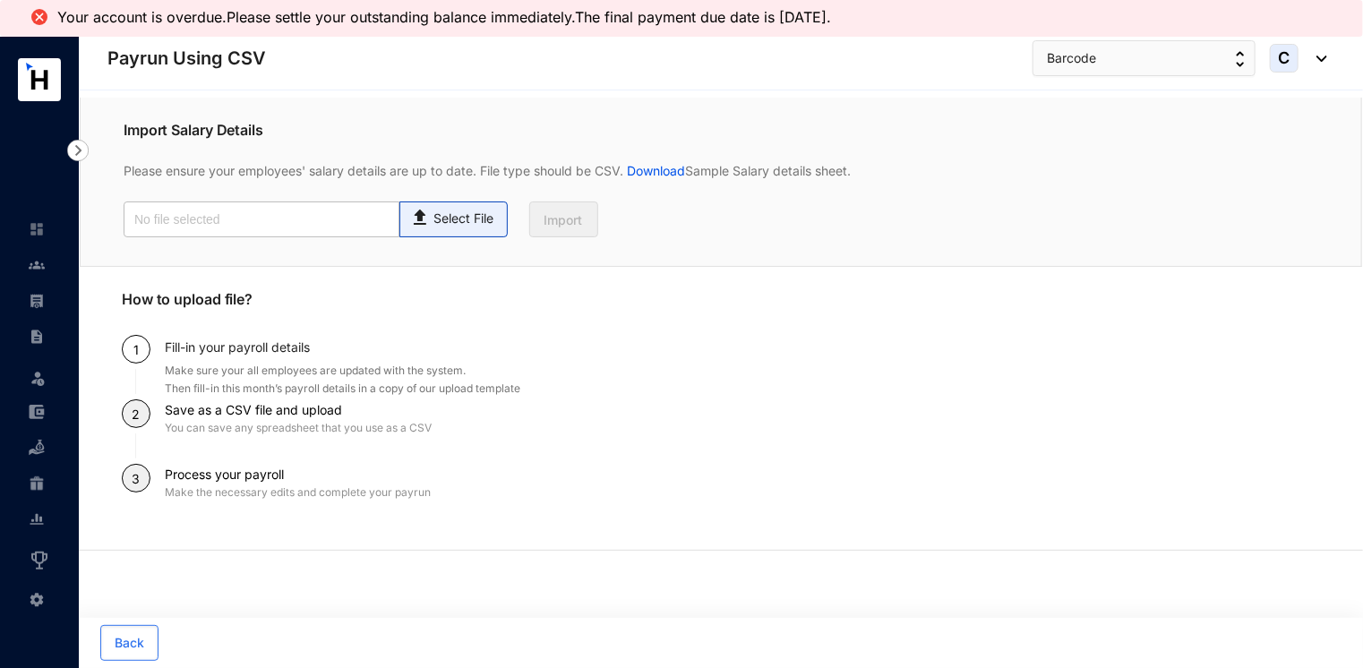
click at [439, 220] on p "Select File" at bounding box center [463, 219] width 60 height 19
click at [0, 0] on input "Select File" at bounding box center [0, 0] width 0 height 0
type input "Payroll Upload File.csv"
click at [579, 228] on span "Import" at bounding box center [563, 220] width 38 height 18
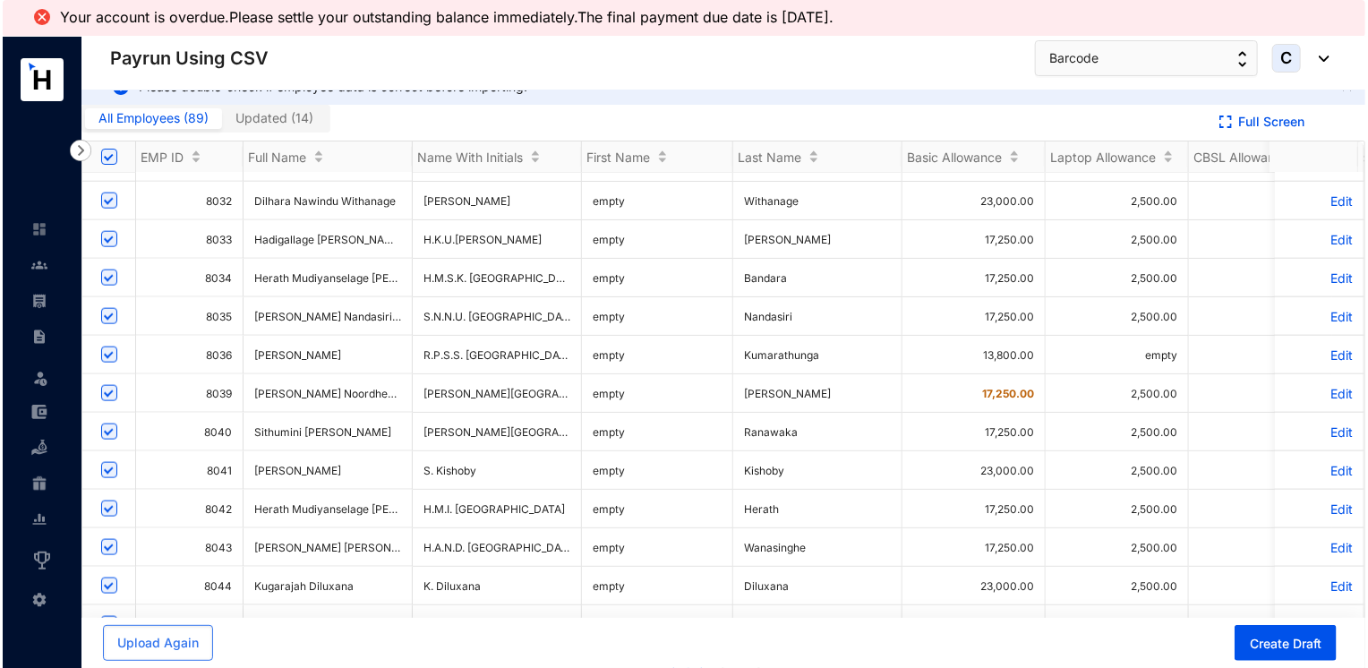
scroll to position [90, 0]
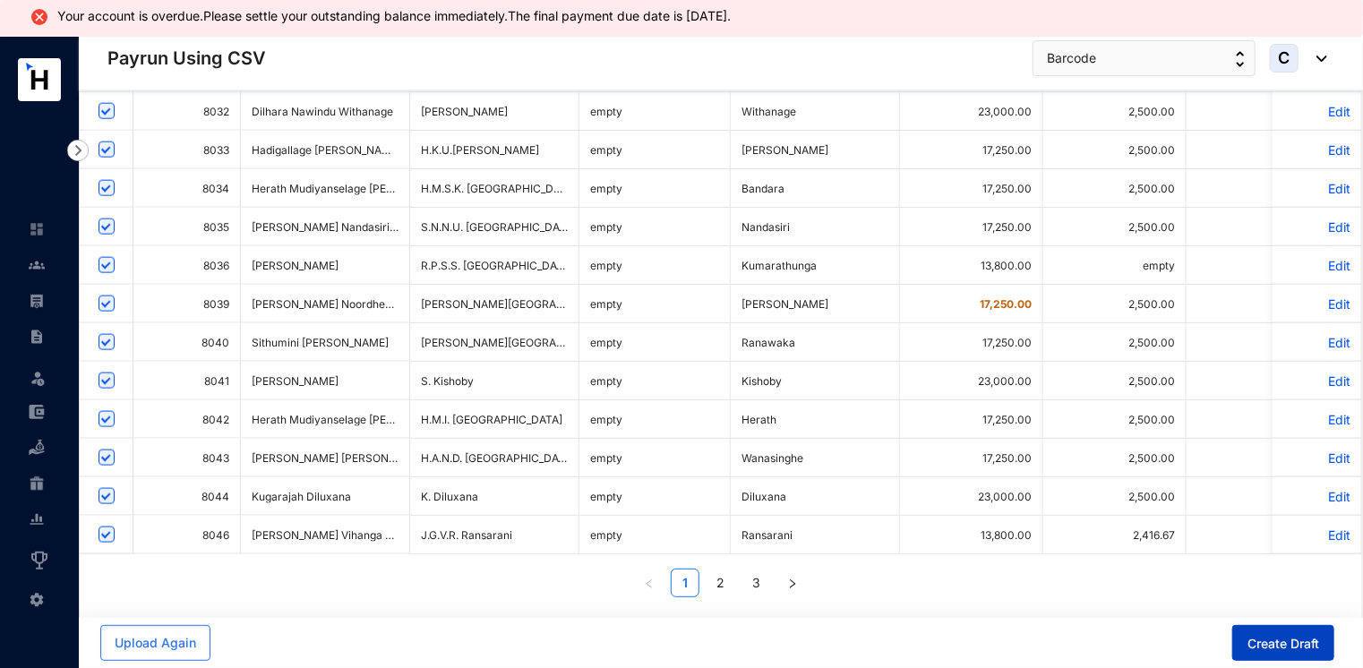
click at [1280, 640] on span "Create Draft" at bounding box center [1283, 644] width 72 height 18
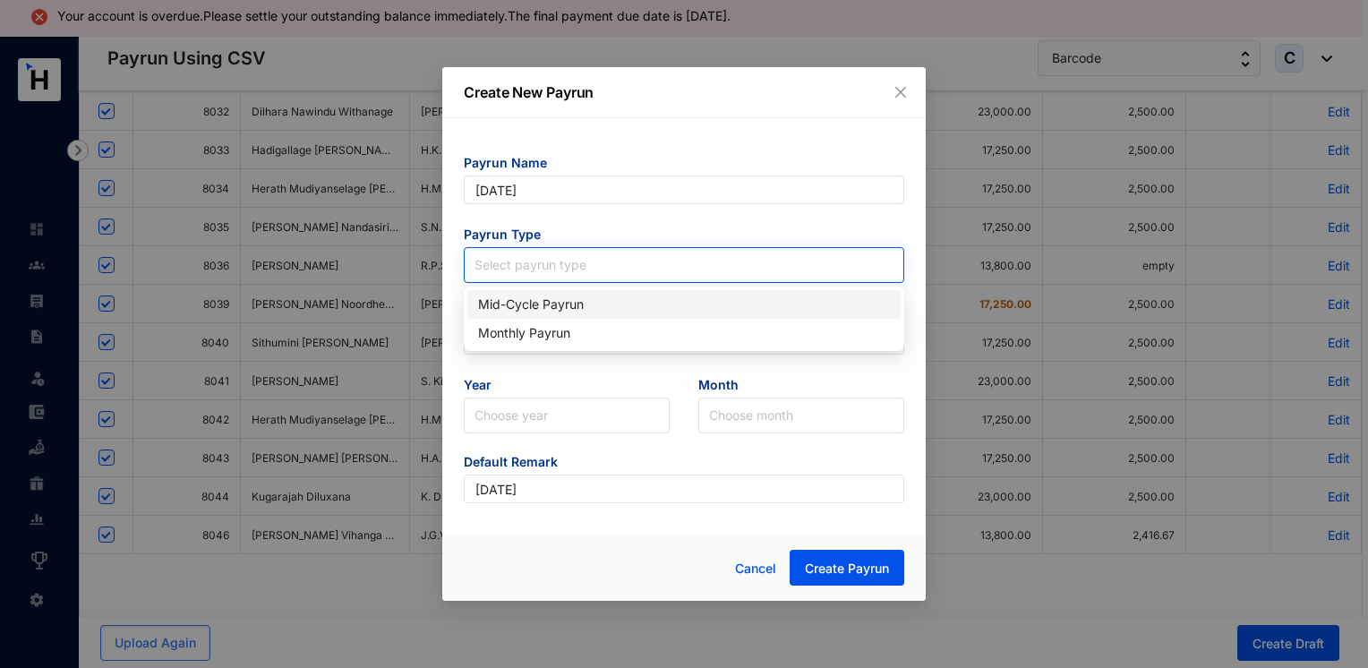
click at [577, 261] on input "search" at bounding box center [684, 261] width 419 height 27
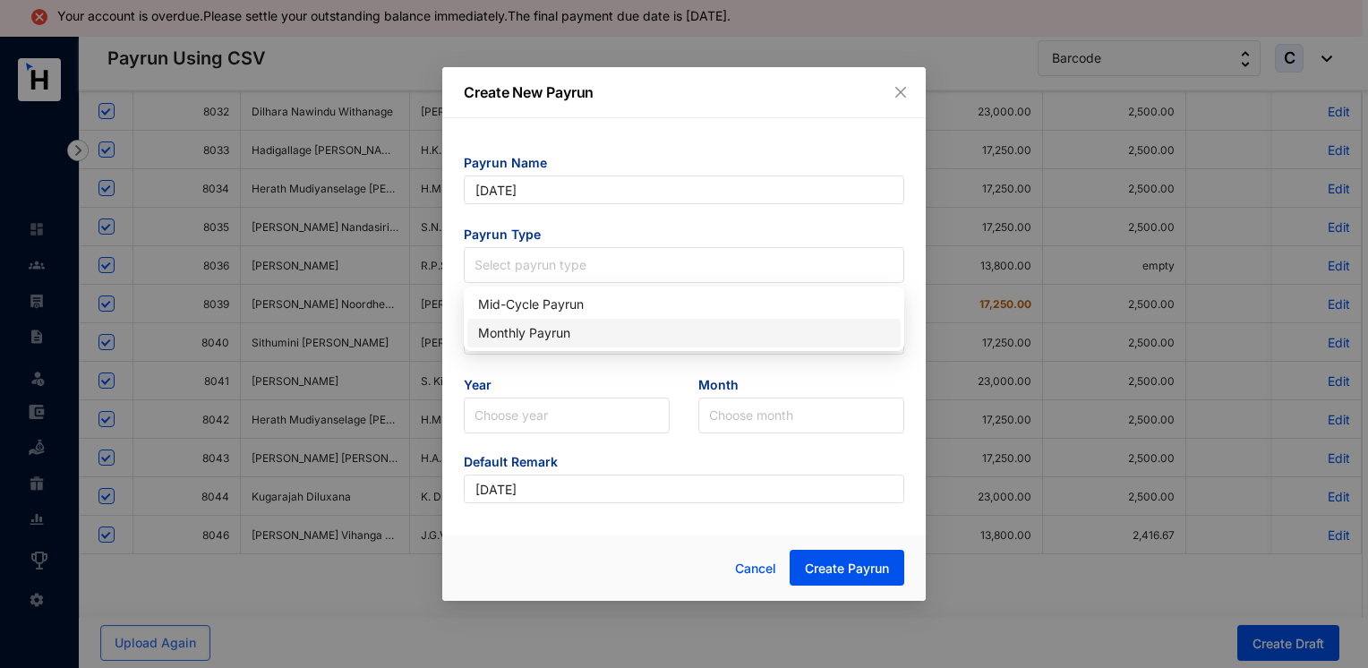
click at [569, 328] on div "Monthly Payrun" at bounding box center [684, 333] width 412 height 20
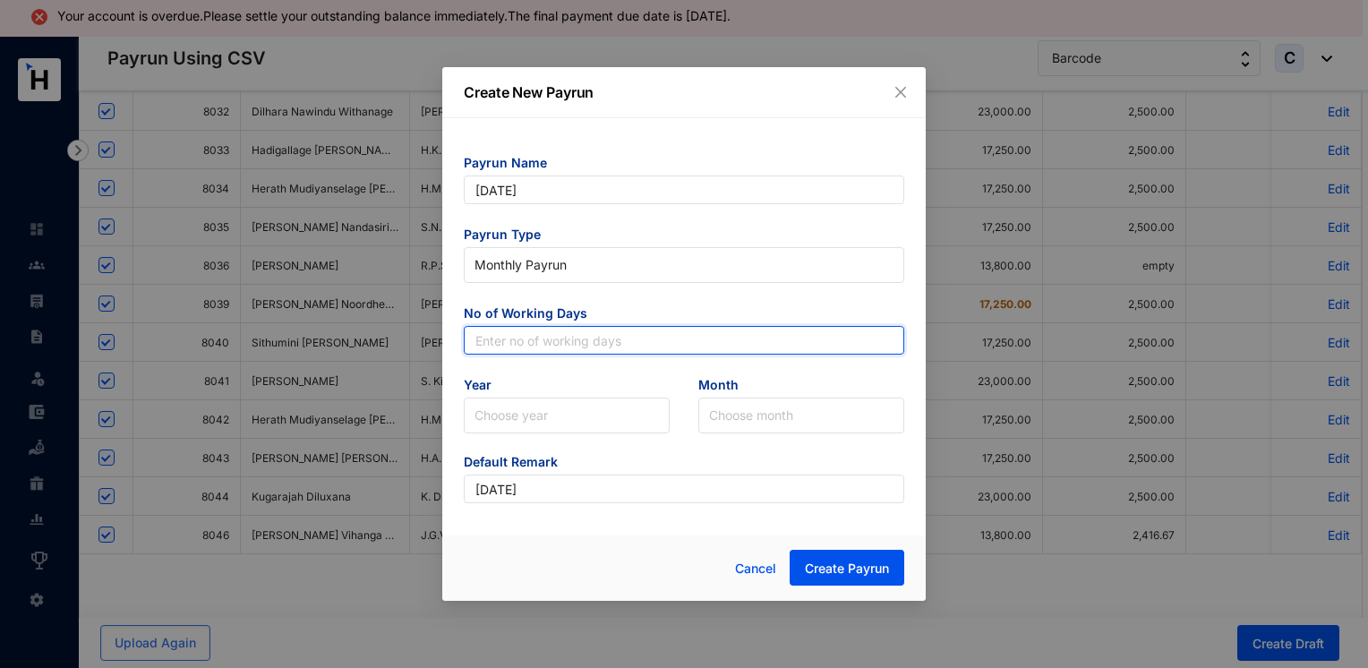
click at [588, 329] on input "text" at bounding box center [684, 340] width 440 height 29
type input "30"
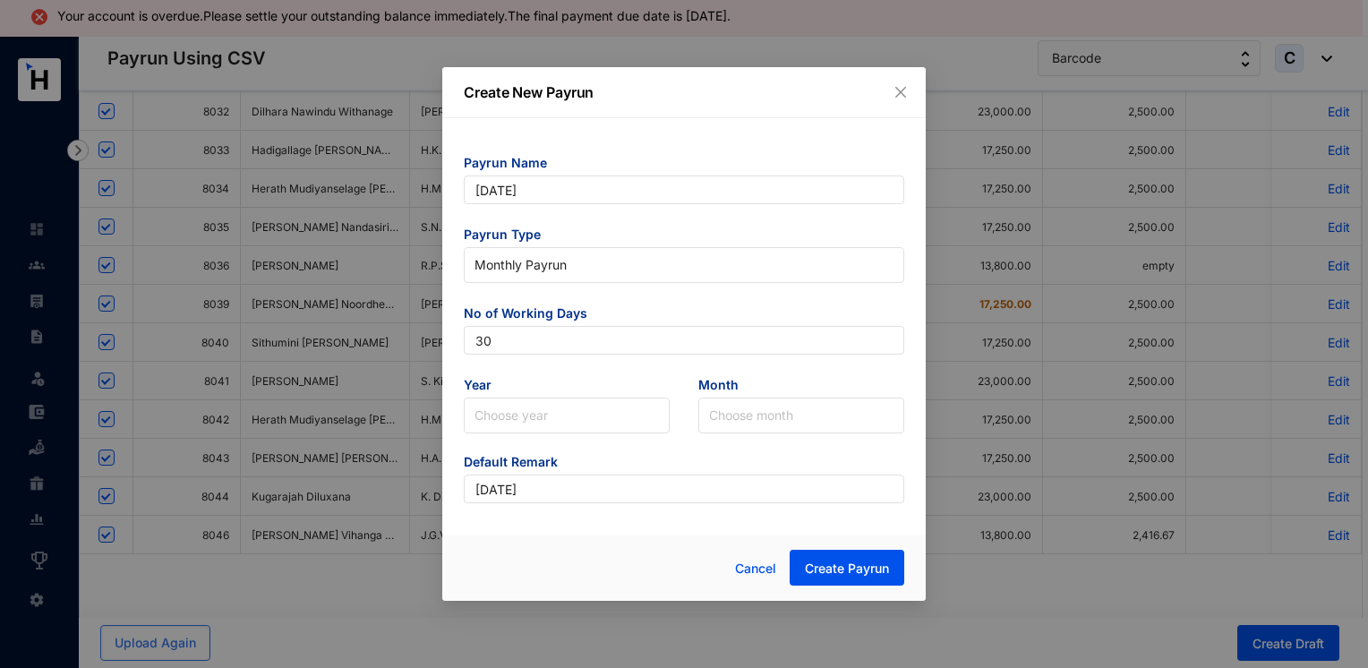
click at [526, 436] on body "Your account is overdue.Please settle your outstanding balance immediately.The …" at bounding box center [681, 244] width 1363 height 668
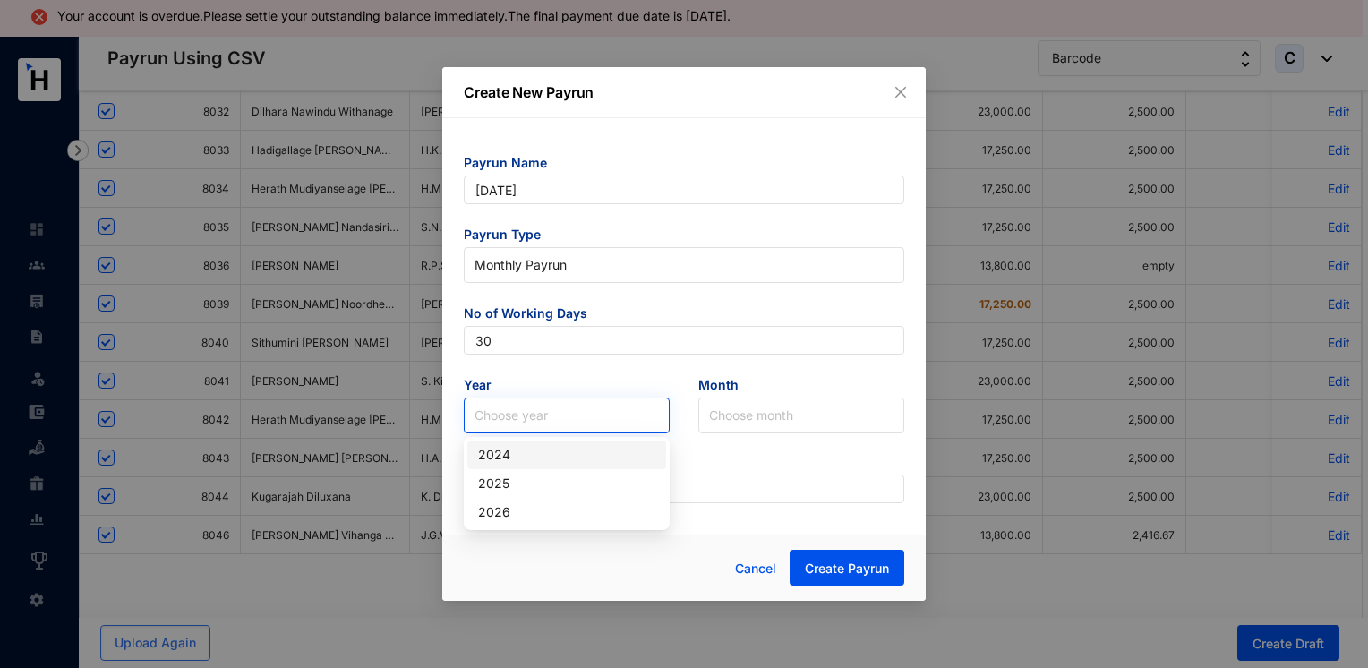
click at [535, 421] on input "search" at bounding box center [567, 415] width 184 height 34
click at [522, 478] on div "2025" at bounding box center [566, 484] width 177 height 20
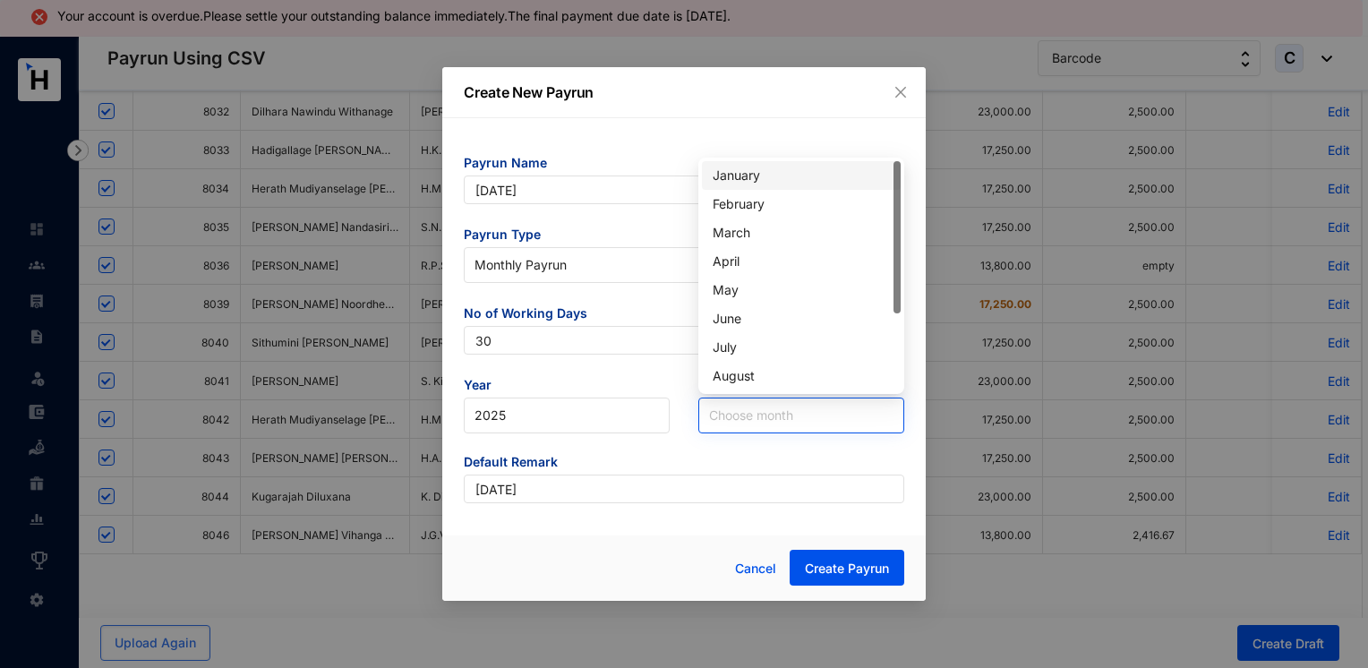
click at [757, 413] on input "search" at bounding box center [801, 415] width 184 height 34
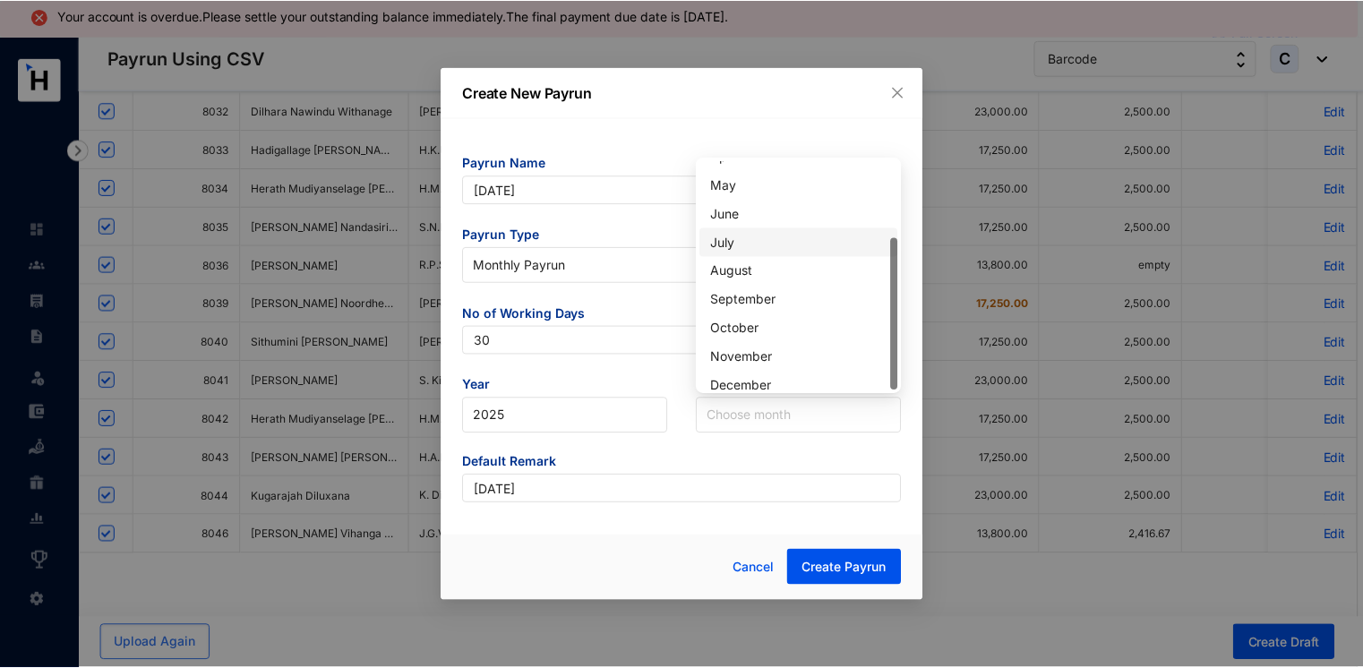
scroll to position [115, 0]
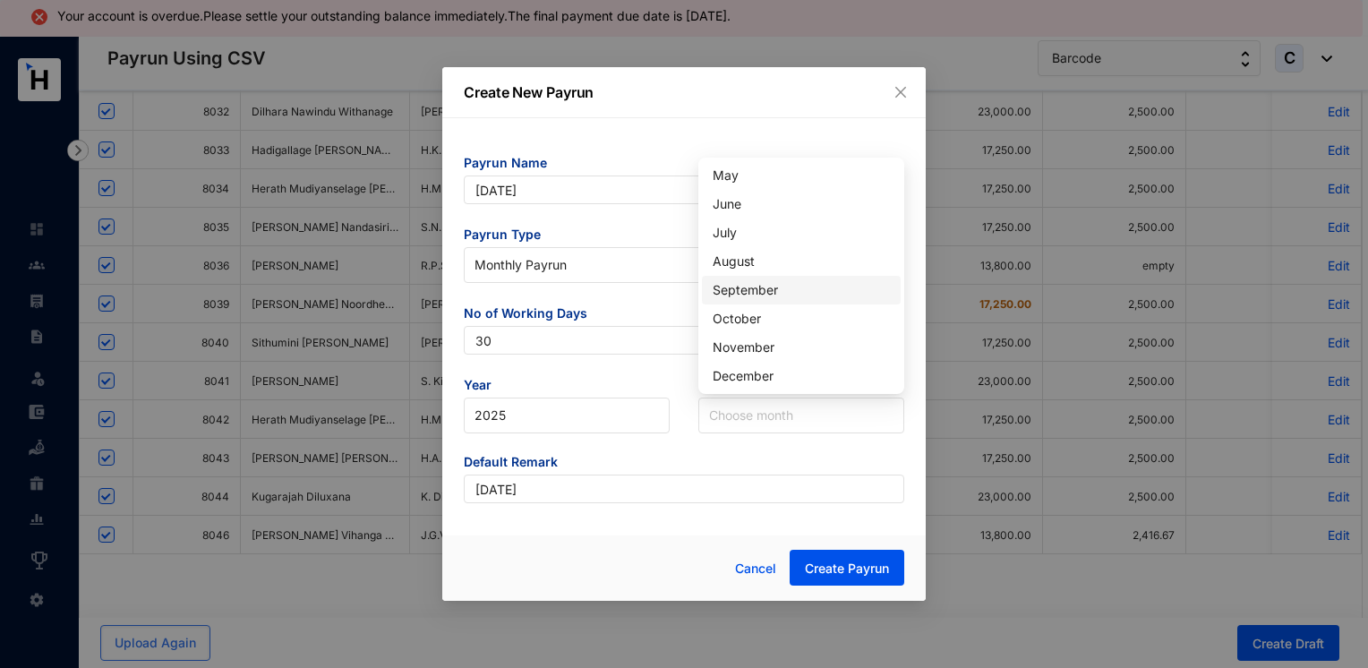
click at [766, 290] on div "September" at bounding box center [801, 290] width 177 height 20
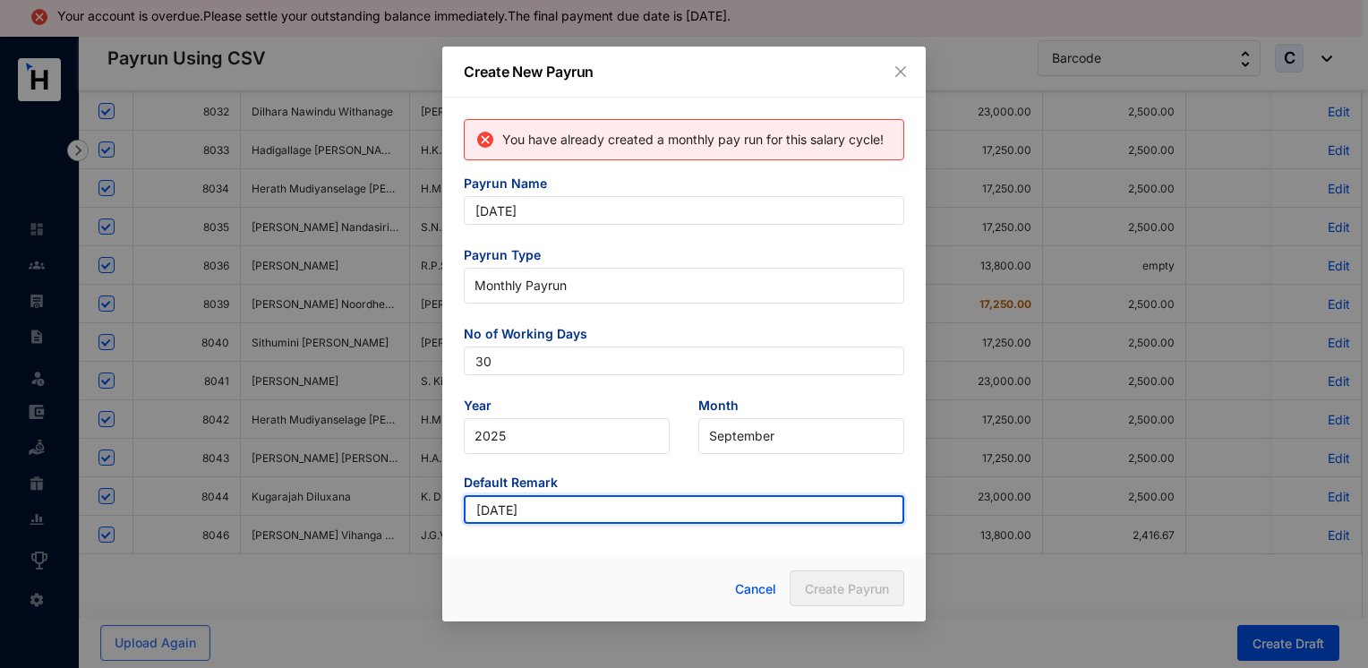
drag, startPoint x: 520, startPoint y: 510, endPoint x: 432, endPoint y: 510, distance: 87.7
click at [432, 510] on div "Create New Payrun You have already created a monthly pay run for this salary cy…" at bounding box center [684, 334] width 1368 height 668
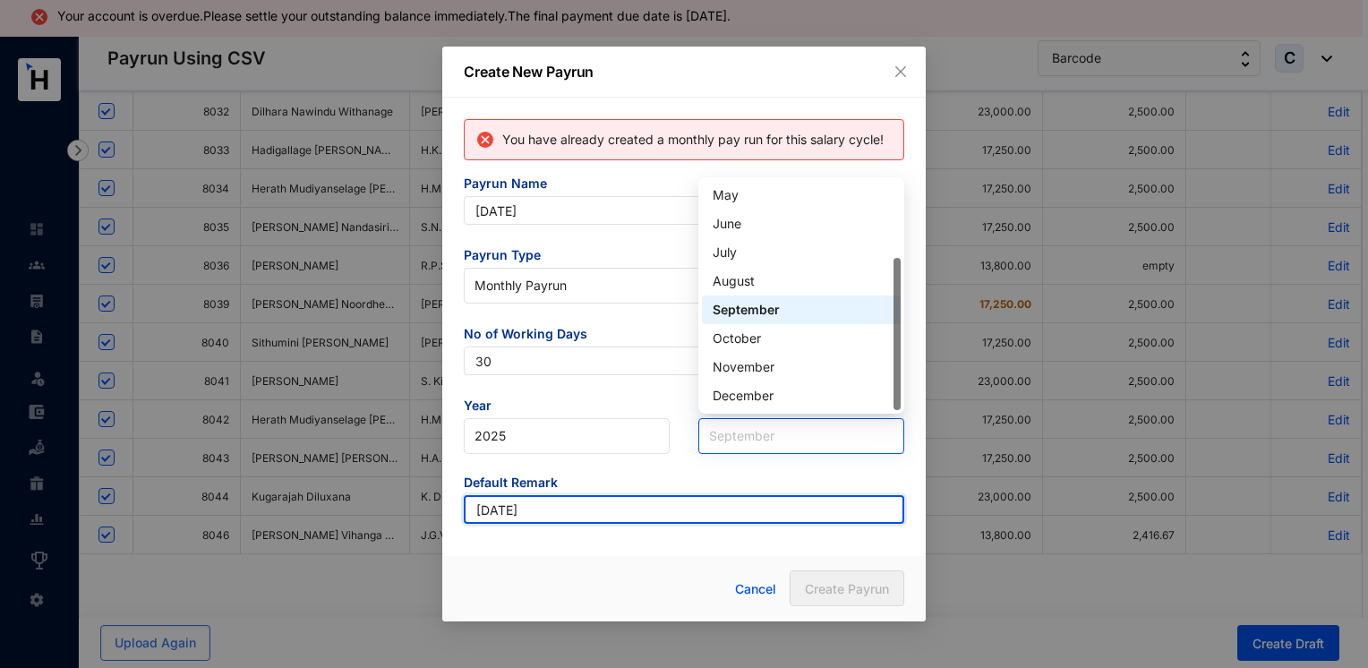
click at [791, 433] on span "September" at bounding box center [801, 436] width 184 height 27
type input "[DATE]"
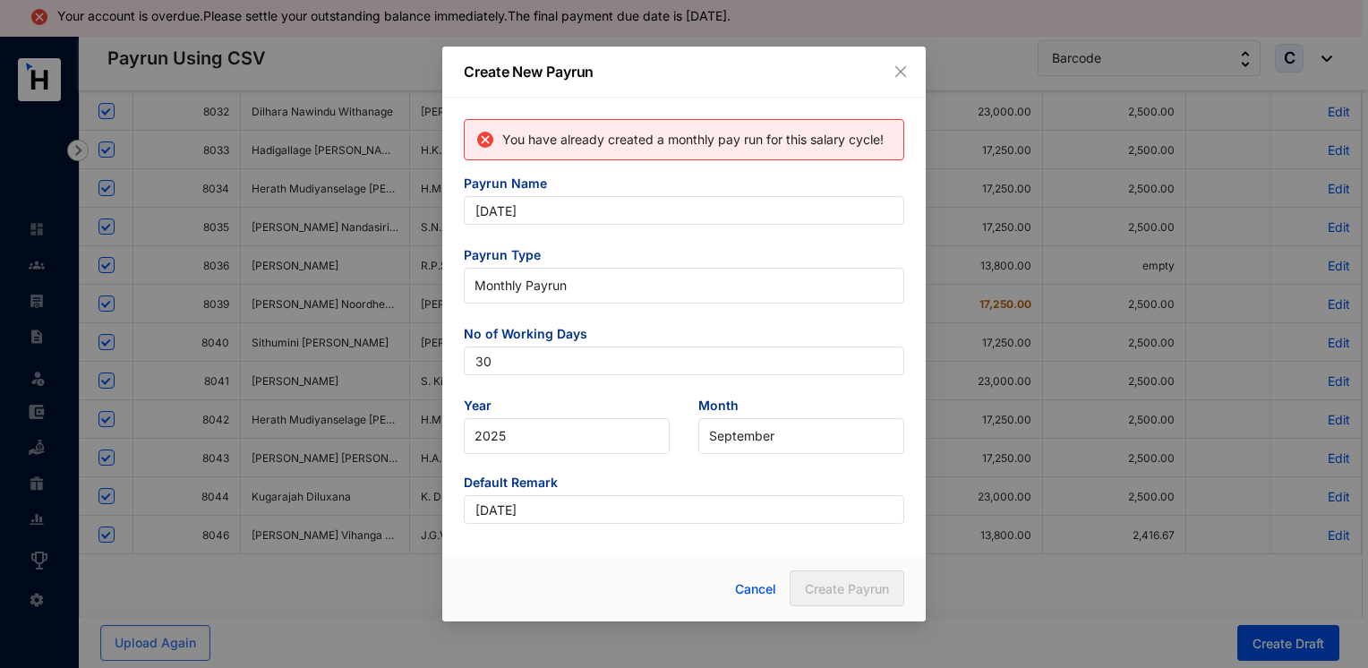
click at [680, 589] on div "Cancel Create Payrun" at bounding box center [775, 588] width 257 height 37
click at [592, 505] on input "[DATE]" at bounding box center [684, 509] width 440 height 29
click at [898, 70] on icon "close" at bounding box center [901, 71] width 14 height 14
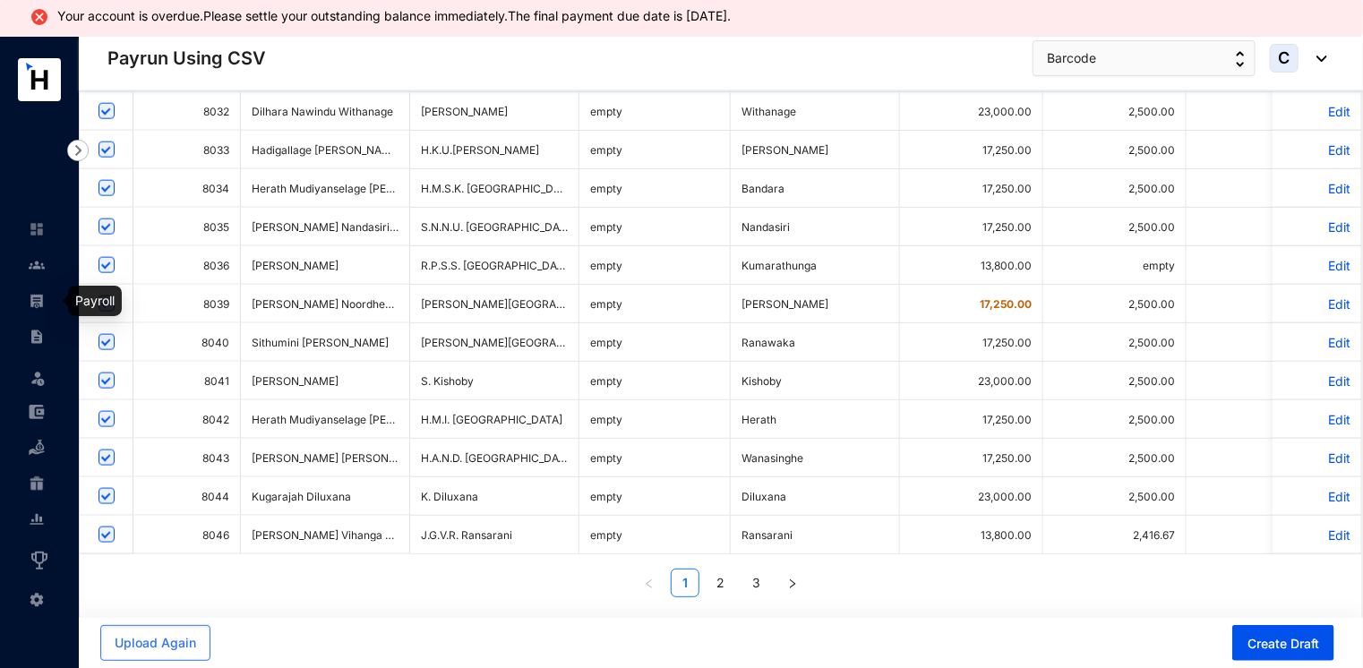
click at [30, 300] on img at bounding box center [37, 301] width 16 height 16
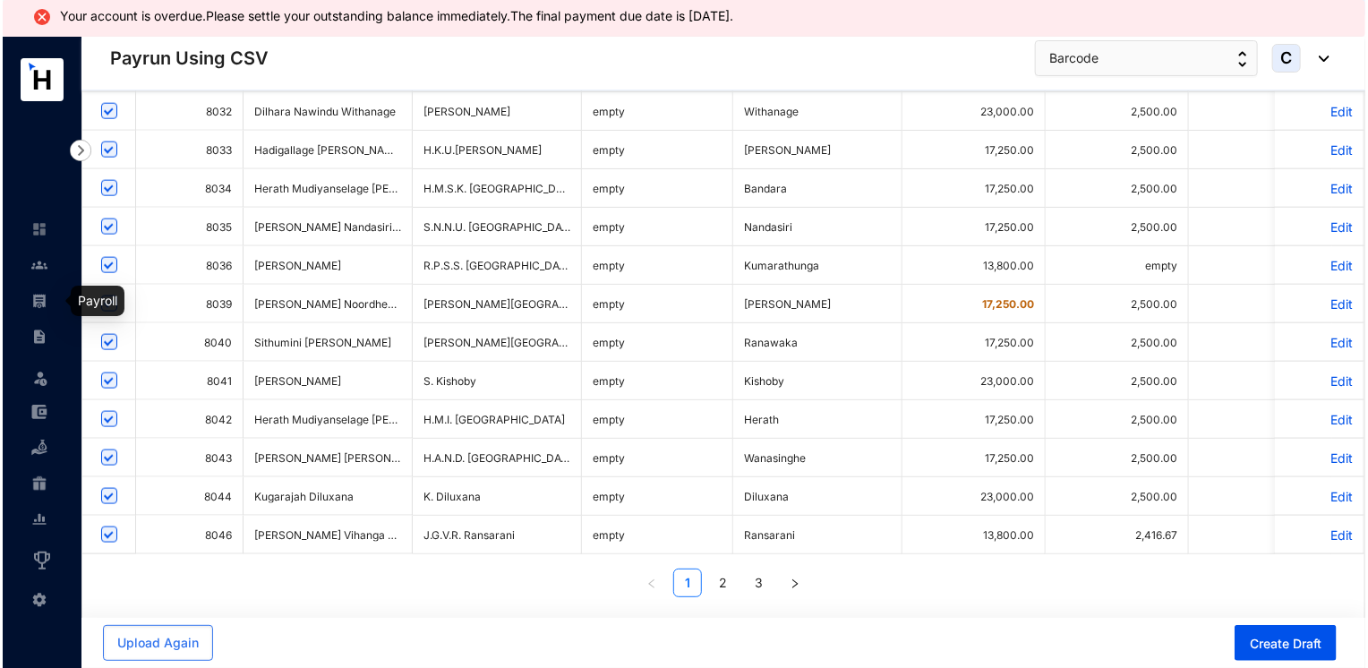
scroll to position [36, 0]
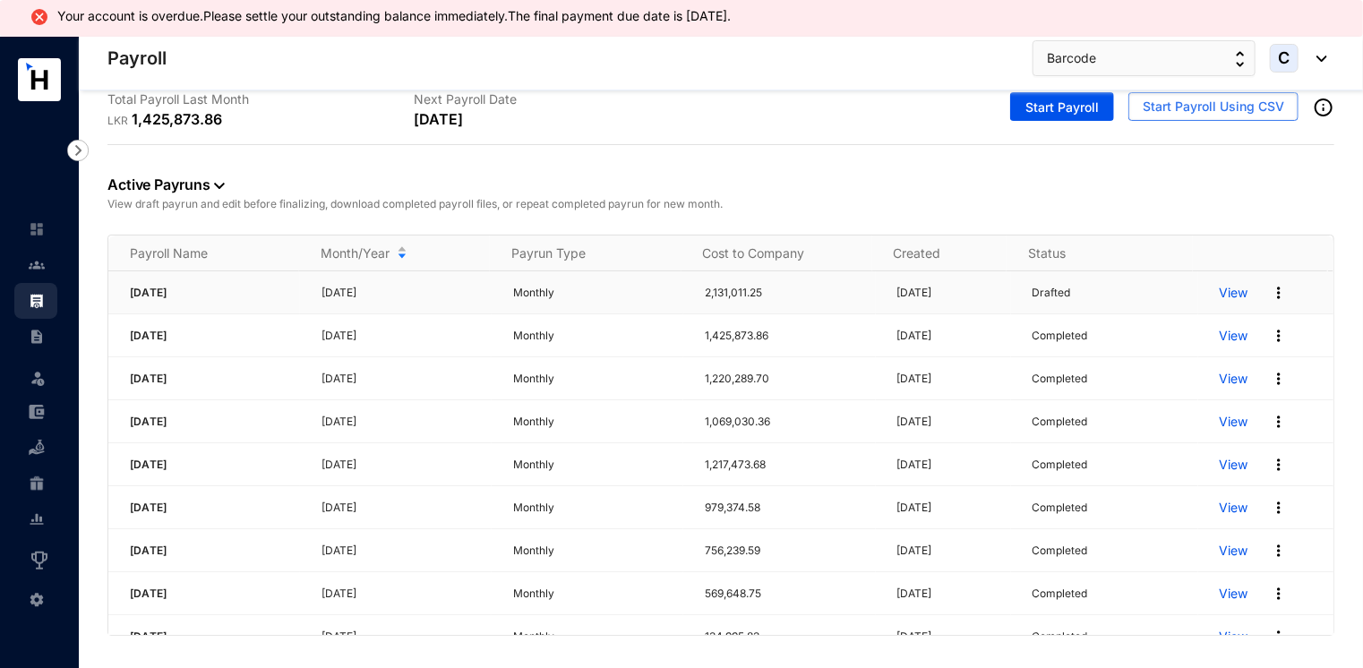
click at [1270, 288] on img at bounding box center [1279, 293] width 18 height 18
click at [1169, 341] on p "Delete" at bounding box center [1197, 328] width 126 height 30
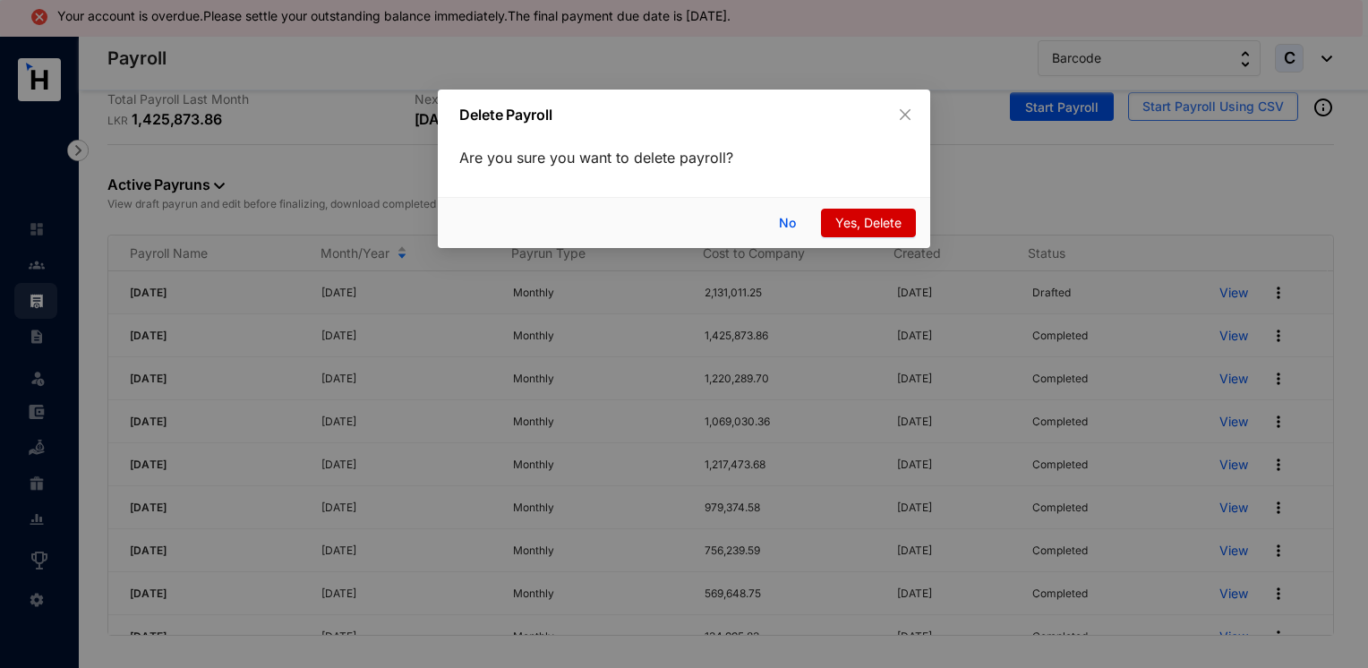
drag, startPoint x: 855, startPoint y: 202, endPoint x: 845, endPoint y: 228, distance: 27.8
click at [845, 228] on div "No Yes, Delete" at bounding box center [684, 222] width 492 height 51
click at [845, 228] on span "Yes, Delete" at bounding box center [868, 223] width 66 height 20
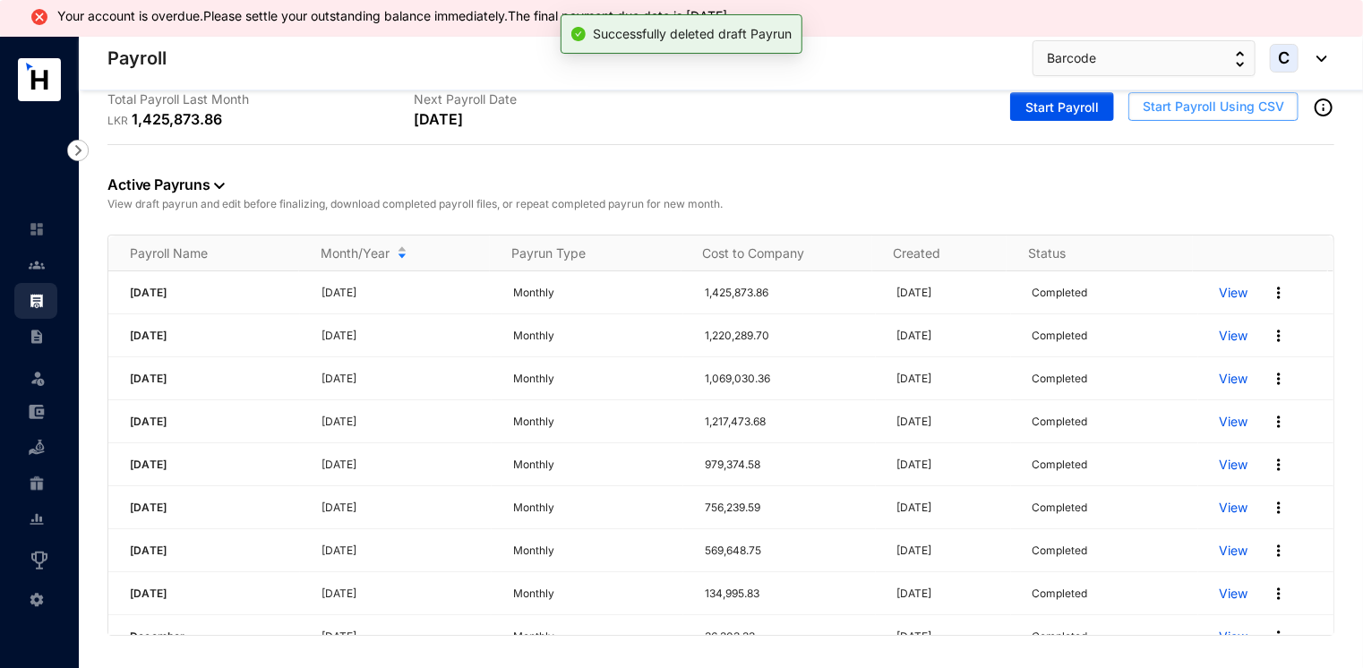
click at [1167, 108] on span "Start Payroll Using CSV" at bounding box center [1212, 107] width 141 height 18
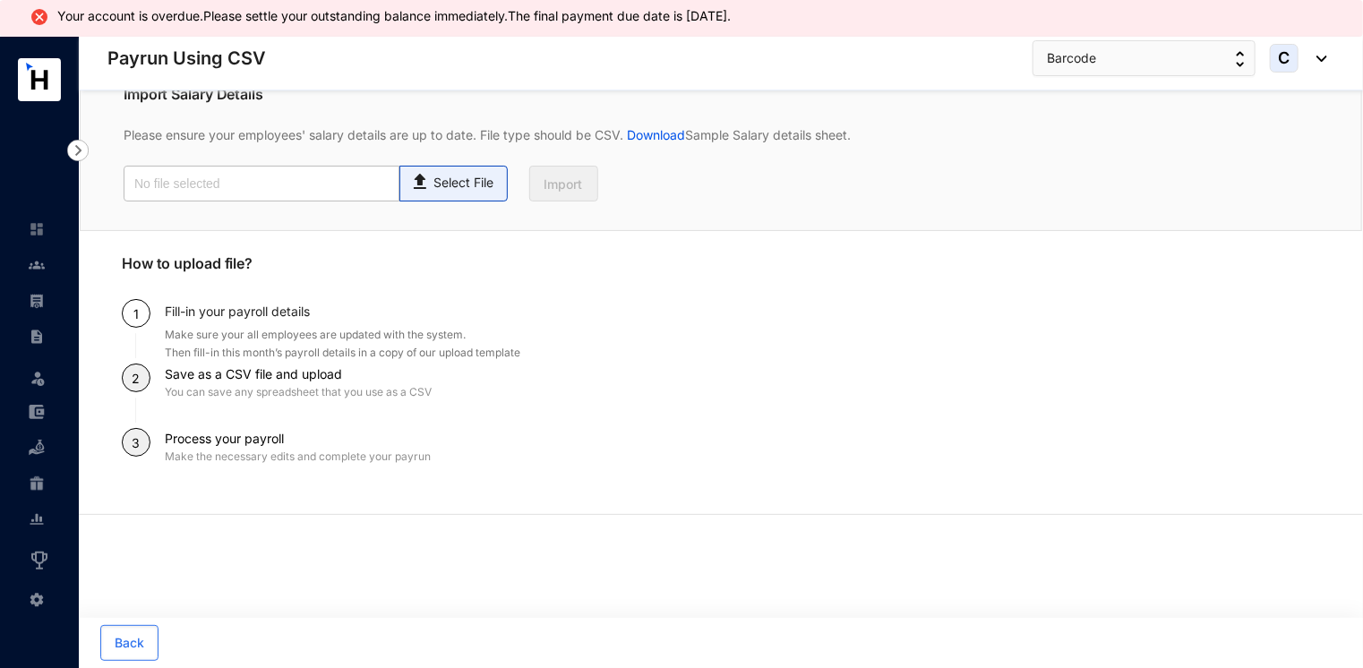
click at [449, 189] on p "Select File" at bounding box center [463, 183] width 60 height 19
click at [0, 0] on input "Select File" at bounding box center [0, 0] width 0 height 0
type input "Payroll Upload File.csv"
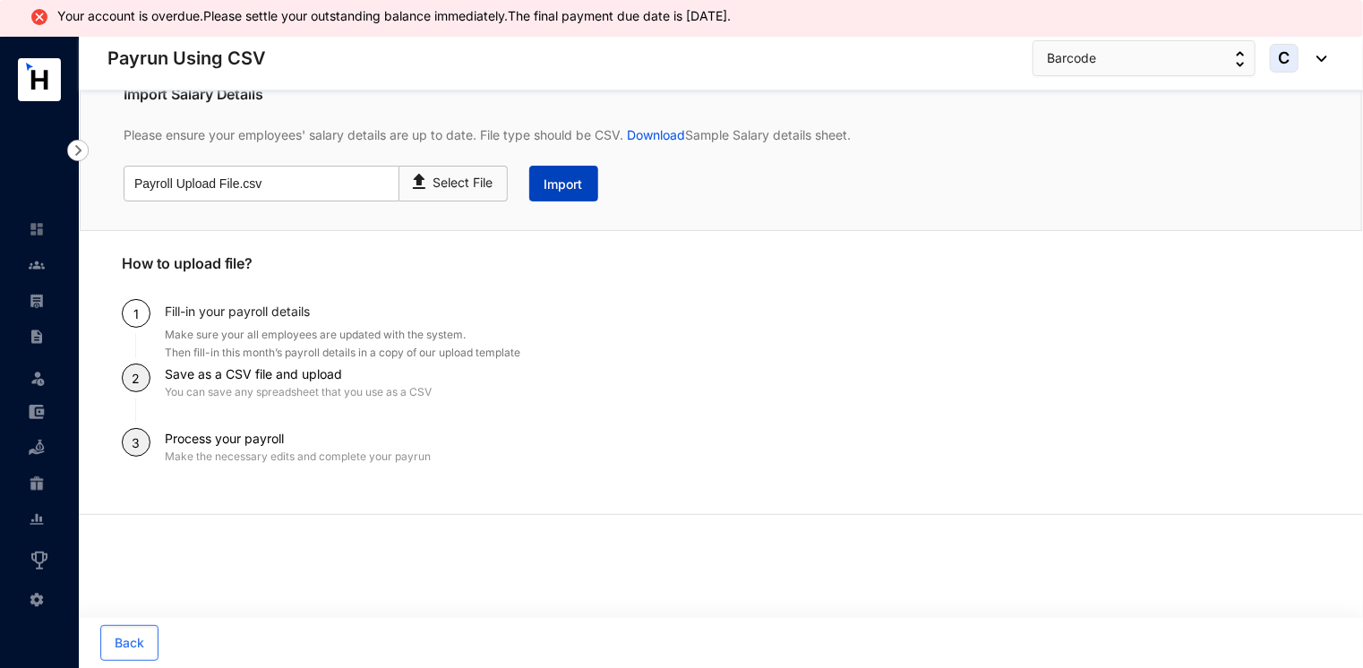
click at [556, 184] on span "Import" at bounding box center [563, 184] width 38 height 18
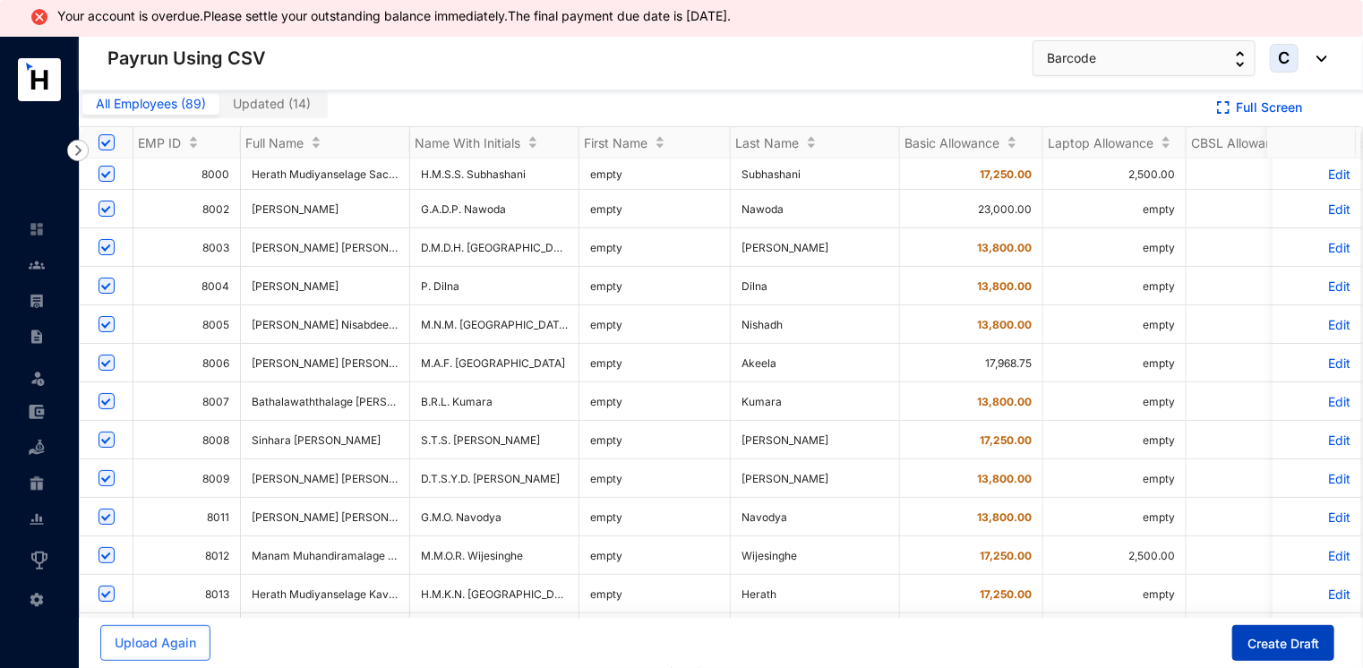
click at [1296, 645] on span "Create Draft" at bounding box center [1283, 644] width 72 height 18
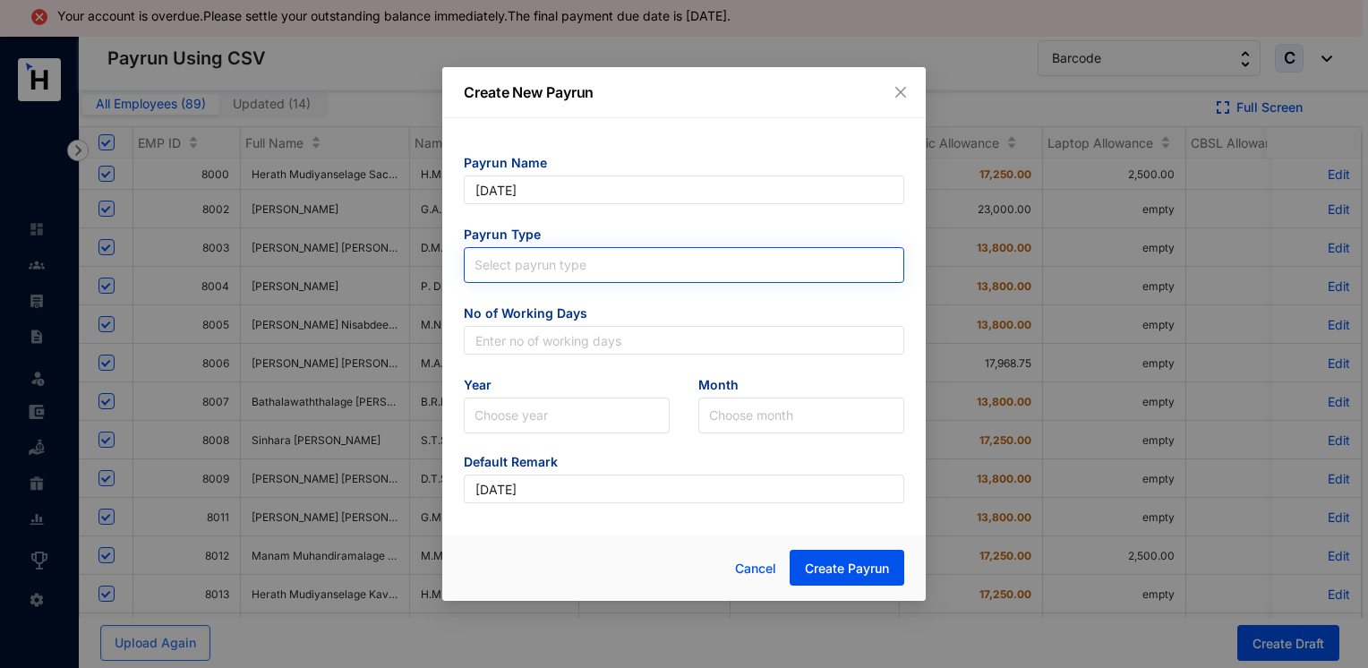
click at [580, 269] on input "search" at bounding box center [684, 261] width 419 height 27
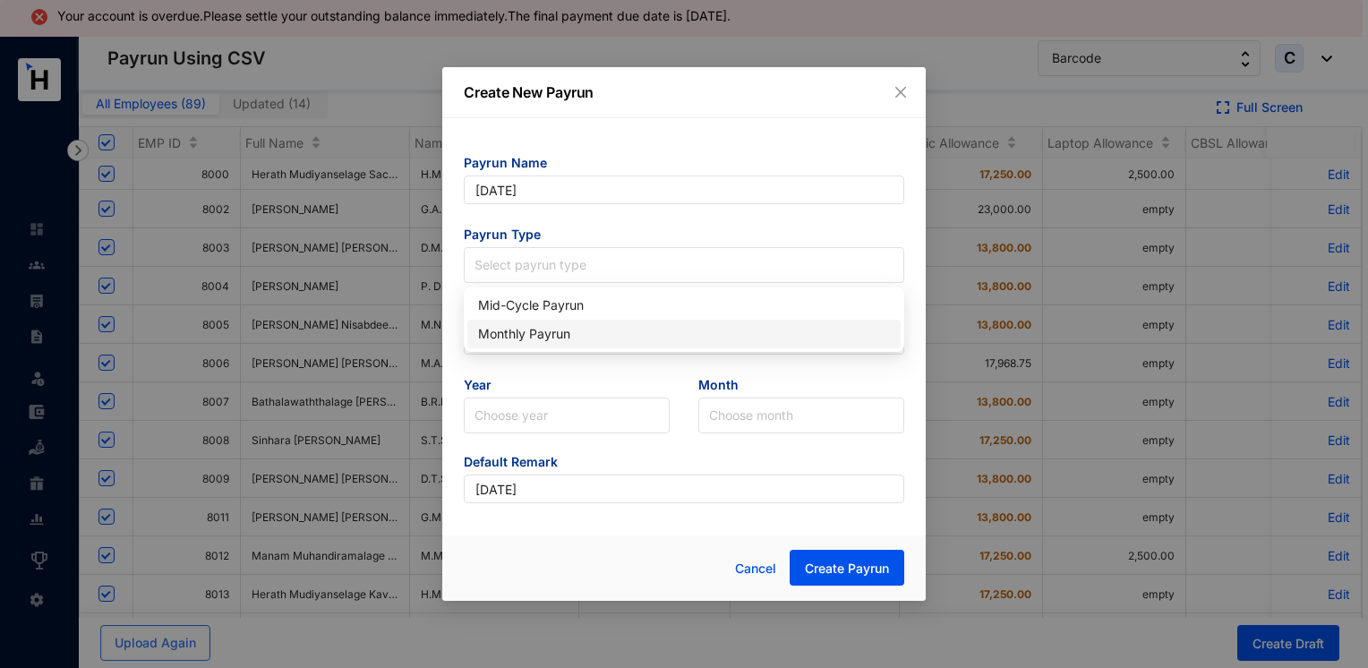
click at [554, 333] on div "Monthly Payrun" at bounding box center [684, 334] width 412 height 20
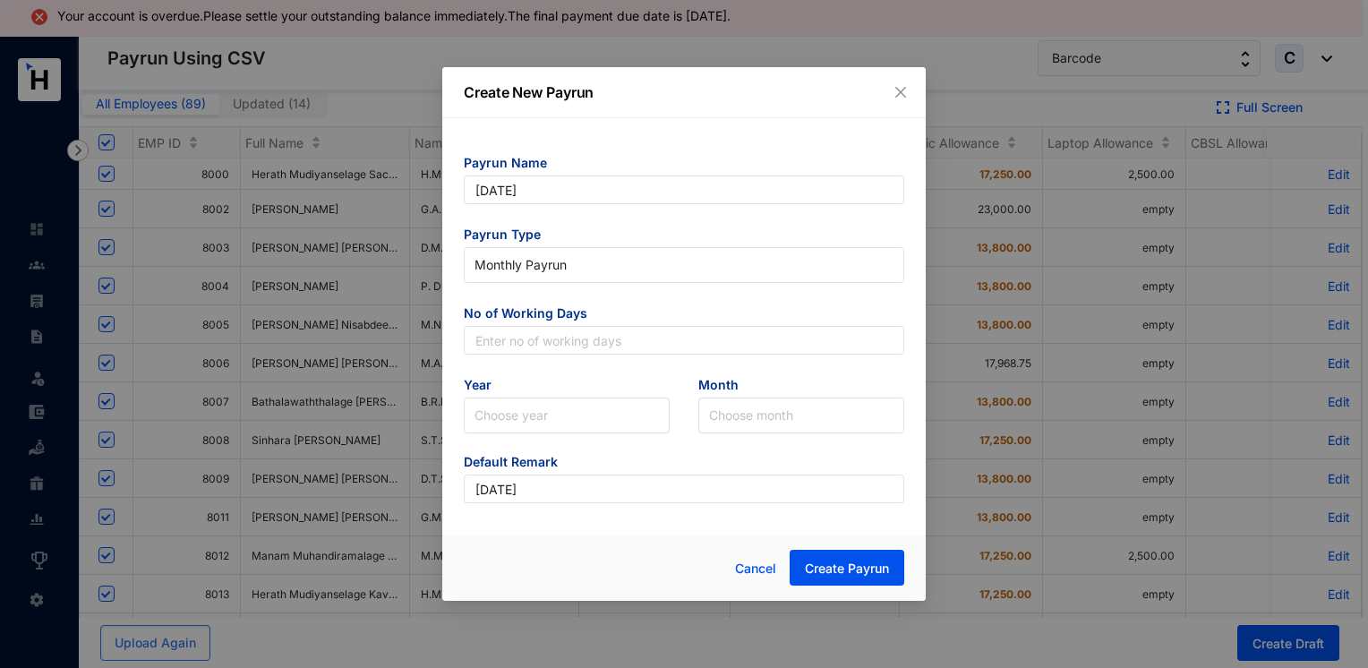
click at [565, 315] on span "No of Working Days" at bounding box center [684, 314] width 440 height 21
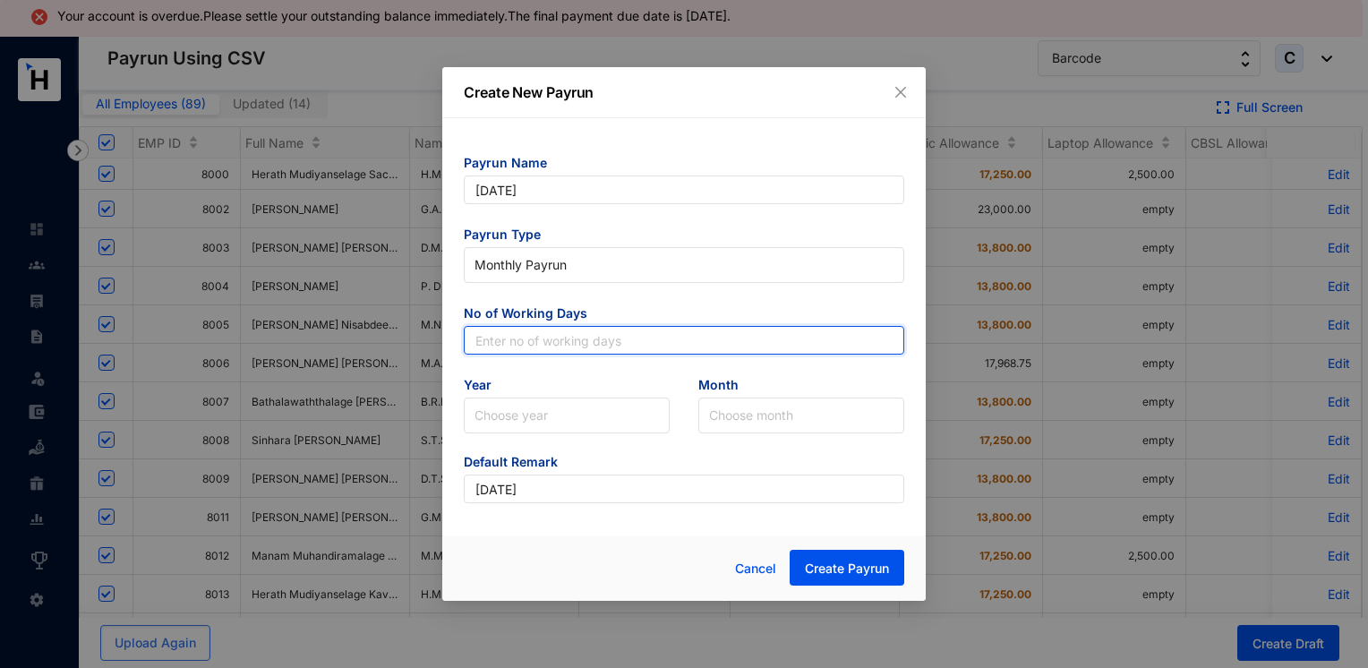
click at [548, 331] on input "text" at bounding box center [684, 340] width 440 height 29
type input "30"
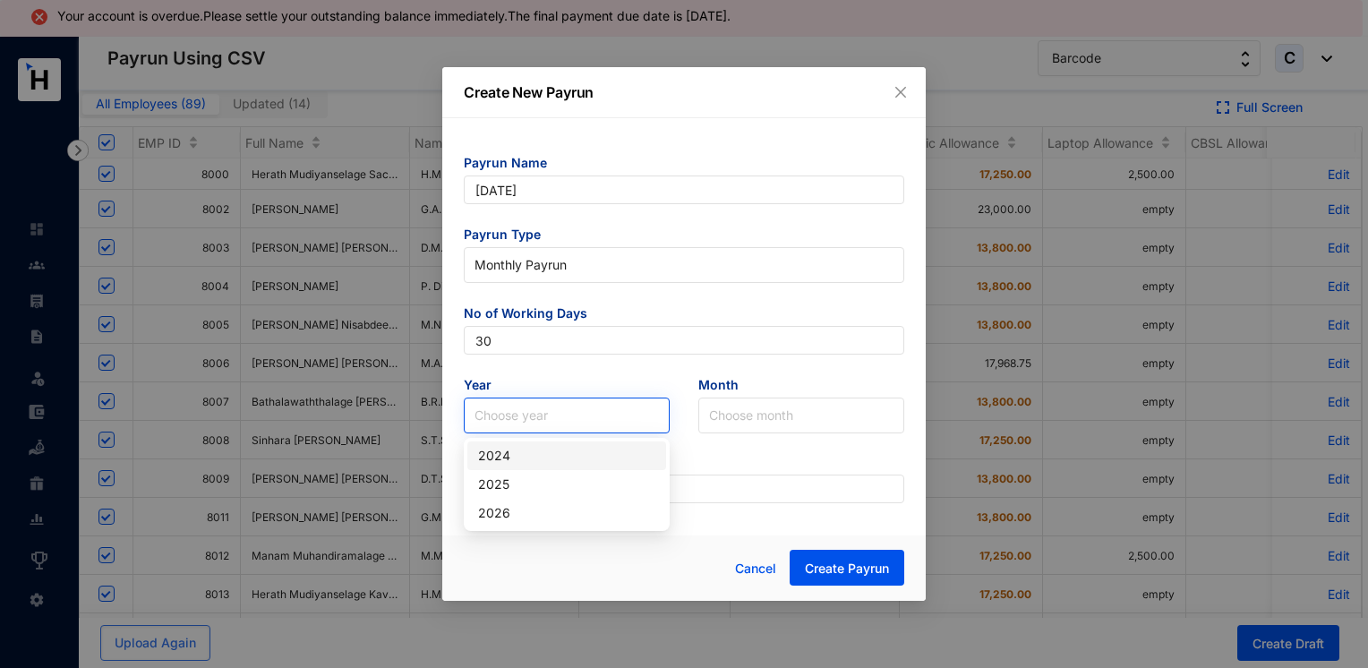
click at [538, 418] on input "search" at bounding box center [567, 415] width 184 height 34
click at [519, 481] on div "2025" at bounding box center [566, 485] width 177 height 20
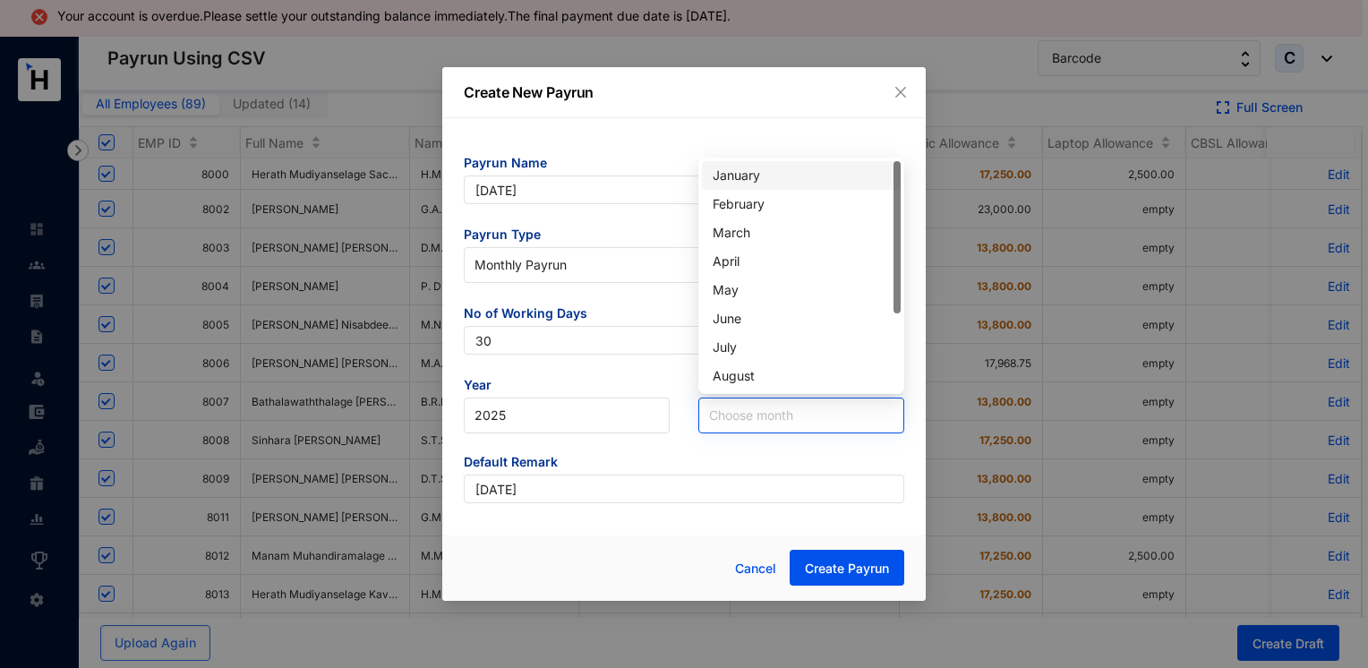
click at [702, 425] on div "Choose month" at bounding box center [801, 416] width 206 height 36
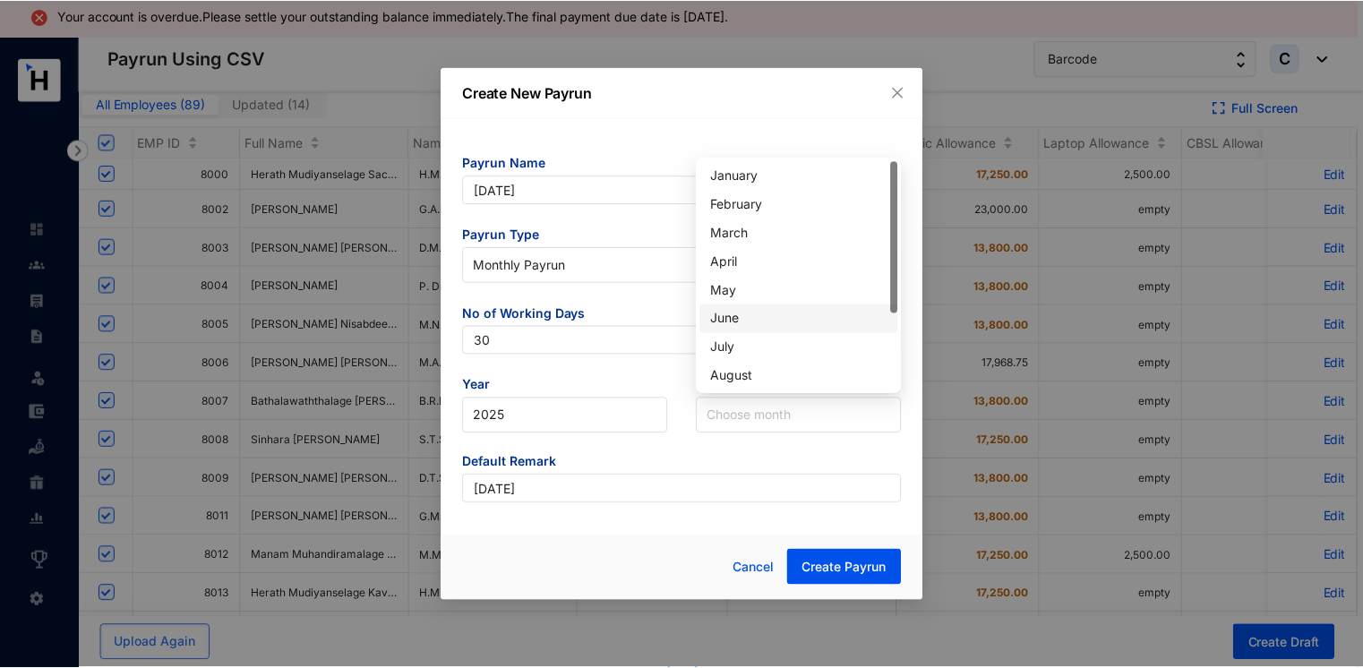
scroll to position [115, 0]
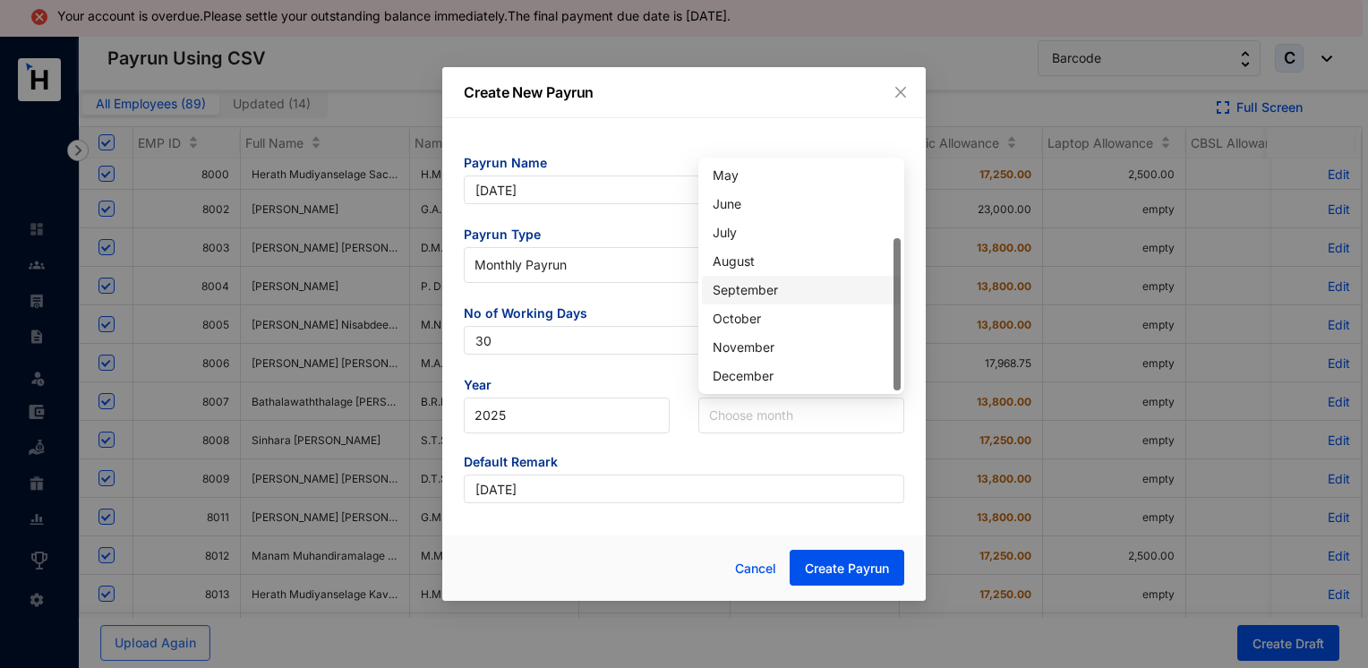
click at [762, 291] on div "September" at bounding box center [801, 290] width 177 height 20
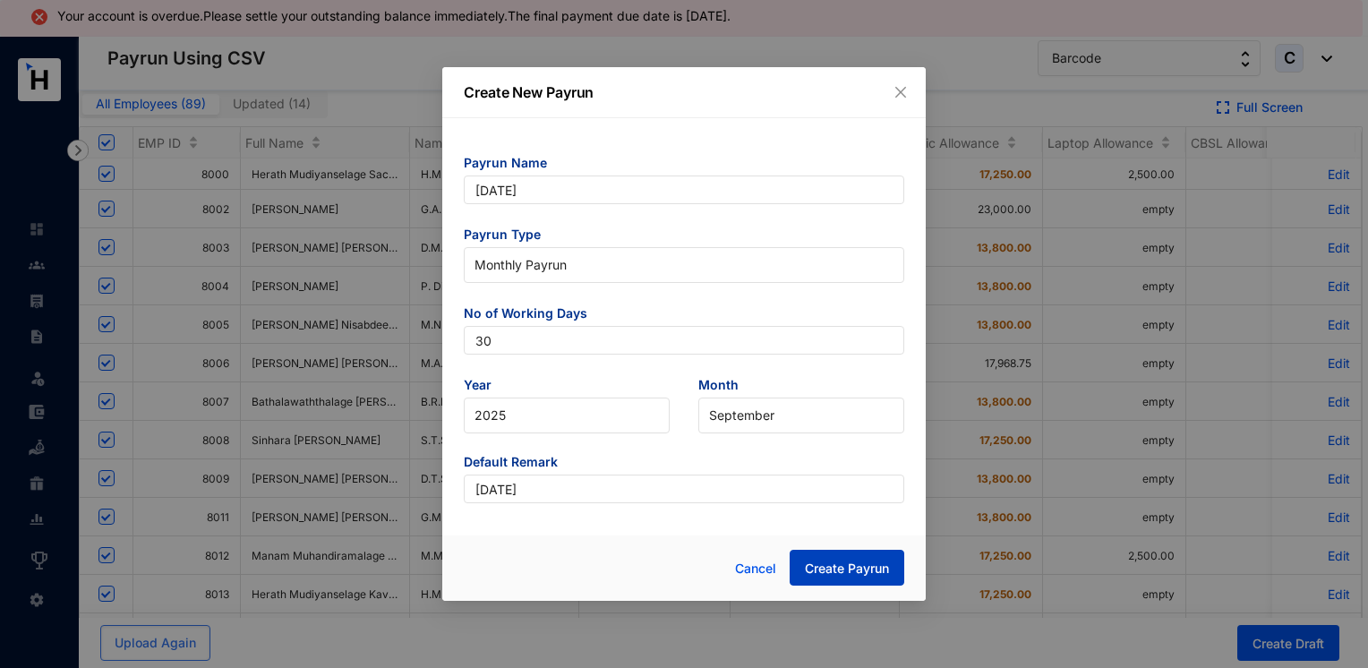
click at [844, 575] on span "Create Payrun" at bounding box center [847, 569] width 84 height 18
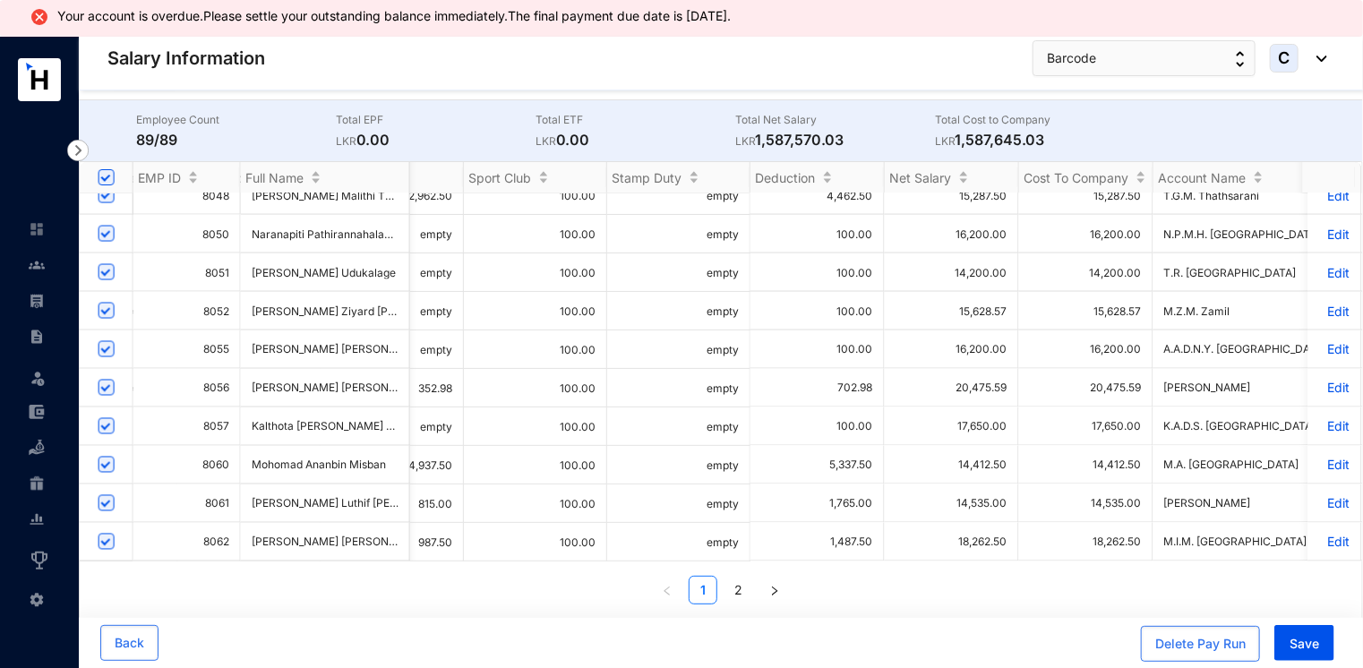
scroll to position [0, 1425]
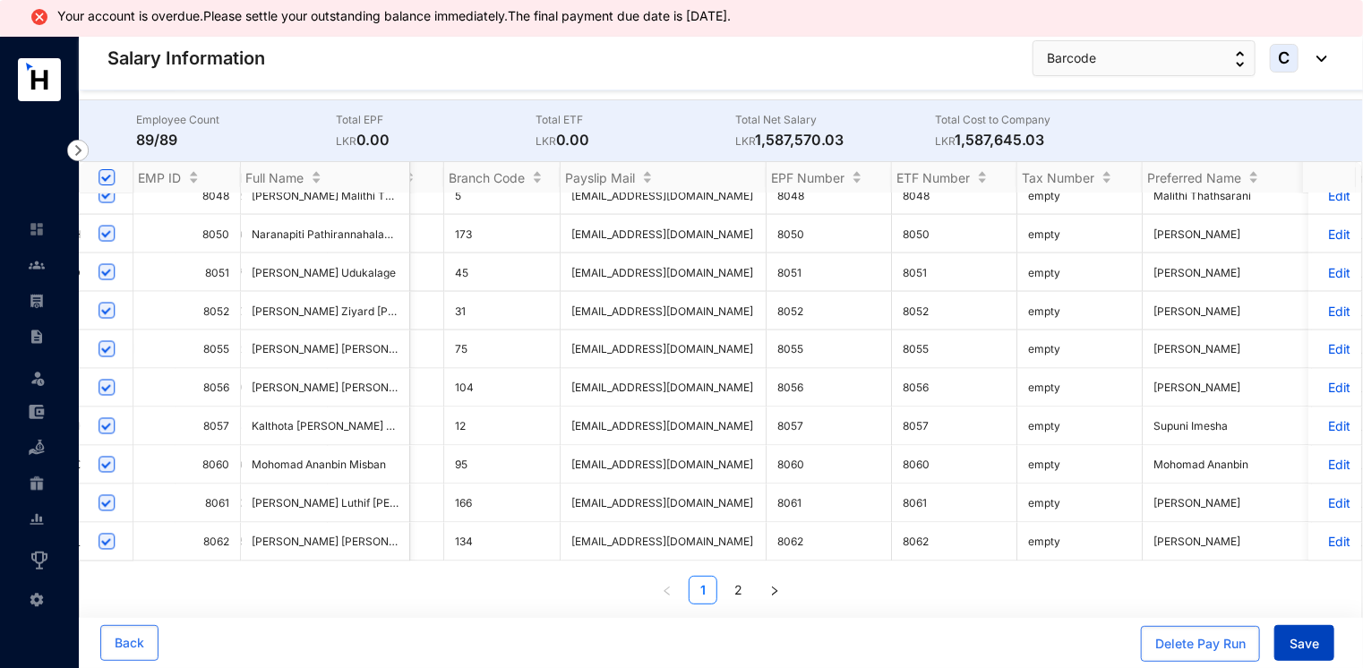
click at [1303, 650] on span "Save" at bounding box center [1304, 644] width 30 height 18
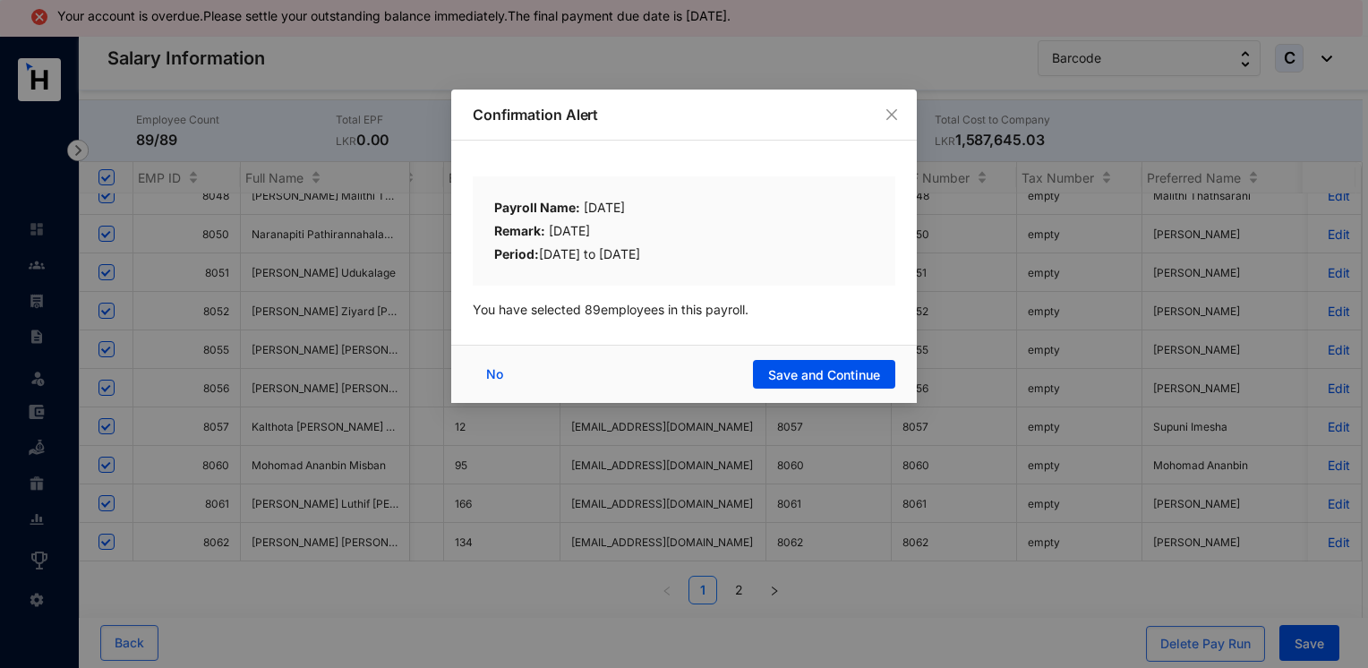
click at [858, 357] on div "No Save and Continue" at bounding box center [684, 374] width 466 height 58
click at [840, 364] on button "Save and Continue" at bounding box center [824, 374] width 142 height 29
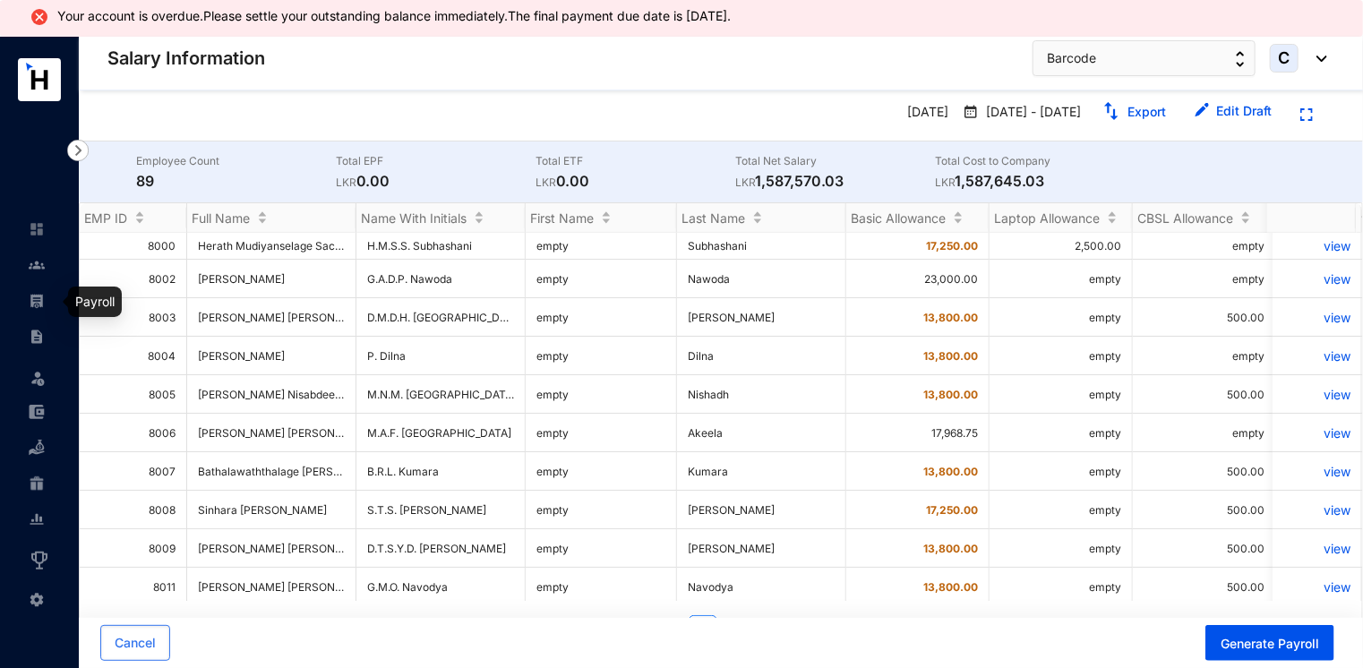
click at [38, 310] on link at bounding box center [51, 301] width 45 height 18
